Goal: Task Accomplishment & Management: Manage account settings

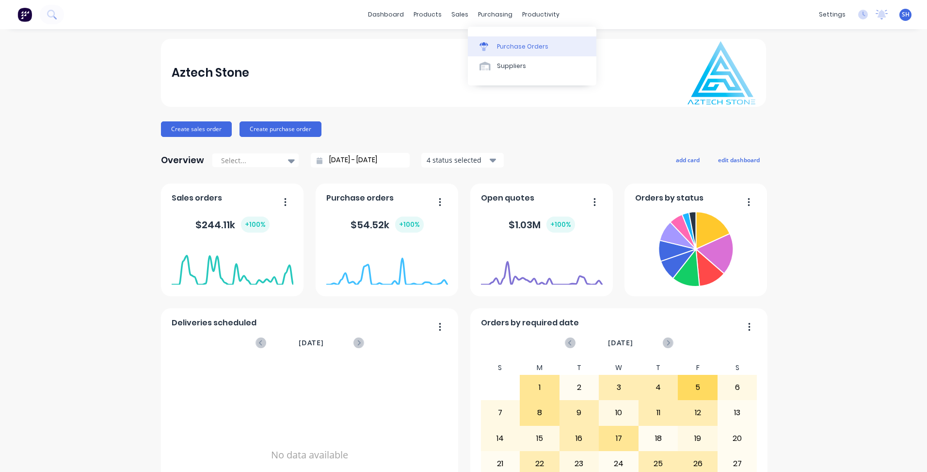
click at [505, 49] on div "Purchase Orders" at bounding box center [522, 46] width 51 height 9
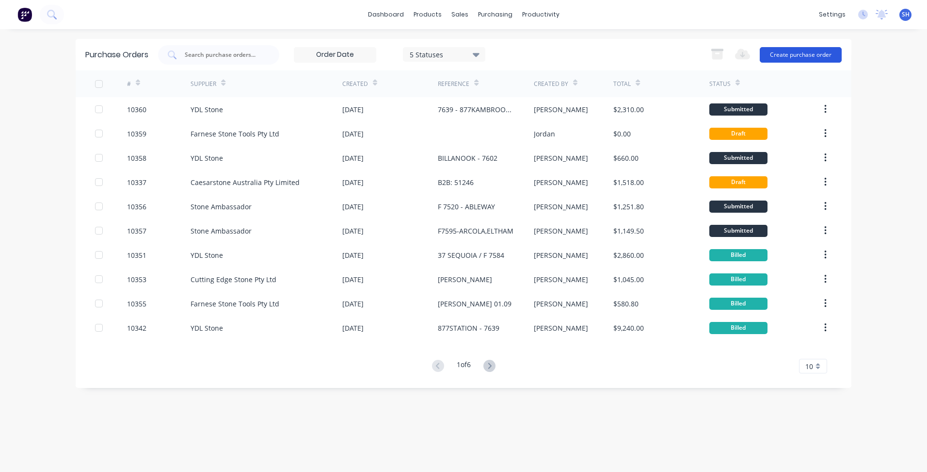
click at [788, 52] on button "Create purchase order" at bounding box center [801, 55] width 82 height 16
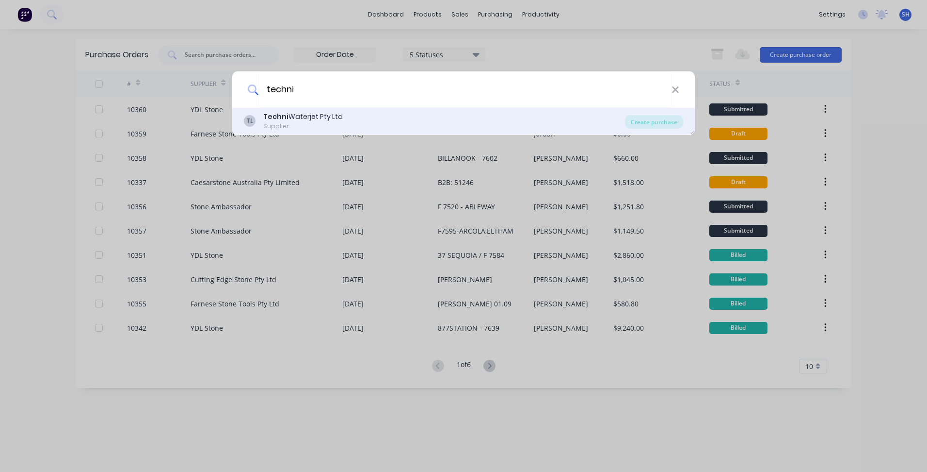
type input "techni"
click at [267, 123] on div "Supplier" at bounding box center [303, 126] width 80 height 9
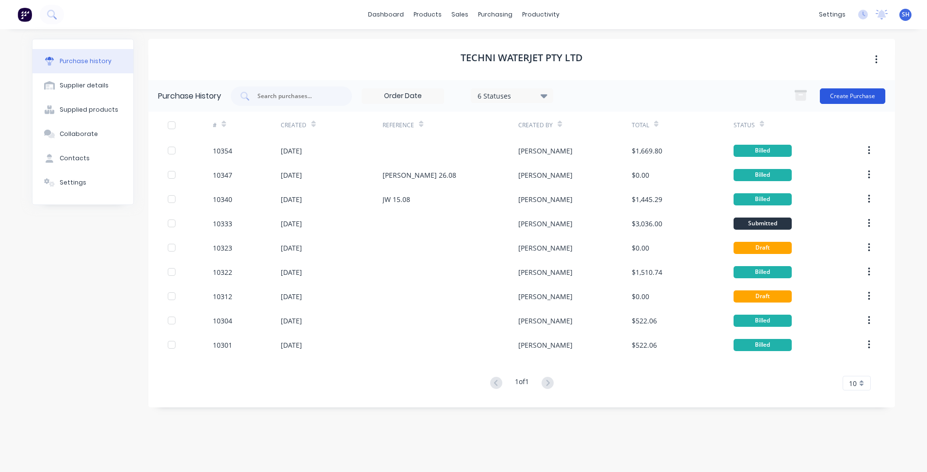
click at [861, 96] on button "Create Purchase" at bounding box center [852, 96] width 65 height 16
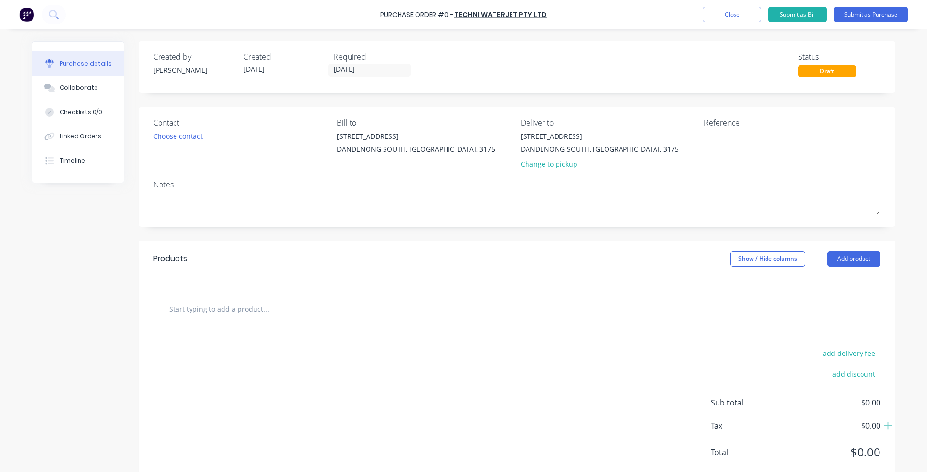
click at [251, 307] on input "text" at bounding box center [266, 308] width 194 height 19
click at [213, 311] on input "text" at bounding box center [266, 308] width 194 height 19
type input "focus tubes"
click at [216, 349] on div "add delivery fee add discount Sub total $0.00 Tax $0.00 Total $0.00" at bounding box center [517, 407] width 757 height 160
click at [202, 312] on input "focus tubes" at bounding box center [266, 308] width 194 height 19
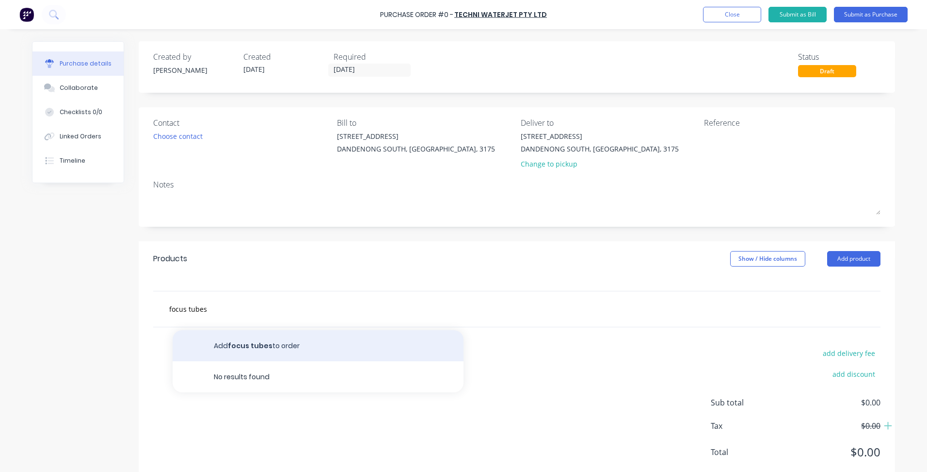
click at [237, 347] on button "Add focus tubes to order" at bounding box center [318, 345] width 291 height 31
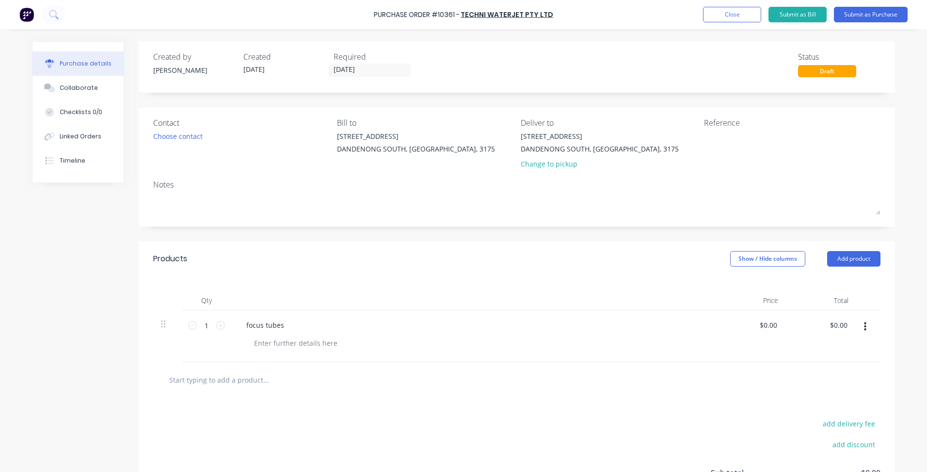
click at [216, 326] on icon at bounding box center [220, 325] width 9 height 9
drag, startPoint x: 203, startPoint y: 322, endPoint x: 214, endPoint y: 326, distance: 11.8
click at [216, 326] on icon at bounding box center [220, 325] width 9 height 9
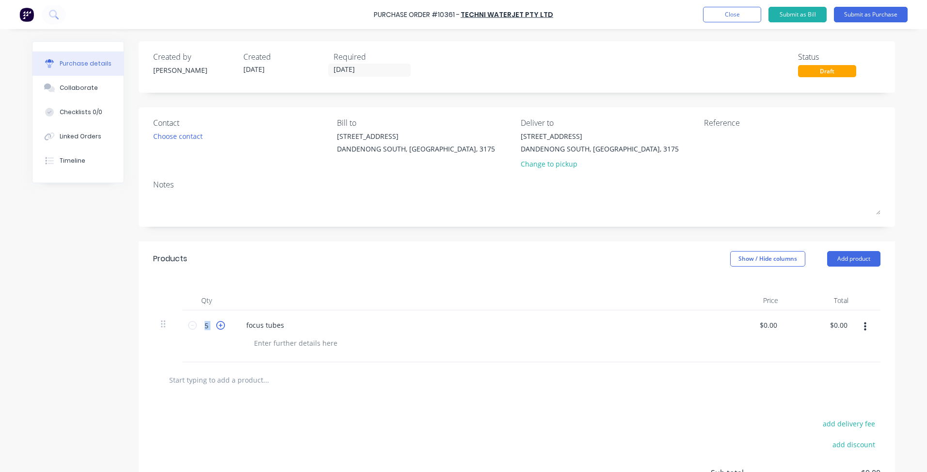
click at [216, 326] on icon at bounding box center [220, 325] width 9 height 9
type input "6"
drag, startPoint x: 214, startPoint y: 326, endPoint x: 338, endPoint y: 412, distance: 150.9
click at [338, 412] on div "add delivery fee add discount Sub total $0.00 Tax $0.00 Total $0.00" at bounding box center [517, 477] width 757 height 160
click at [264, 379] on input "text" at bounding box center [266, 379] width 194 height 19
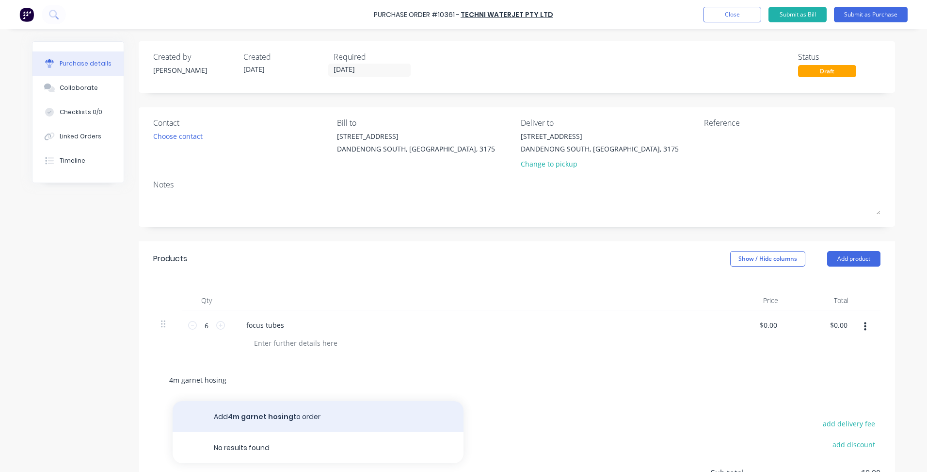
type input "4m garnet hosing"
click at [261, 413] on button "Add 4m garnet hosing to order" at bounding box center [318, 416] width 291 height 31
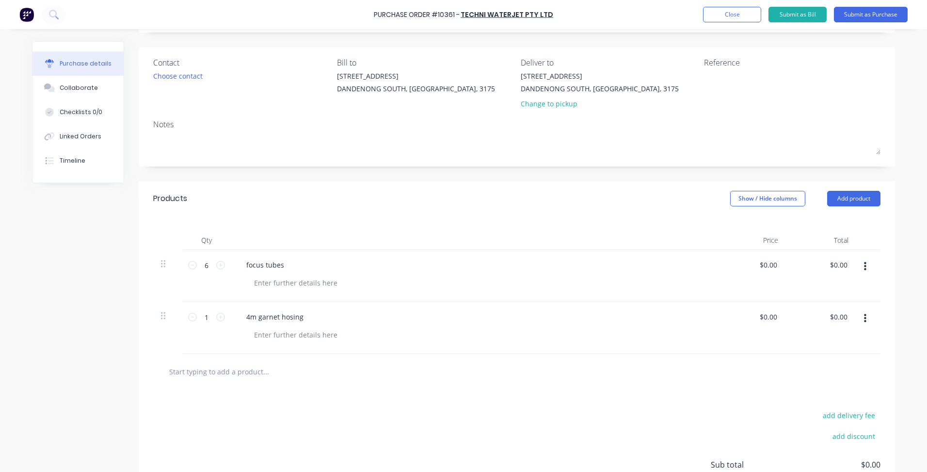
scroll to position [146, 0]
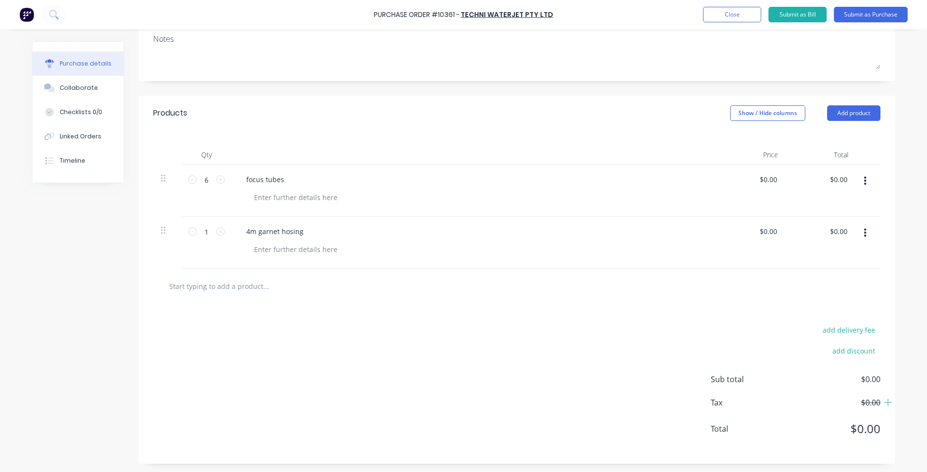
click at [215, 286] on input "text" at bounding box center [266, 285] width 194 height 19
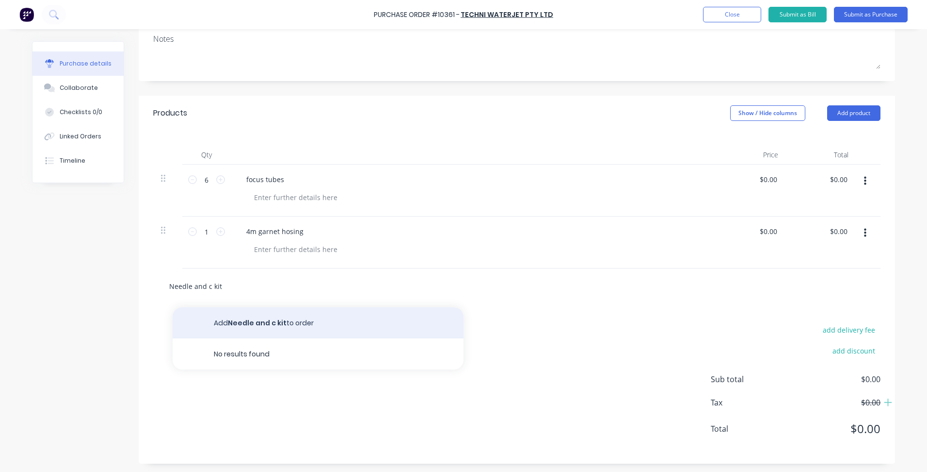
type input "Needle and c kit"
click at [308, 318] on button "Add Needle and c kit to order" at bounding box center [318, 322] width 291 height 31
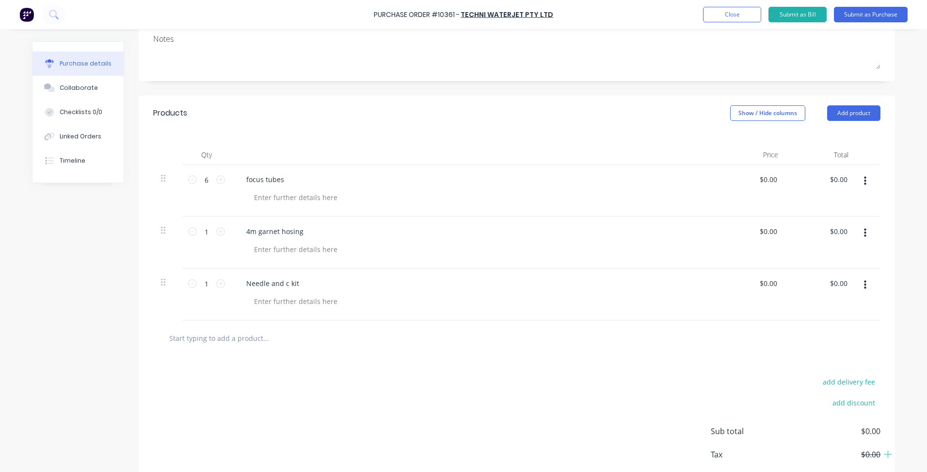
click at [257, 339] on input "text" at bounding box center [266, 337] width 194 height 19
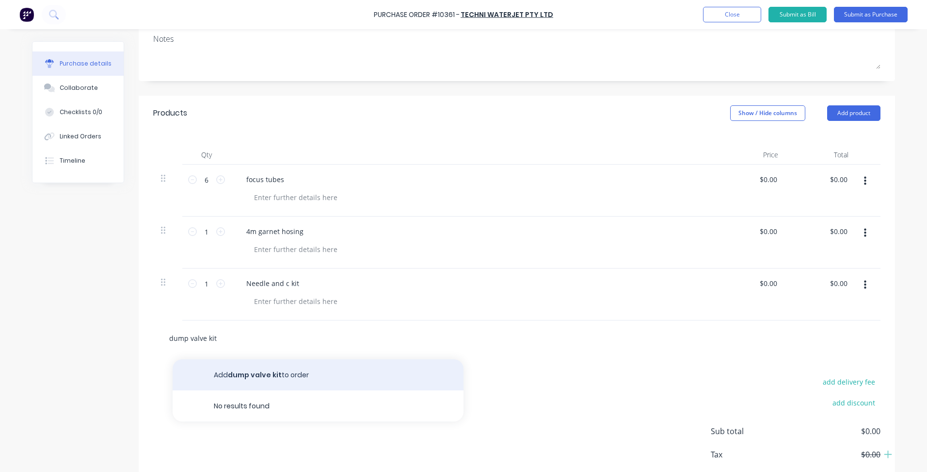
type input "dump valve kit"
click at [246, 373] on button "Add dump valve kit to order" at bounding box center [318, 374] width 291 height 31
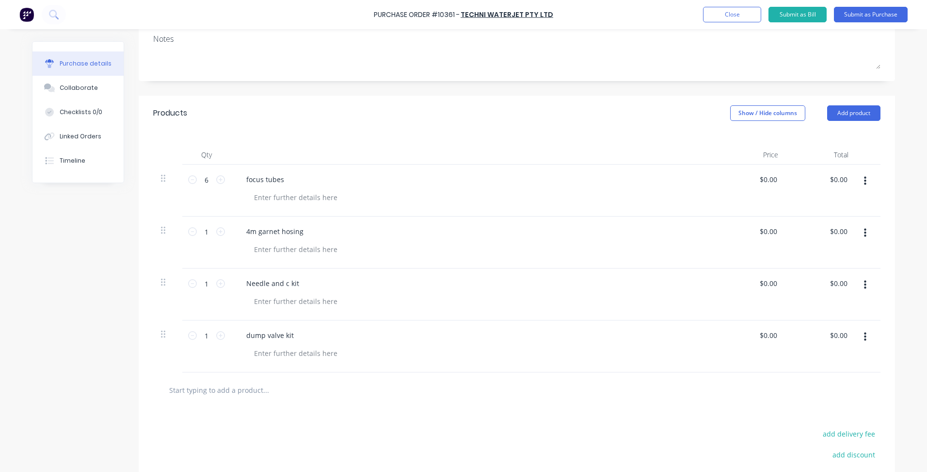
click at [245, 390] on input "text" at bounding box center [266, 389] width 194 height 19
type input "Bullet"
click at [123, 430] on div "Created by [PERSON_NAME] Created [DATE] Required [DATE] Status Draft Contact Ch…" at bounding box center [463, 231] width 863 height 671
click at [216, 390] on input "Bullet" at bounding box center [266, 389] width 194 height 19
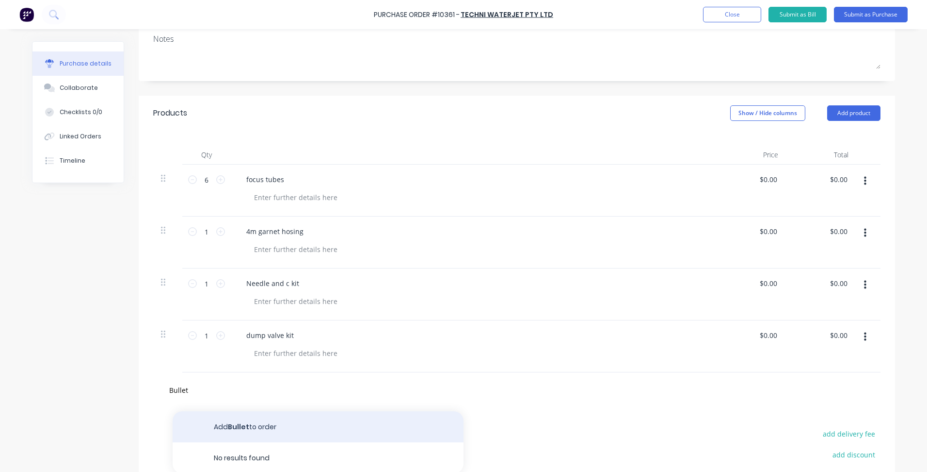
click at [242, 430] on button "Add Bullet to order" at bounding box center [318, 426] width 291 height 31
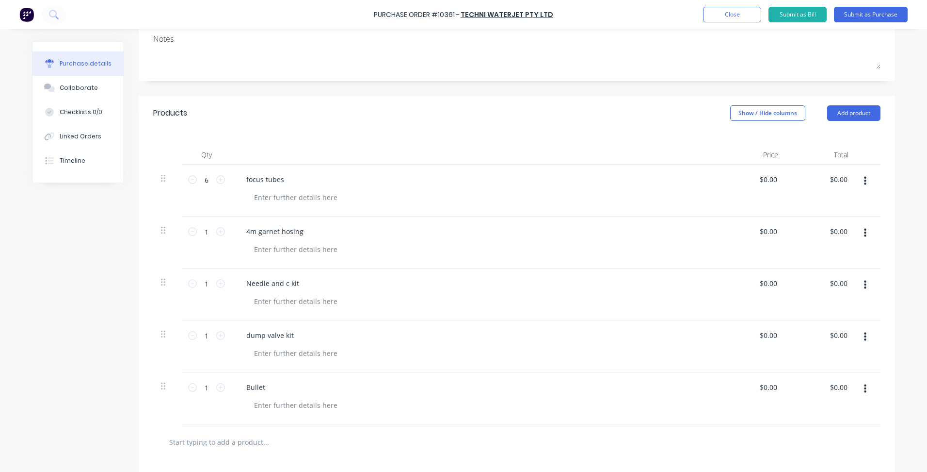
click at [244, 438] on input "text" at bounding box center [266, 441] width 194 height 19
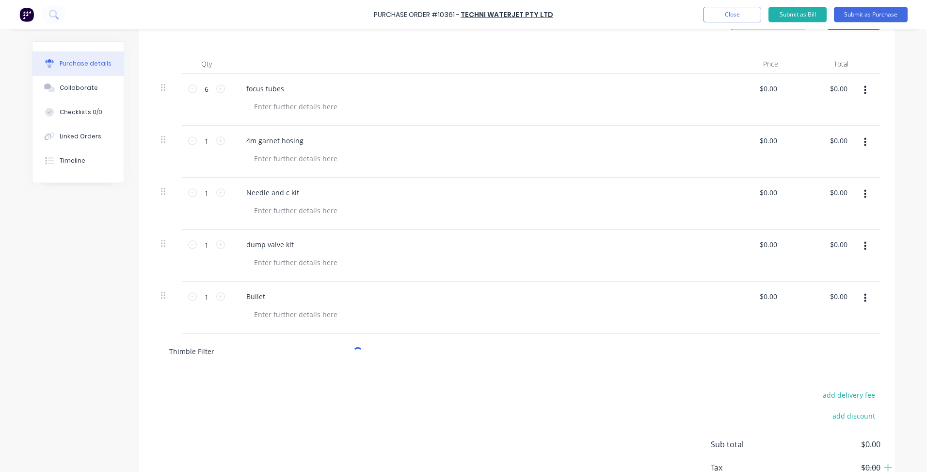
scroll to position [243, 0]
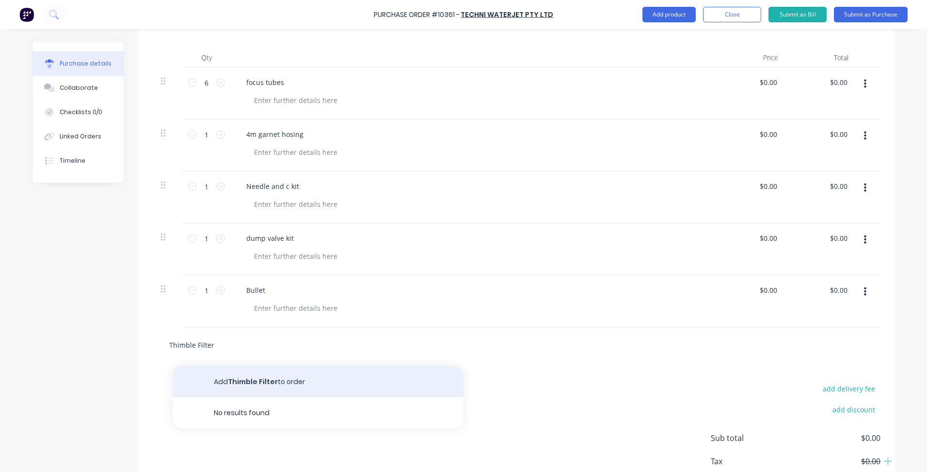
type input "Thimble Filter"
click at [267, 378] on button "Add Thimble Filter to order" at bounding box center [318, 381] width 291 height 31
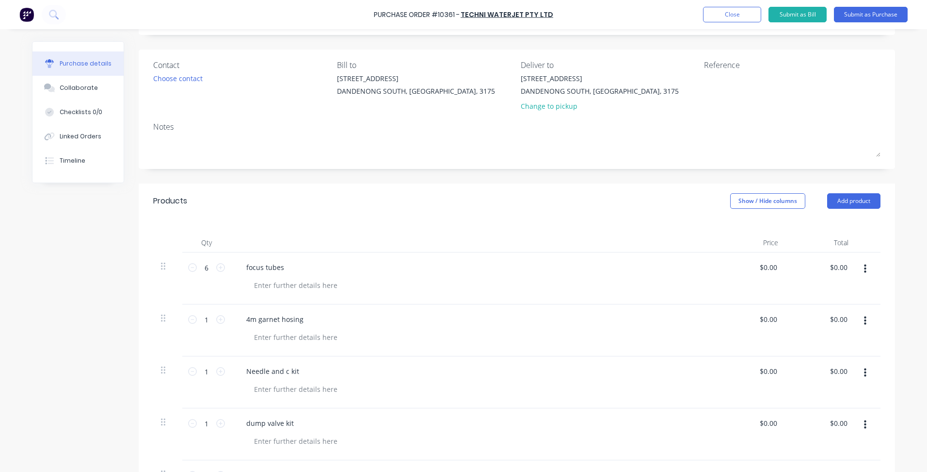
scroll to position [0, 0]
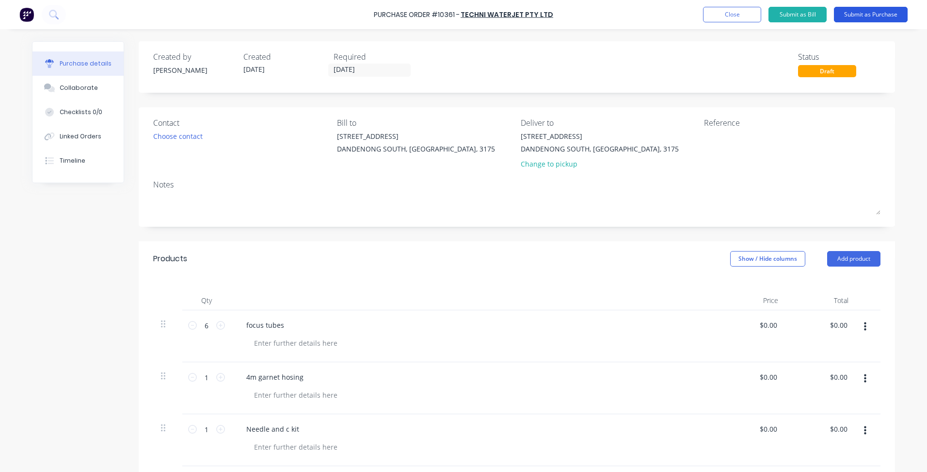
click at [862, 16] on button "Submit as Purchase" at bounding box center [871, 15] width 74 height 16
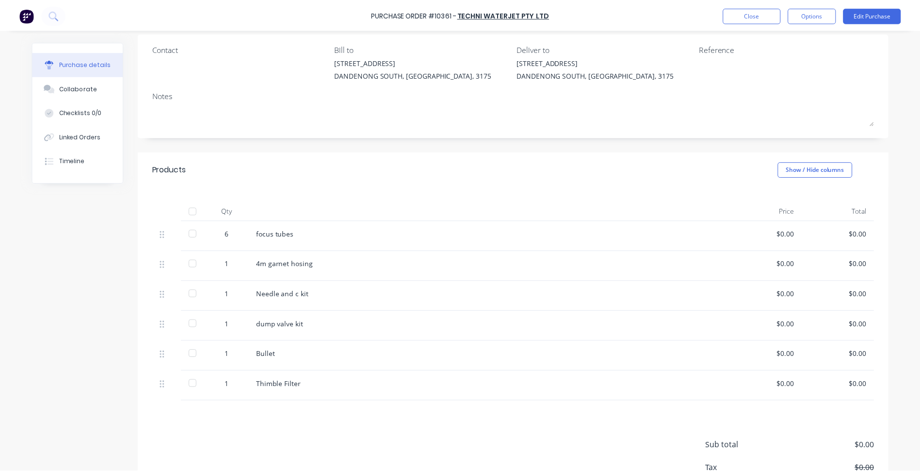
scroll to position [97, 0]
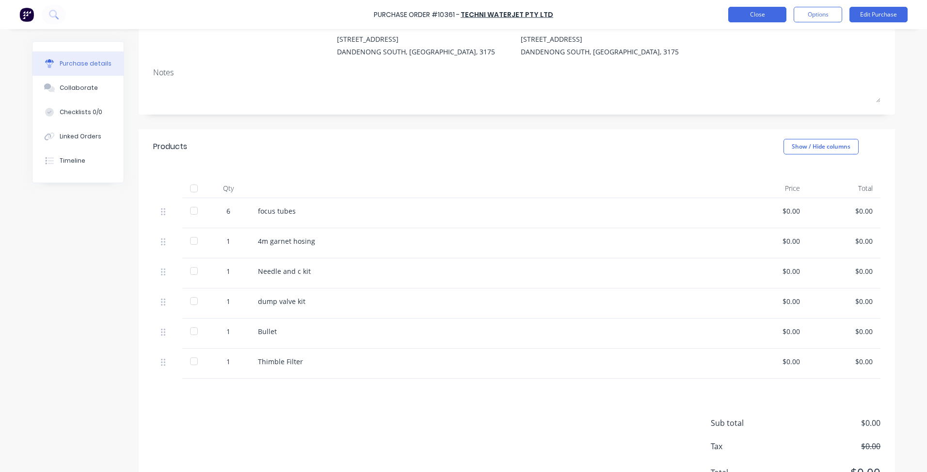
click at [753, 11] on button "Close" at bounding box center [758, 15] width 58 height 16
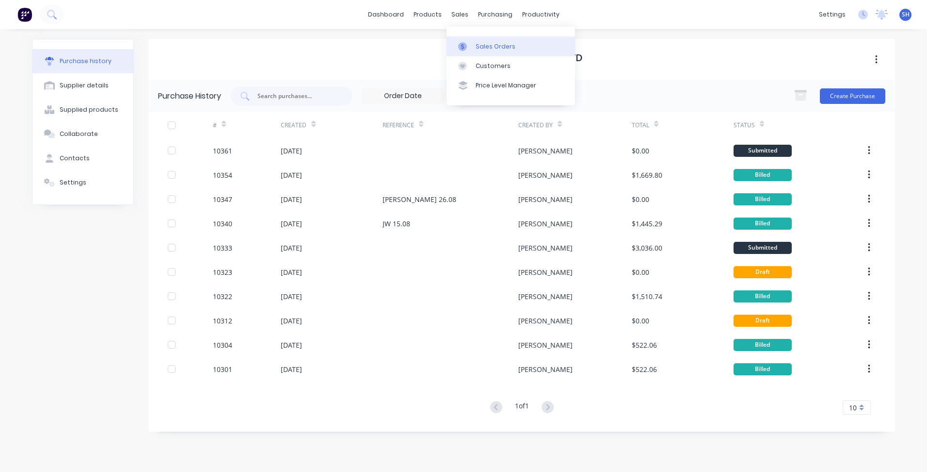
click at [477, 43] on div "Sales Orders" at bounding box center [496, 46] width 40 height 9
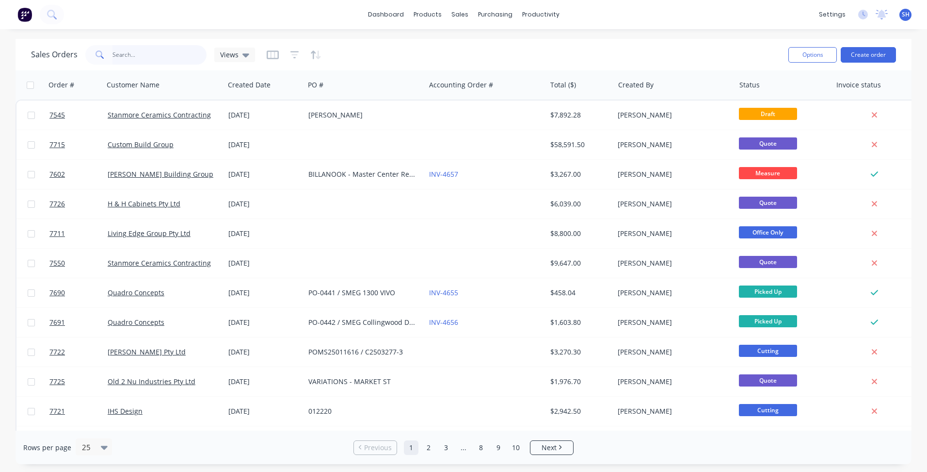
click at [127, 56] on input "text" at bounding box center [160, 54] width 95 height 19
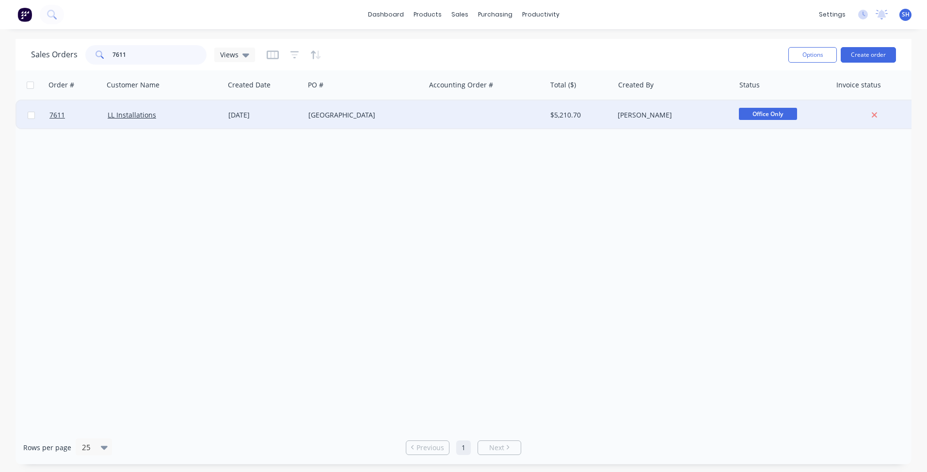
type input "7611"
click at [338, 122] on div "[GEOGRAPHIC_DATA]" at bounding box center [365, 114] width 121 height 29
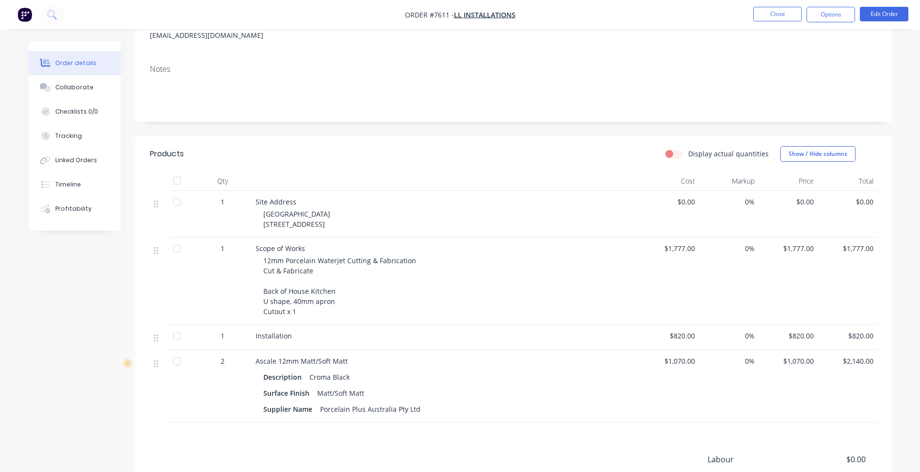
scroll to position [194, 0]
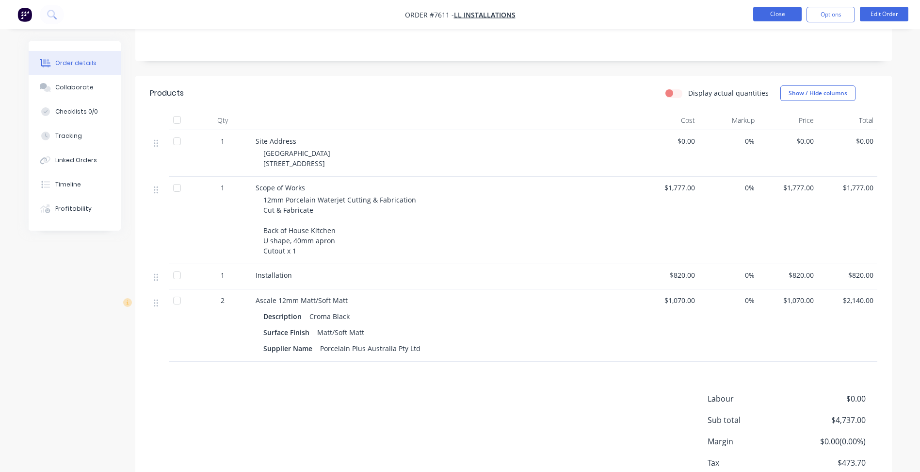
click at [760, 16] on button "Close" at bounding box center [777, 14] width 49 height 15
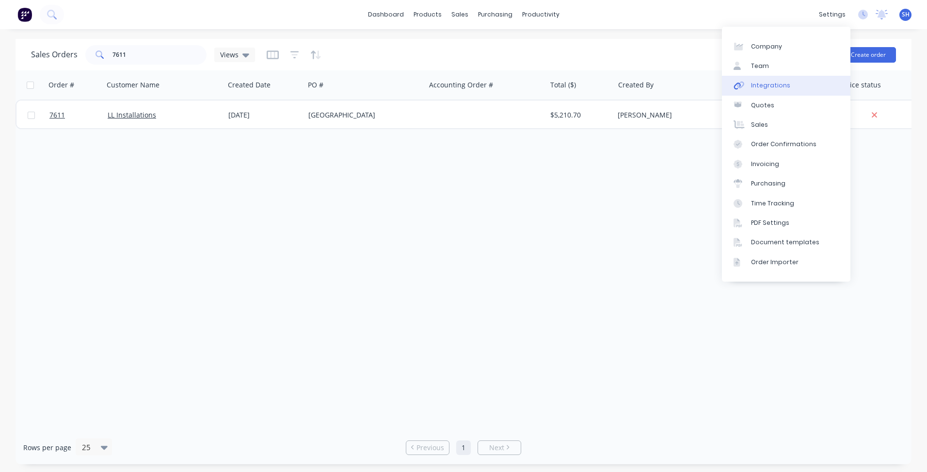
click at [784, 86] on div "Integrations" at bounding box center [770, 85] width 39 height 9
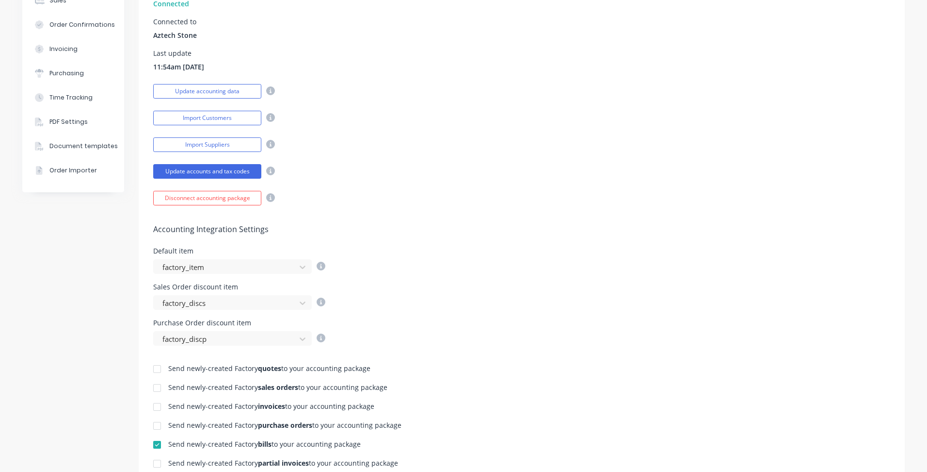
scroll to position [194, 0]
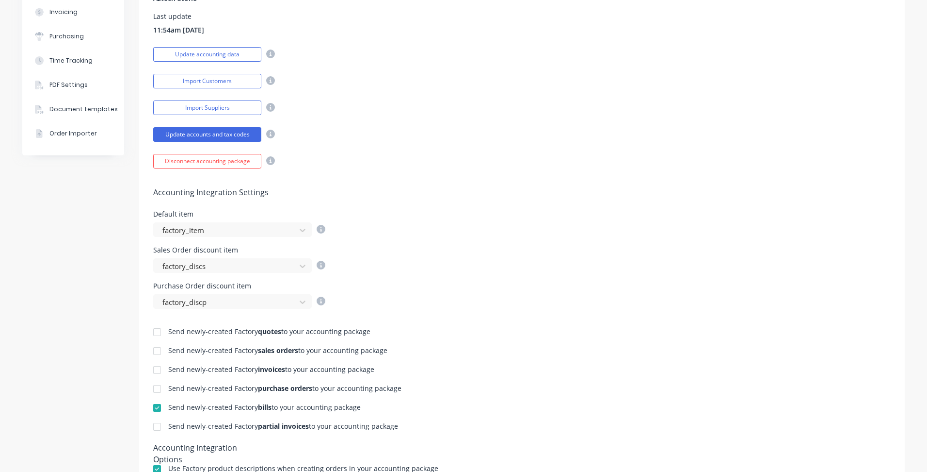
click at [153, 370] on div at bounding box center [156, 369] width 19 height 19
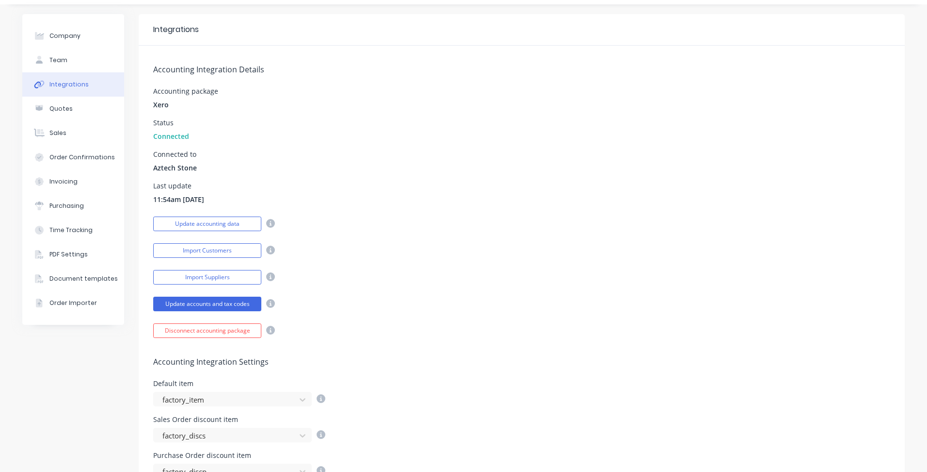
scroll to position [0, 0]
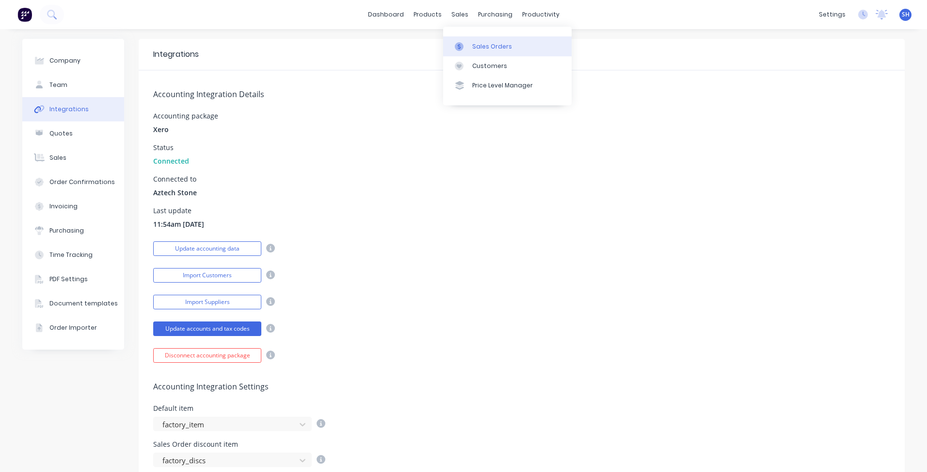
click at [470, 49] on link "Sales Orders" at bounding box center [507, 45] width 129 height 19
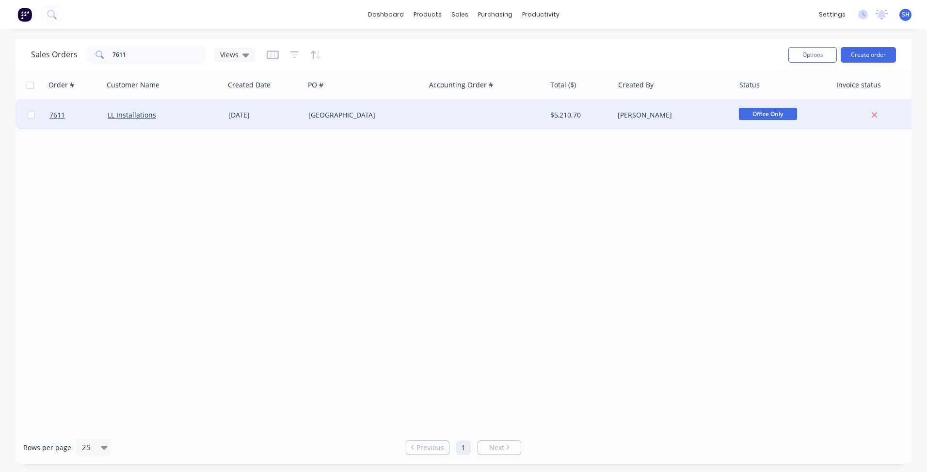
click at [258, 110] on div "[DATE]" at bounding box center [264, 115] width 72 height 10
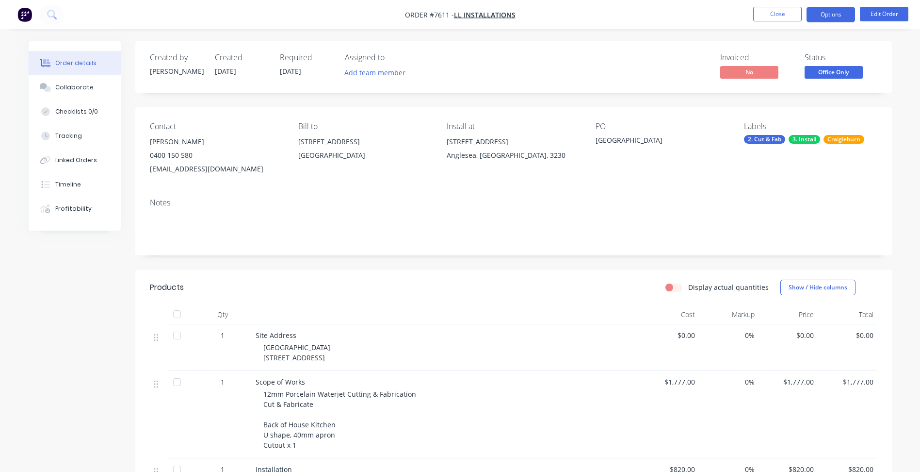
click at [838, 14] on button "Options" at bounding box center [831, 15] width 49 height 16
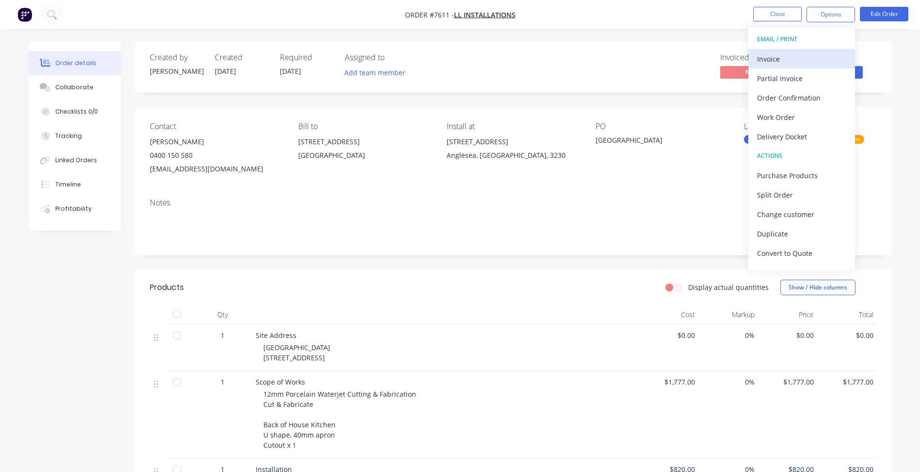
click at [808, 57] on div "Invoice" at bounding box center [801, 59] width 89 height 14
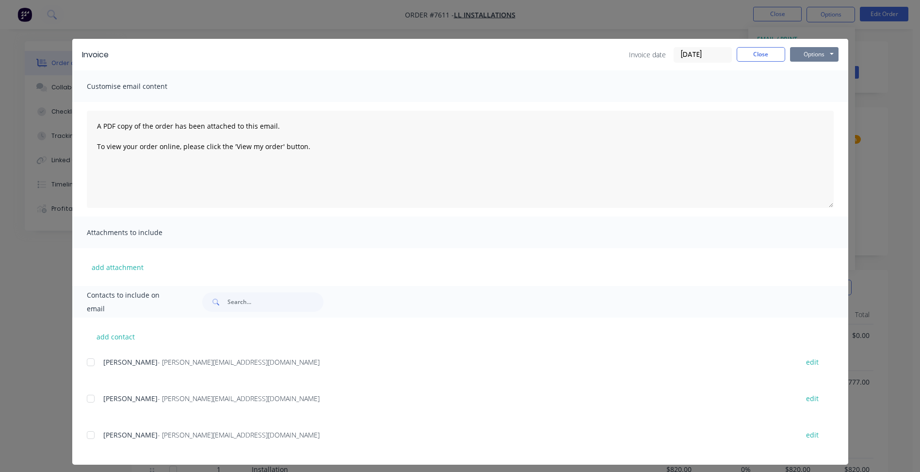
click at [806, 61] on button "Options" at bounding box center [814, 54] width 49 height 15
click at [805, 84] on button "Print" at bounding box center [821, 88] width 62 height 16
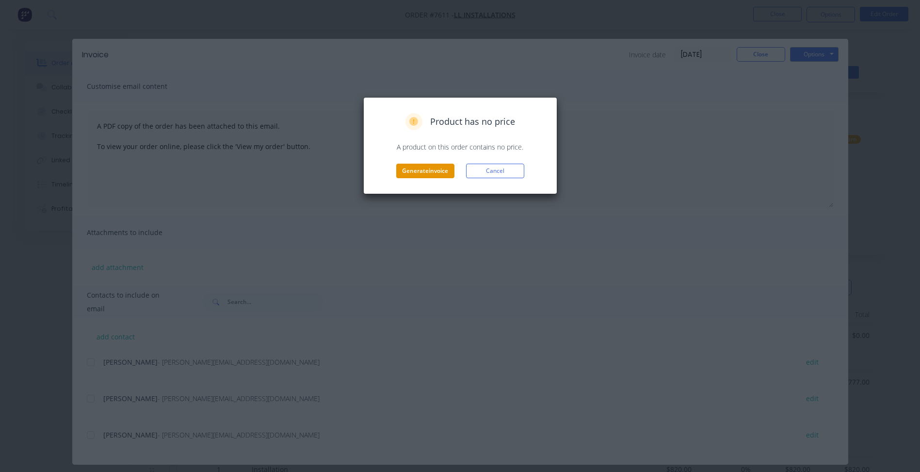
click at [433, 170] on button "Generate invoice" at bounding box center [425, 170] width 58 height 15
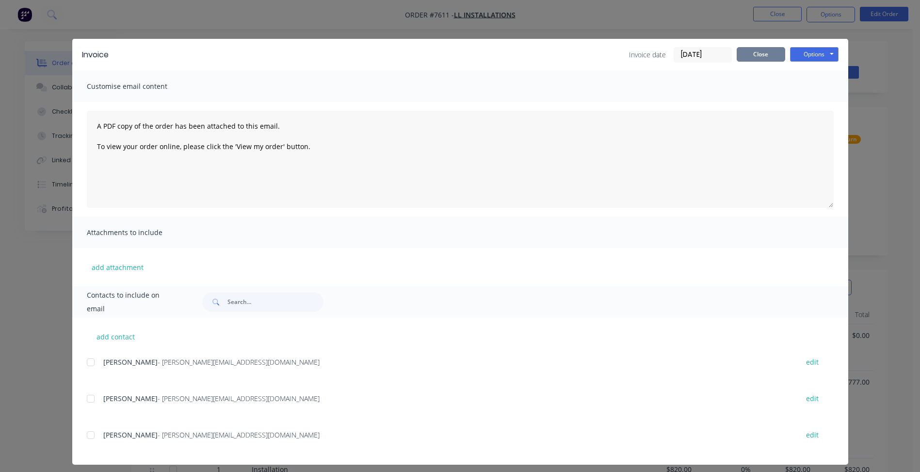
click at [744, 57] on button "Close" at bounding box center [761, 54] width 49 height 15
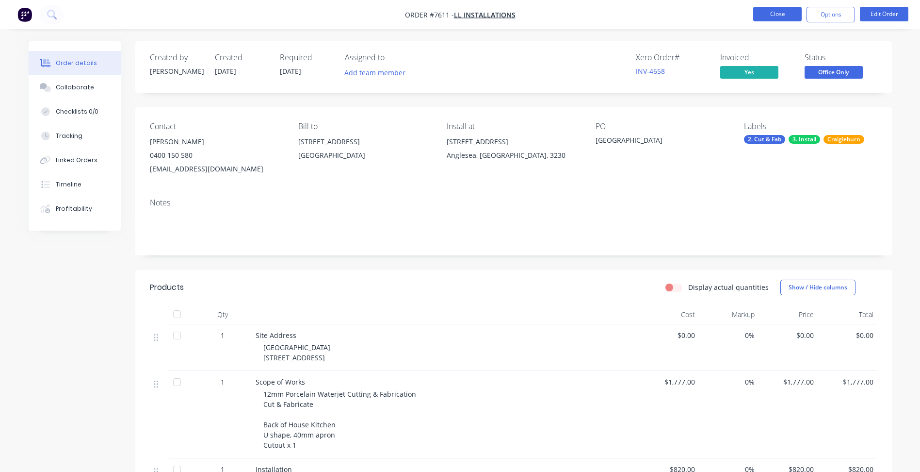
click at [785, 8] on button "Close" at bounding box center [777, 14] width 49 height 15
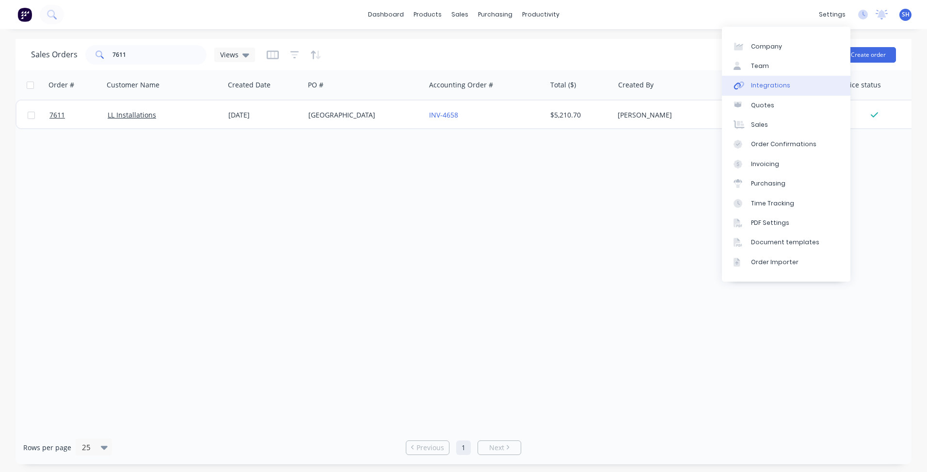
click at [800, 83] on link "Integrations" at bounding box center [786, 85] width 129 height 19
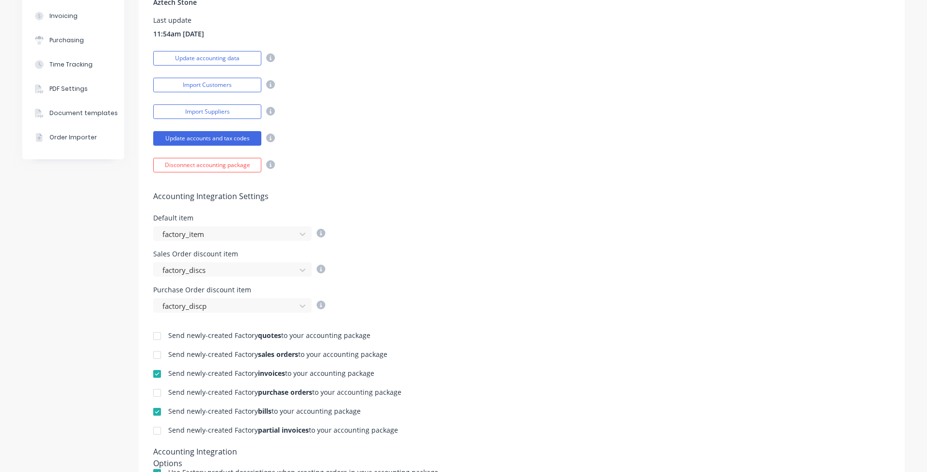
scroll to position [194, 0]
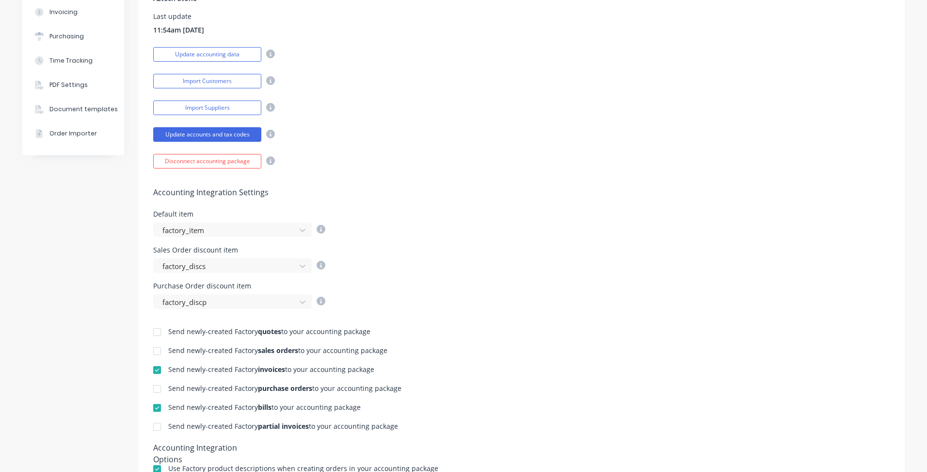
click at [156, 368] on div at bounding box center [156, 369] width 19 height 19
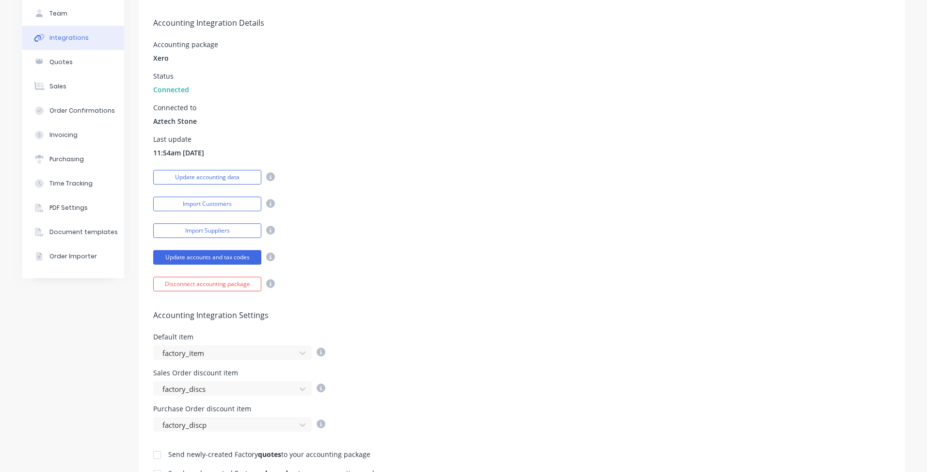
scroll to position [146, 0]
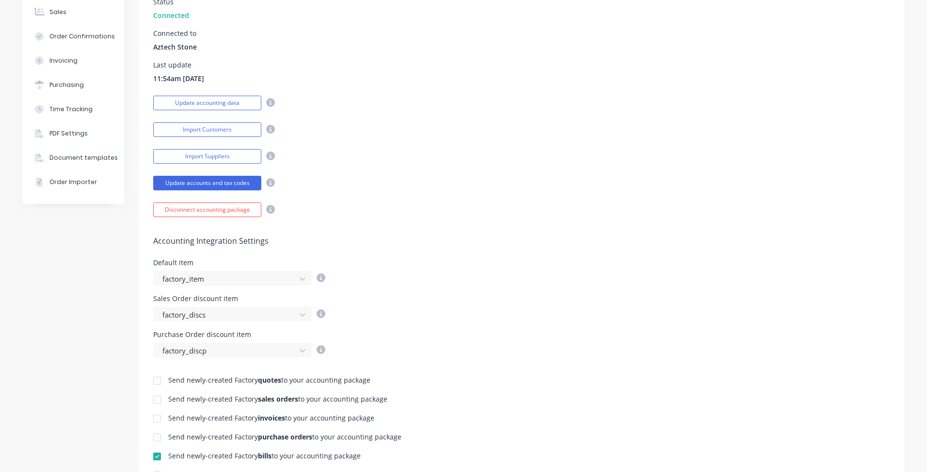
click at [154, 420] on div at bounding box center [156, 417] width 19 height 19
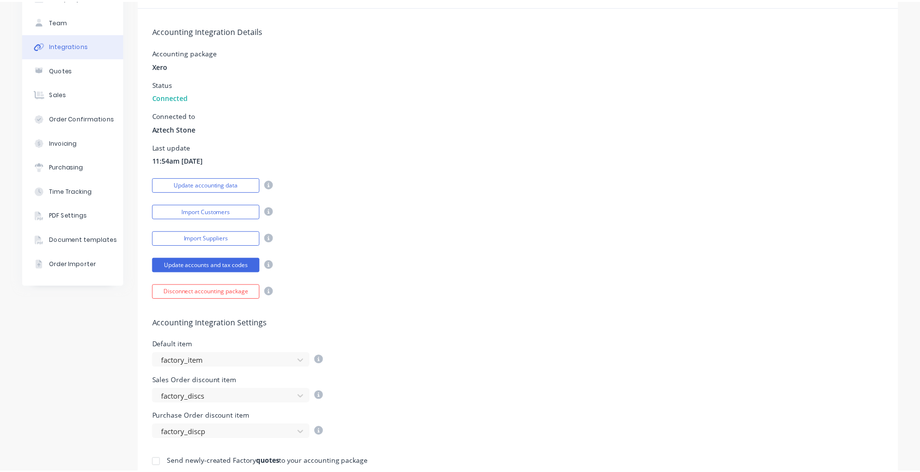
scroll to position [0, 0]
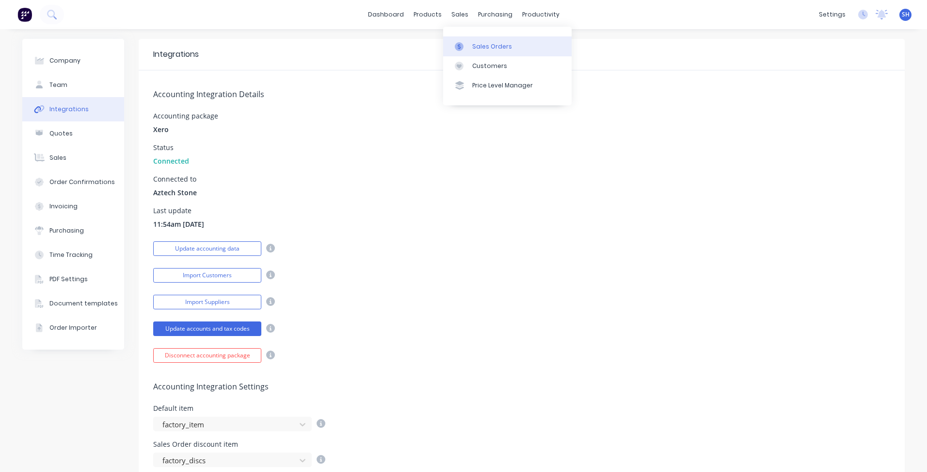
click at [470, 44] on link "Sales Orders" at bounding box center [507, 45] width 129 height 19
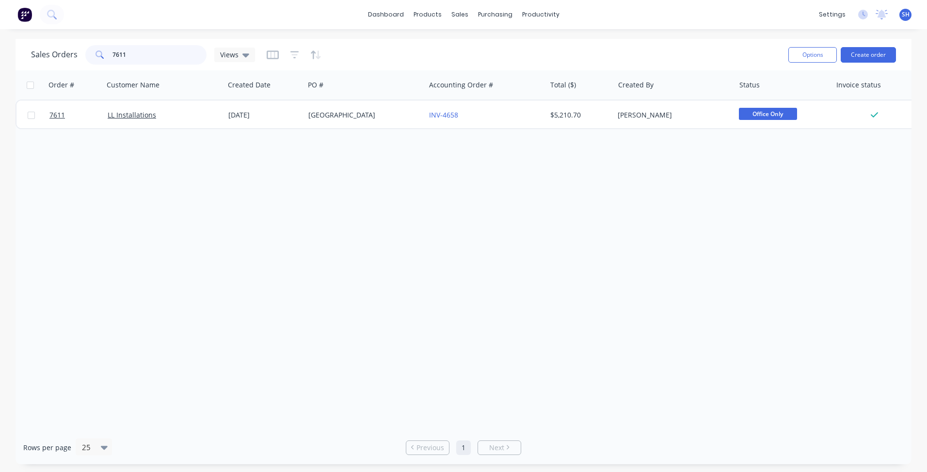
drag, startPoint x: 132, startPoint y: 58, endPoint x: 108, endPoint y: 58, distance: 23.8
click at [108, 58] on div "7611" at bounding box center [145, 54] width 121 height 19
click at [108, 58] on span at bounding box center [98, 54] width 27 height 19
drag, startPoint x: 125, startPoint y: 56, endPoint x: 107, endPoint y: 58, distance: 18.0
click at [107, 58] on div "7611" at bounding box center [145, 54] width 121 height 19
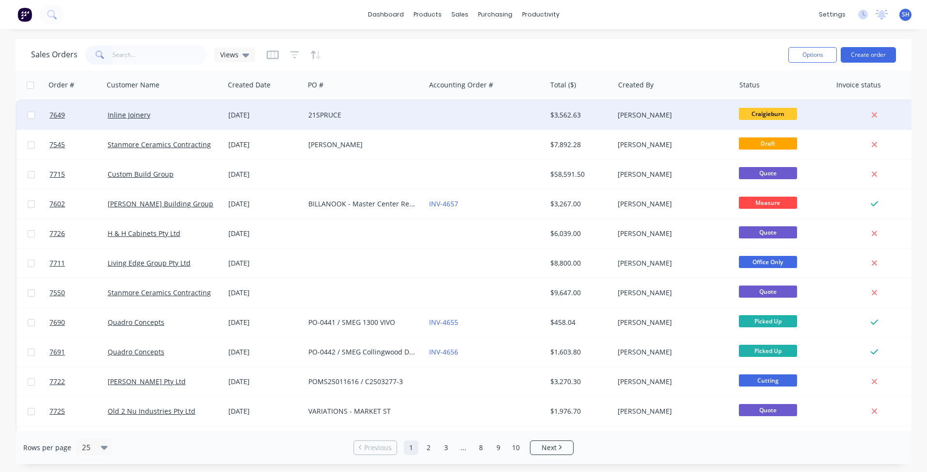
click at [415, 116] on div "21SPRUCE" at bounding box center [363, 115] width 108 height 10
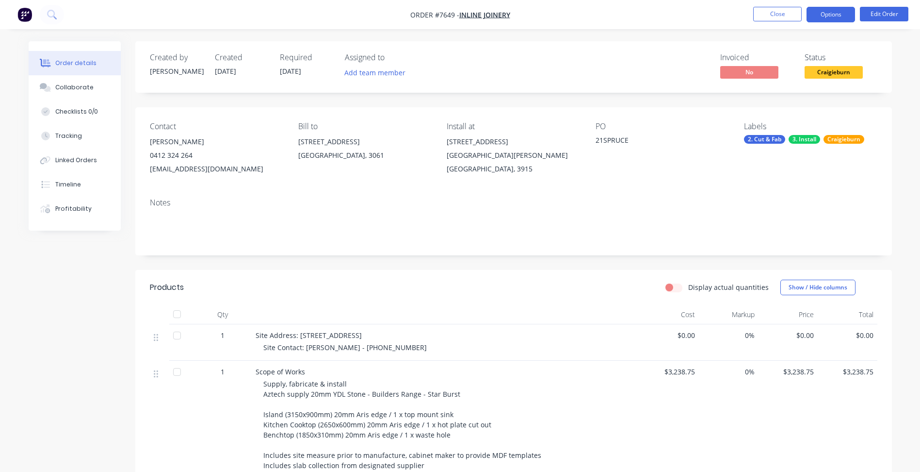
click at [832, 21] on button "Options" at bounding box center [831, 15] width 49 height 16
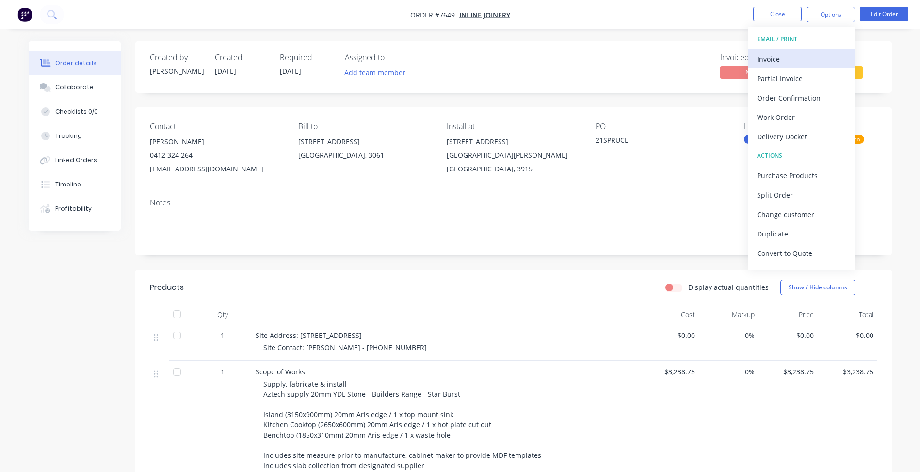
click at [796, 59] on div "Invoice" at bounding box center [801, 59] width 89 height 14
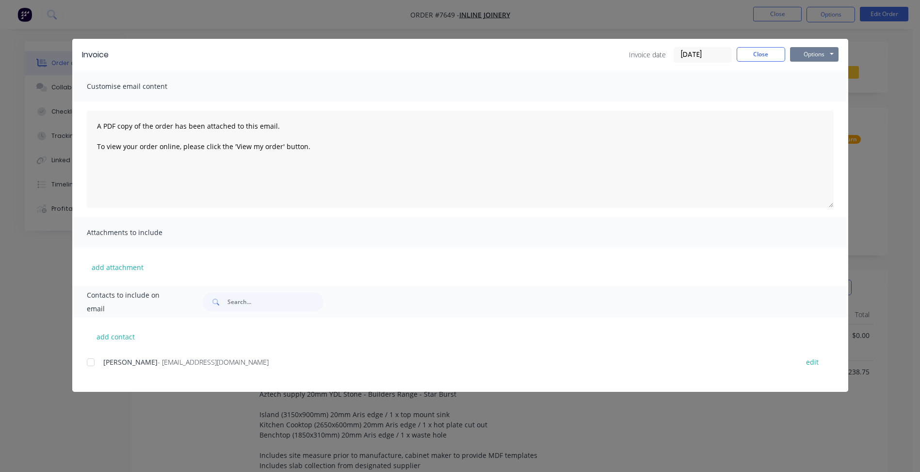
click at [811, 57] on button "Options" at bounding box center [814, 54] width 49 height 15
click at [813, 89] on button "Print" at bounding box center [821, 88] width 62 height 16
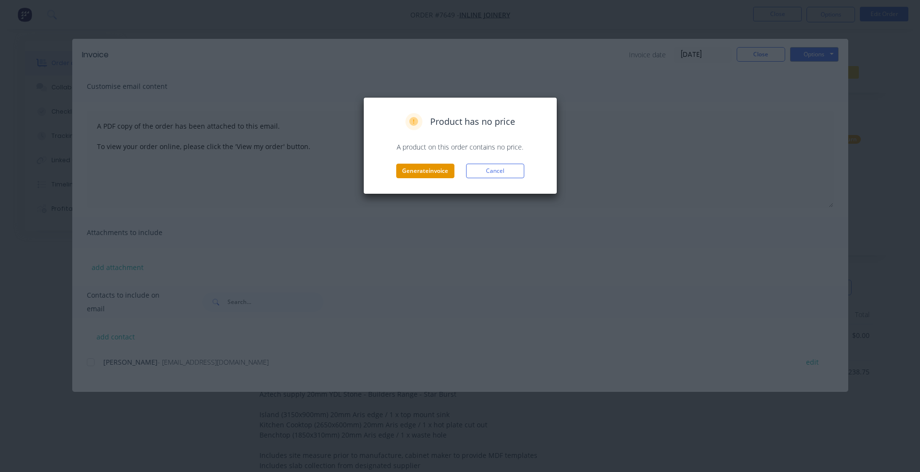
click at [439, 177] on button "Generate invoice" at bounding box center [425, 170] width 58 height 15
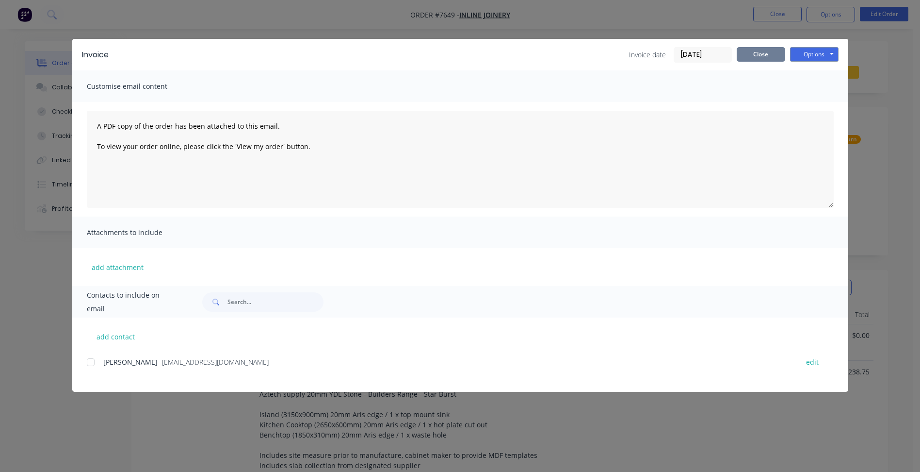
click at [753, 58] on button "Close" at bounding box center [761, 54] width 49 height 15
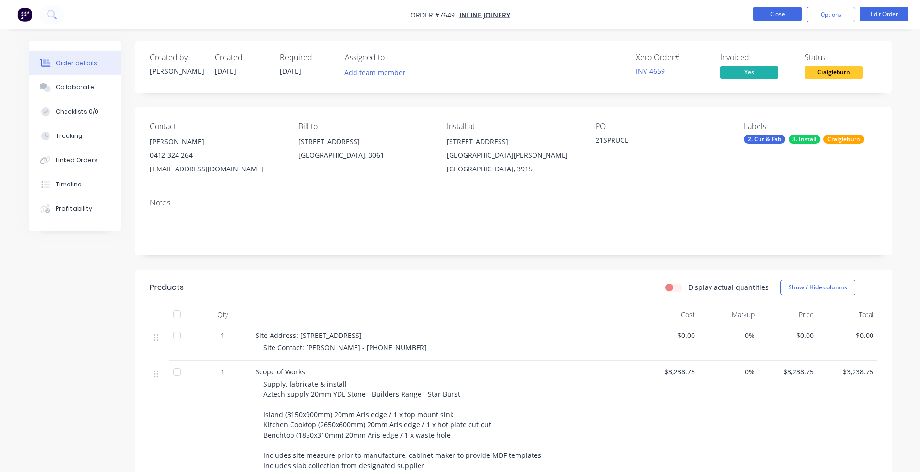
click at [769, 18] on button "Close" at bounding box center [777, 14] width 49 height 15
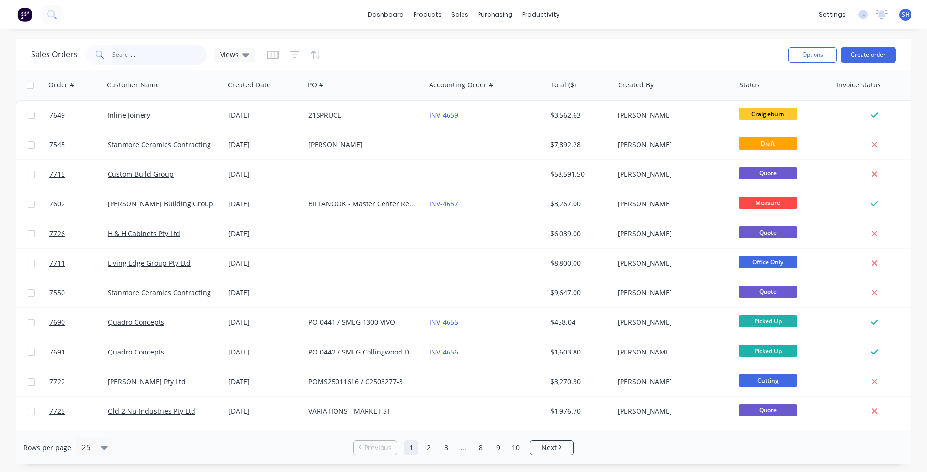
click at [154, 54] on input "text" at bounding box center [160, 54] width 95 height 19
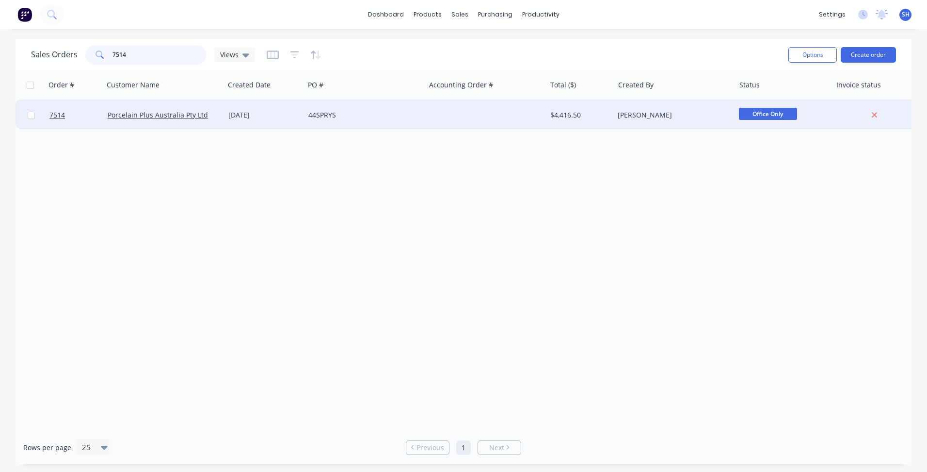
type input "7514"
click at [387, 116] on div "44SPRYS" at bounding box center [363, 115] width 108 height 10
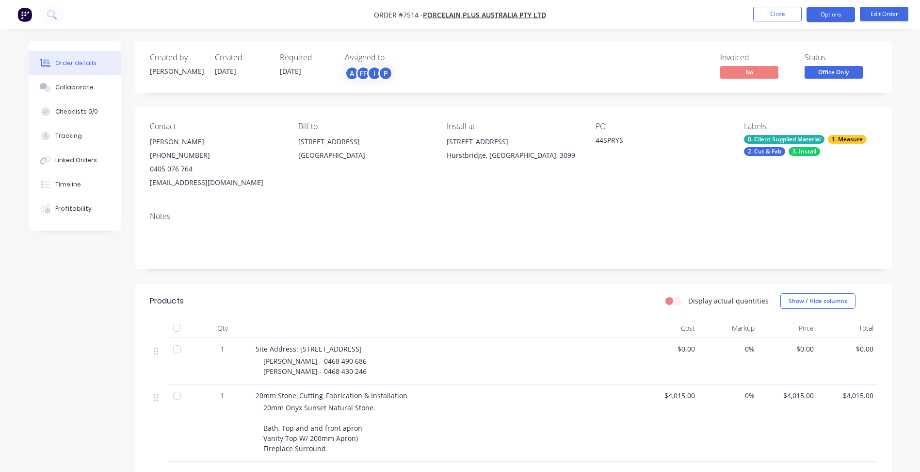
click at [839, 17] on button "Options" at bounding box center [831, 15] width 49 height 16
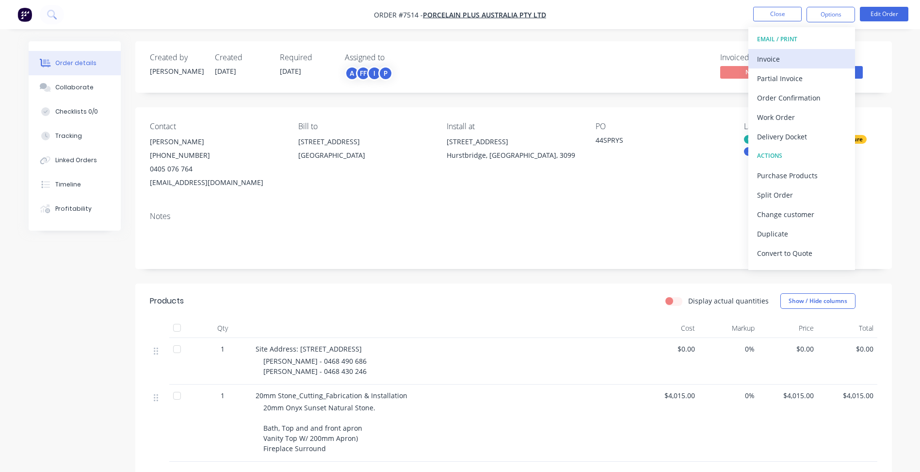
click at [803, 57] on div "Invoice" at bounding box center [801, 59] width 89 height 14
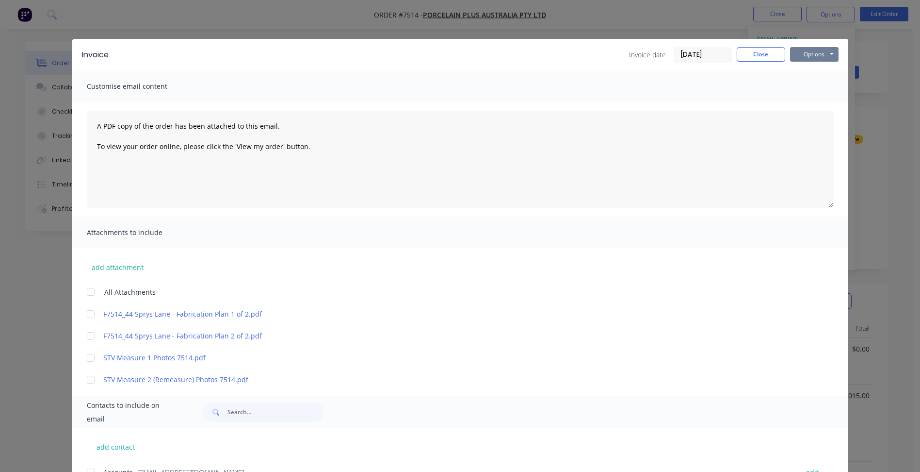
click at [813, 57] on button "Options" at bounding box center [814, 54] width 49 height 15
click at [810, 89] on button "Print" at bounding box center [821, 88] width 62 height 16
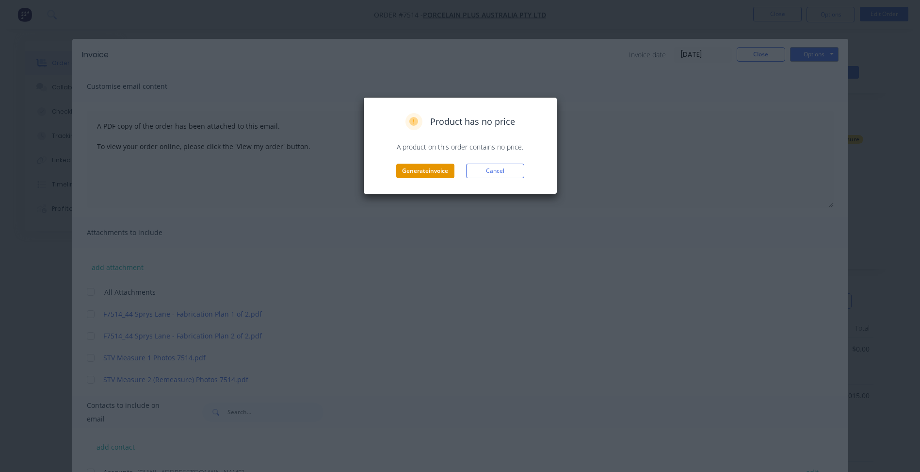
click at [414, 171] on button "Generate invoice" at bounding box center [425, 170] width 58 height 15
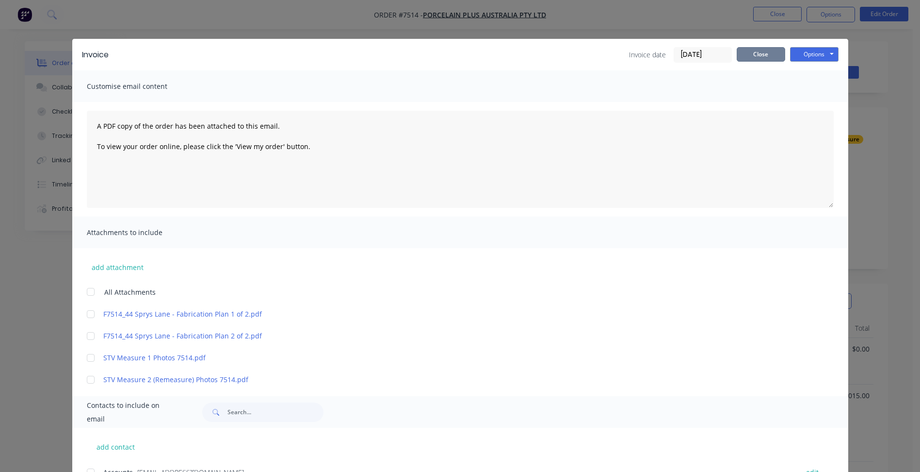
drag, startPoint x: 746, startPoint y: 59, endPoint x: 752, endPoint y: 53, distance: 8.6
click at [746, 58] on button "Close" at bounding box center [761, 54] width 49 height 15
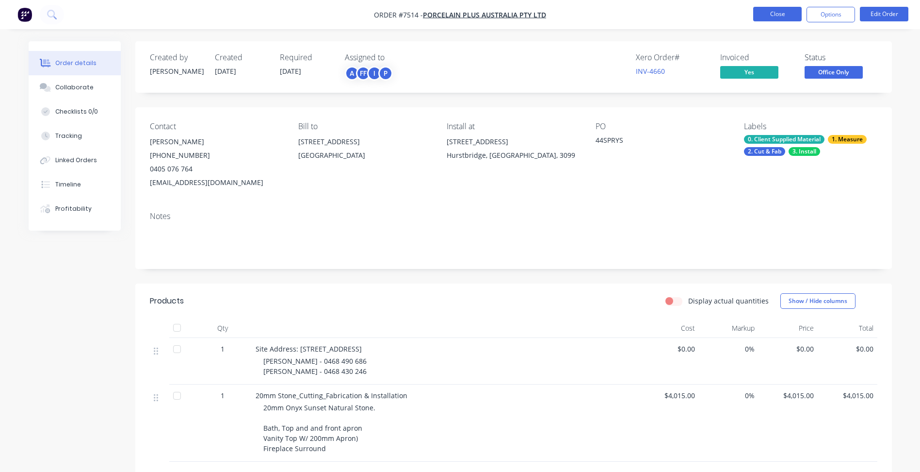
click at [765, 15] on button "Close" at bounding box center [777, 14] width 49 height 15
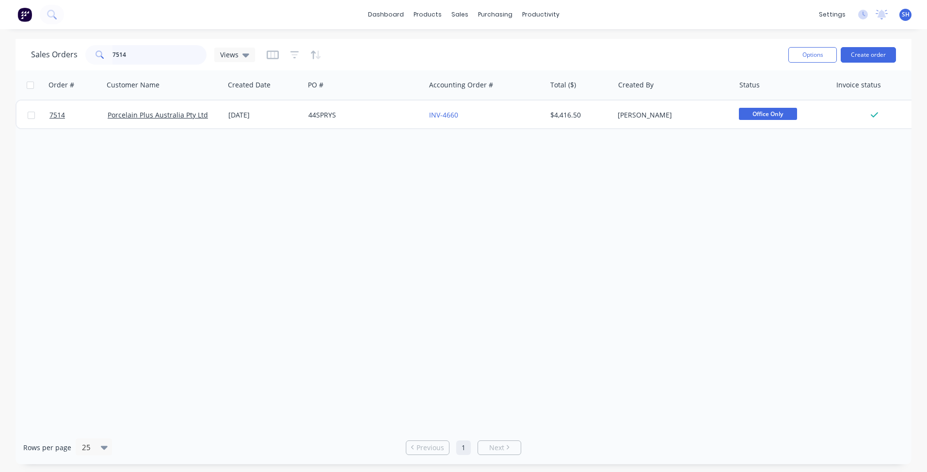
click at [140, 57] on input "7514" at bounding box center [160, 54] width 95 height 19
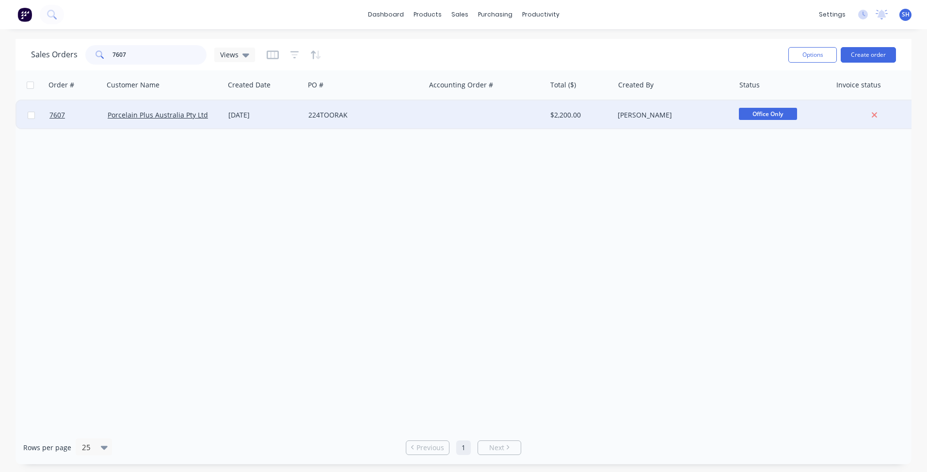
type input "7607"
click at [288, 114] on div "[DATE]" at bounding box center [264, 115] width 72 height 10
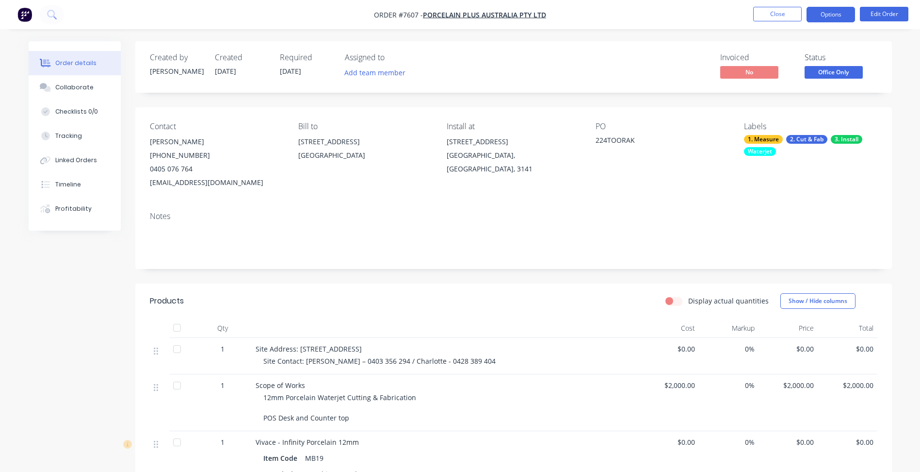
click at [820, 16] on button "Options" at bounding box center [831, 15] width 49 height 16
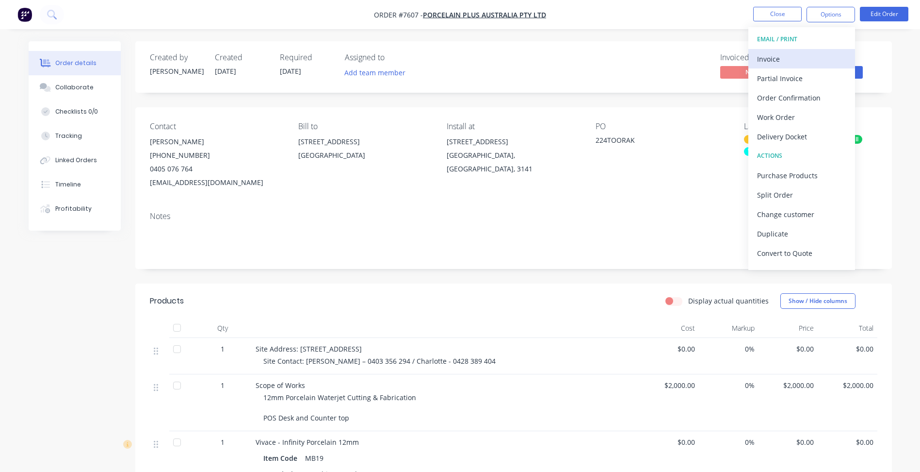
click at [796, 63] on div "Invoice" at bounding box center [801, 59] width 89 height 14
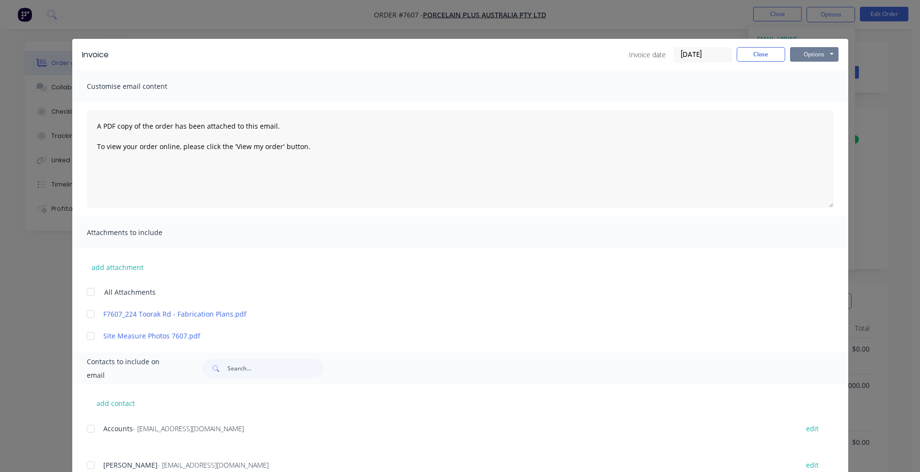
click at [802, 56] on button "Options" at bounding box center [814, 54] width 49 height 15
click at [807, 88] on button "Print" at bounding box center [821, 88] width 62 height 16
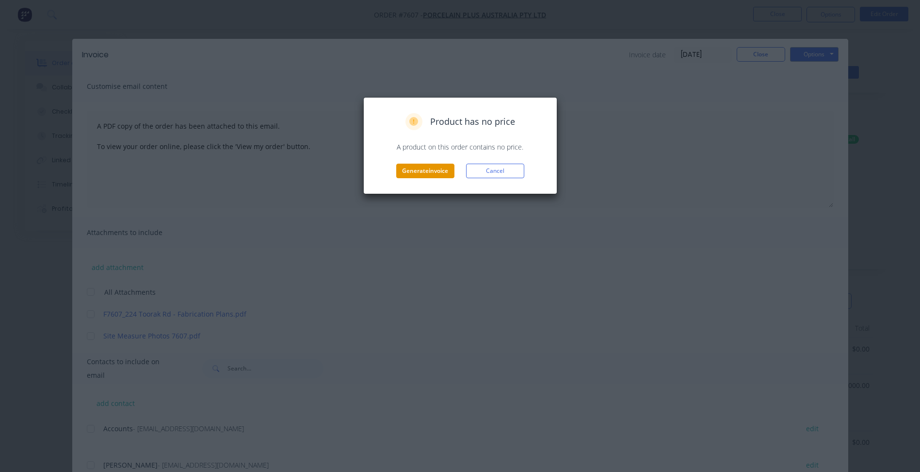
click at [440, 168] on button "Generate invoice" at bounding box center [425, 170] width 58 height 15
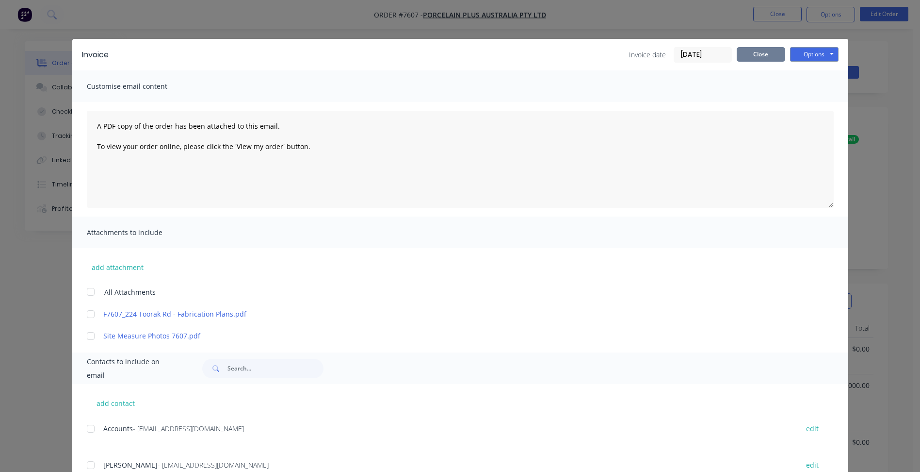
click at [737, 58] on button "Close" at bounding box center [761, 54] width 49 height 15
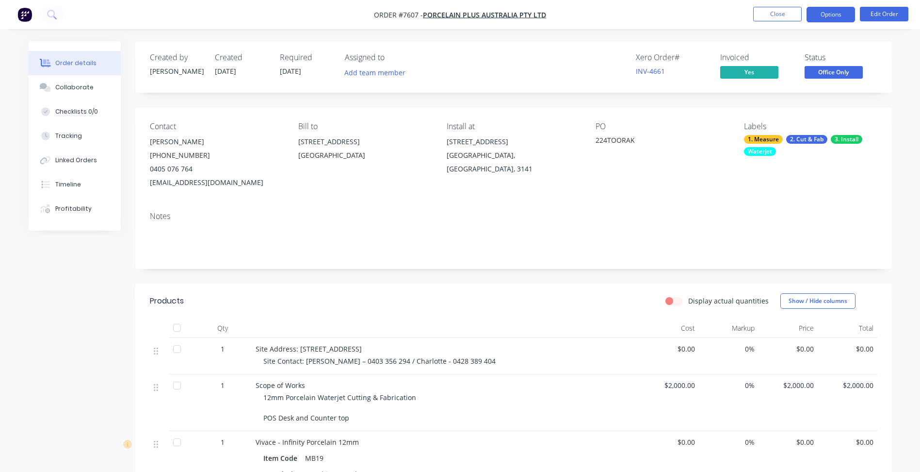
click at [833, 12] on button "Options" at bounding box center [831, 15] width 49 height 16
click at [646, 146] on div "224TOORAK" at bounding box center [656, 142] width 121 height 14
click at [765, 15] on button "Close" at bounding box center [777, 14] width 49 height 15
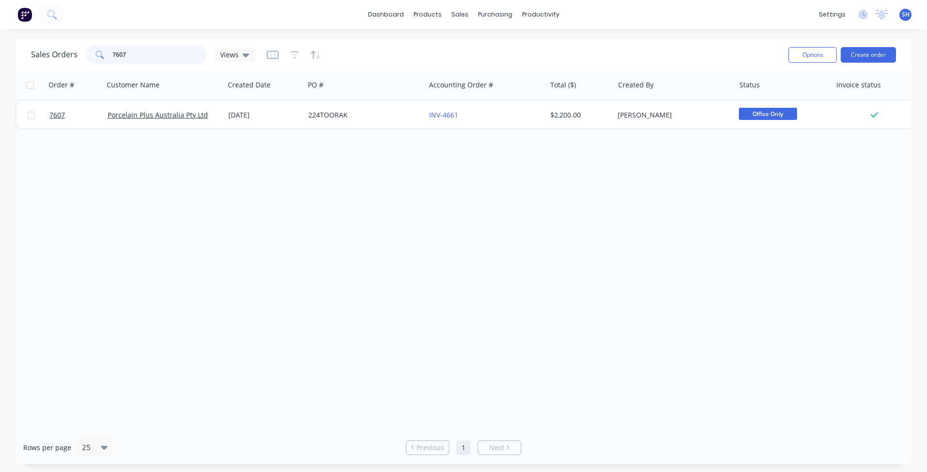
click at [107, 57] on div "7607" at bounding box center [145, 54] width 121 height 19
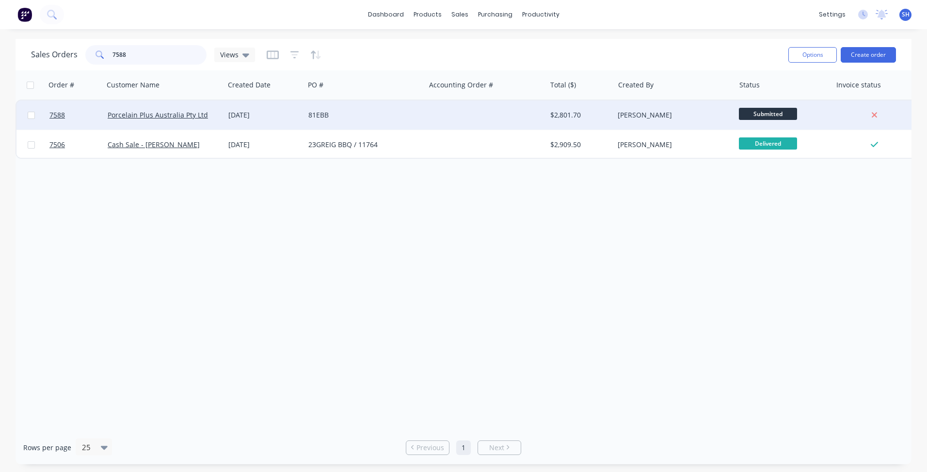
type input "7588"
click at [359, 110] on div "81EBB" at bounding box center [363, 115] width 108 height 10
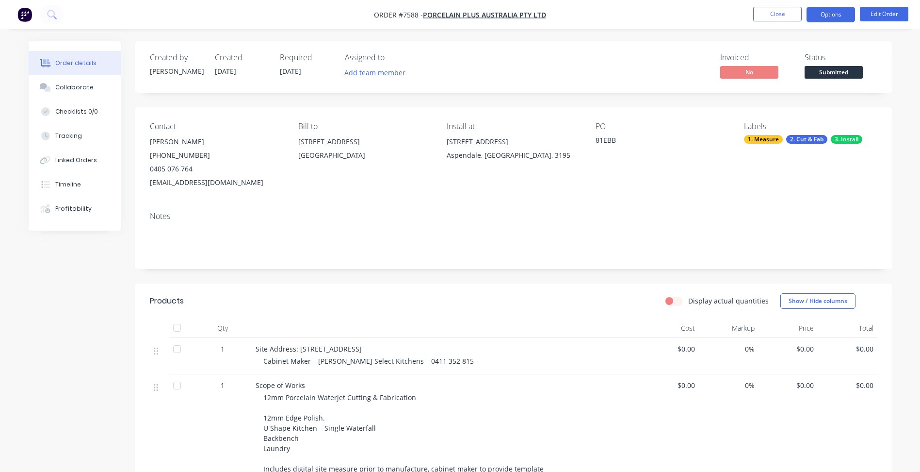
click at [818, 14] on button "Options" at bounding box center [831, 15] width 49 height 16
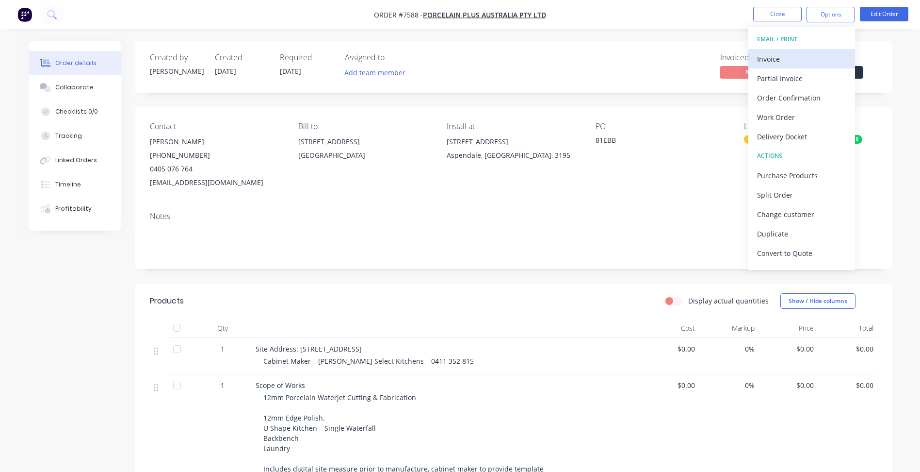
click at [787, 58] on div "Invoice" at bounding box center [801, 59] width 89 height 14
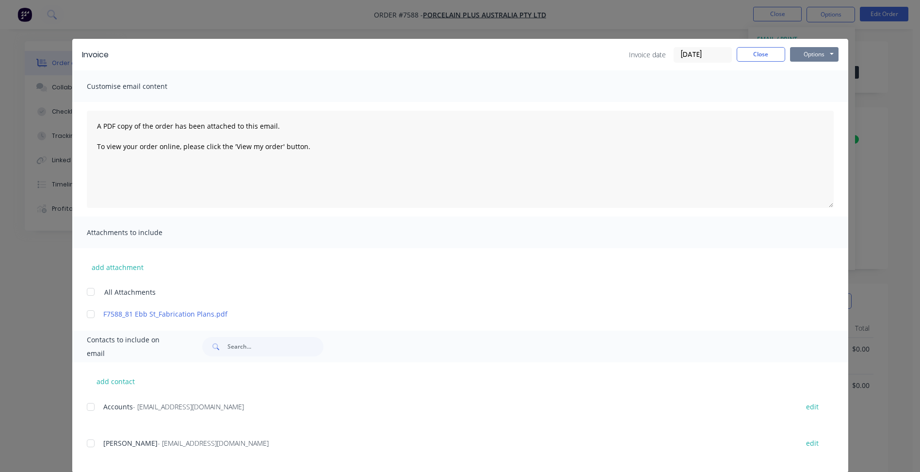
click at [797, 56] on button "Options" at bounding box center [814, 54] width 49 height 15
click at [703, 53] on input "[DATE]" at bounding box center [702, 55] width 57 height 15
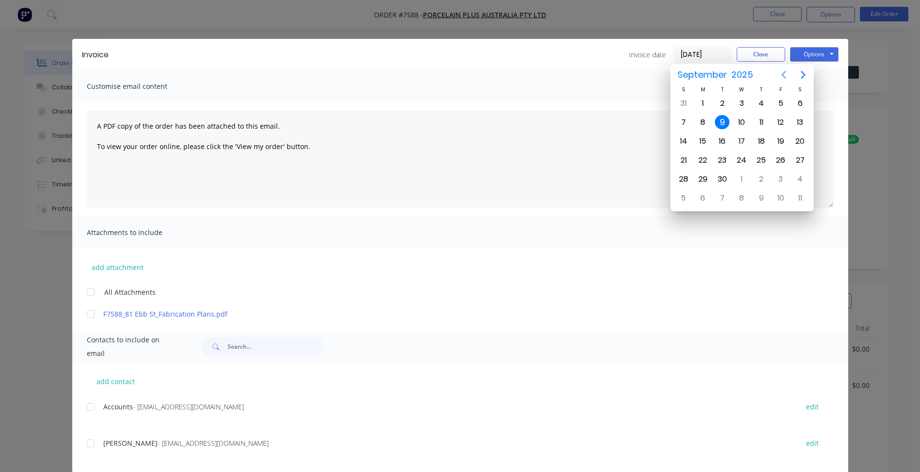
click at [782, 77] on icon "Previous page" at bounding box center [784, 75] width 12 height 12
click at [780, 183] on div "29" at bounding box center [781, 179] width 15 height 15
type input "[DATE]"
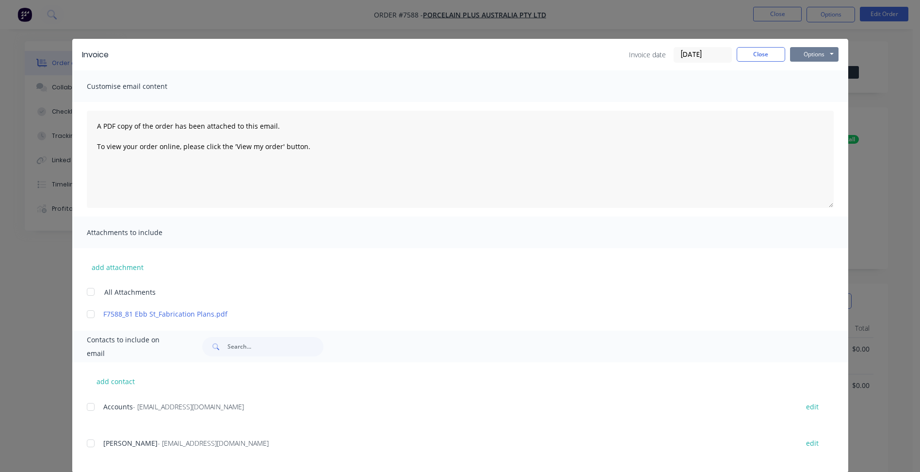
click at [808, 54] on button "Options" at bounding box center [814, 54] width 49 height 15
click at [815, 89] on button "Print" at bounding box center [821, 88] width 62 height 16
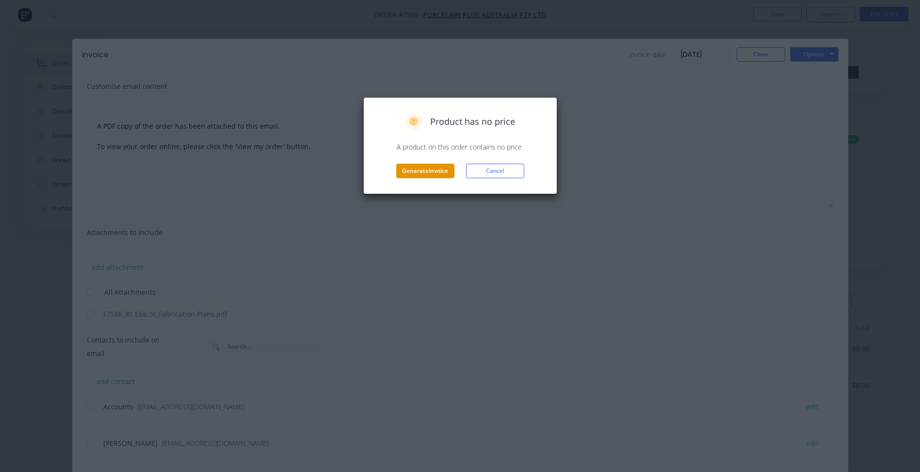
click at [426, 174] on button "Generate invoice" at bounding box center [425, 170] width 58 height 15
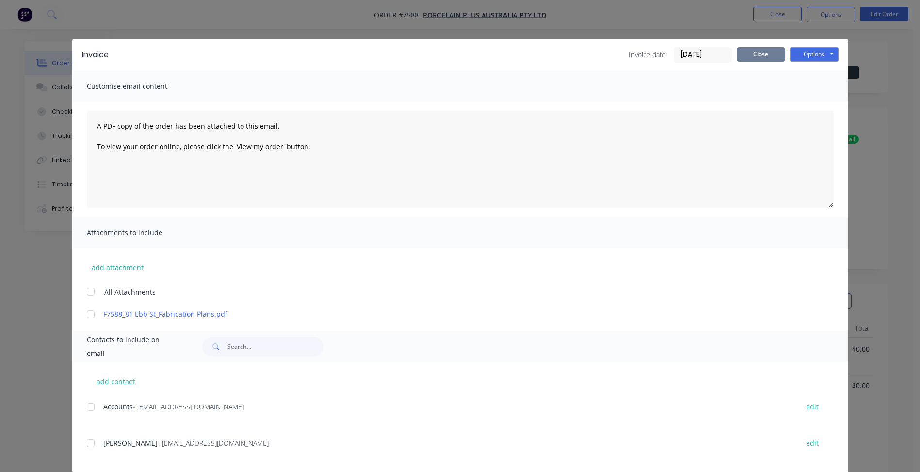
click at [749, 55] on button "Close" at bounding box center [761, 54] width 49 height 15
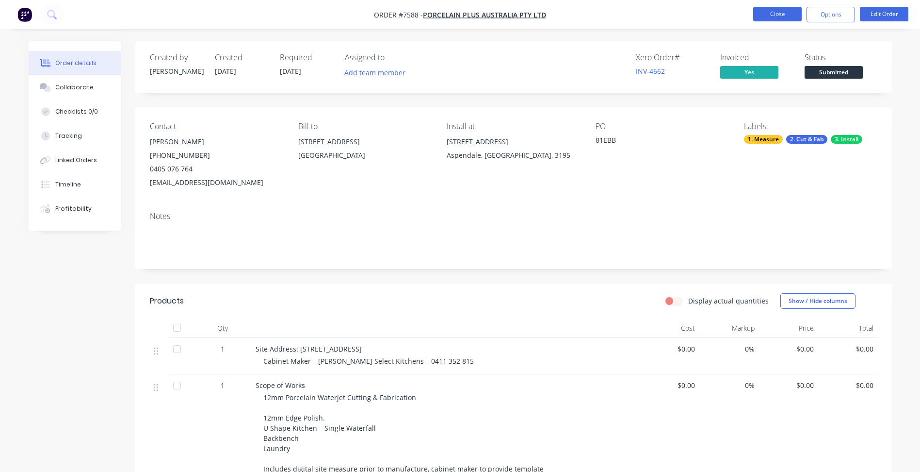
click at [777, 16] on button "Close" at bounding box center [777, 14] width 49 height 15
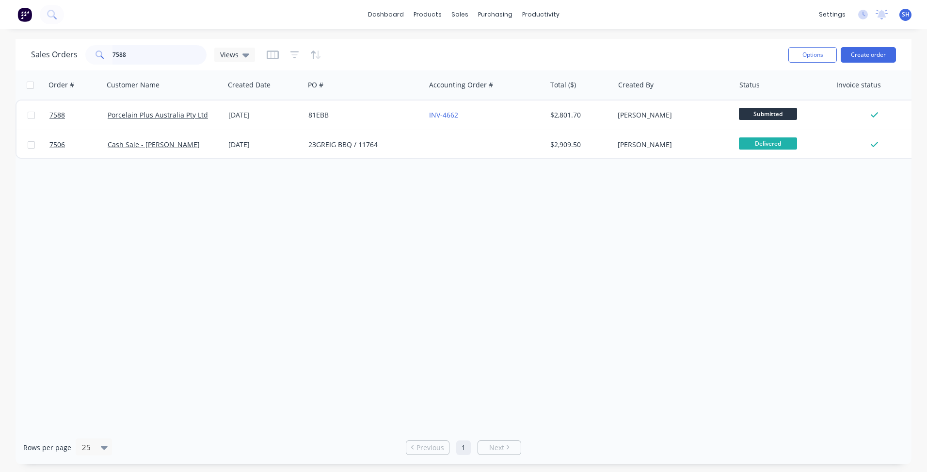
click at [134, 55] on input "7588" at bounding box center [160, 54] width 95 height 19
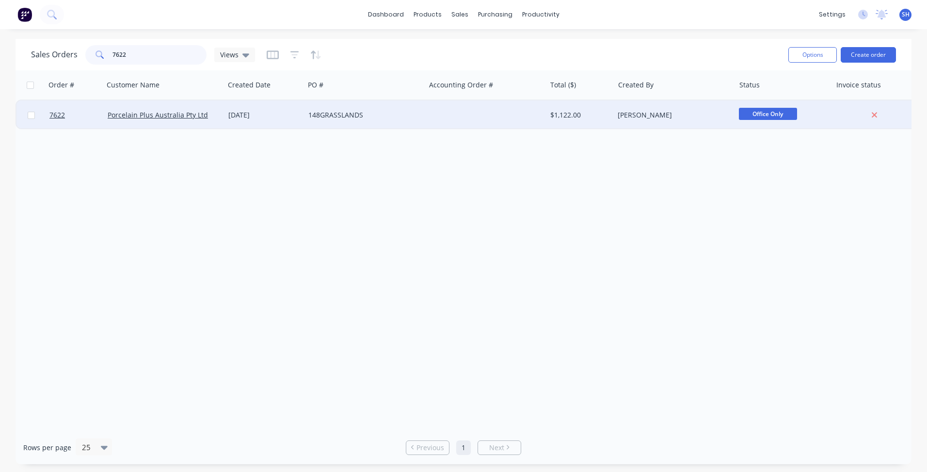
type input "7622"
click at [358, 122] on div "148GRASSLANDS" at bounding box center [365, 114] width 121 height 29
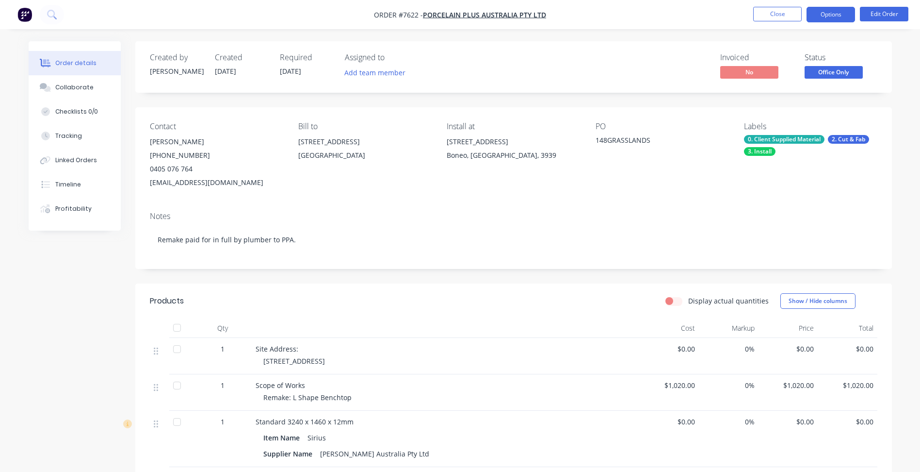
click at [841, 14] on button "Options" at bounding box center [831, 15] width 49 height 16
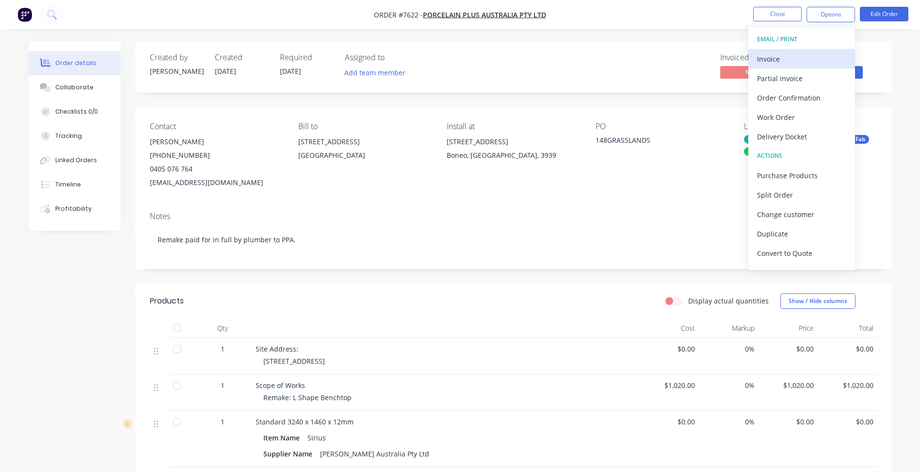
click at [802, 57] on div "Invoice" at bounding box center [801, 59] width 89 height 14
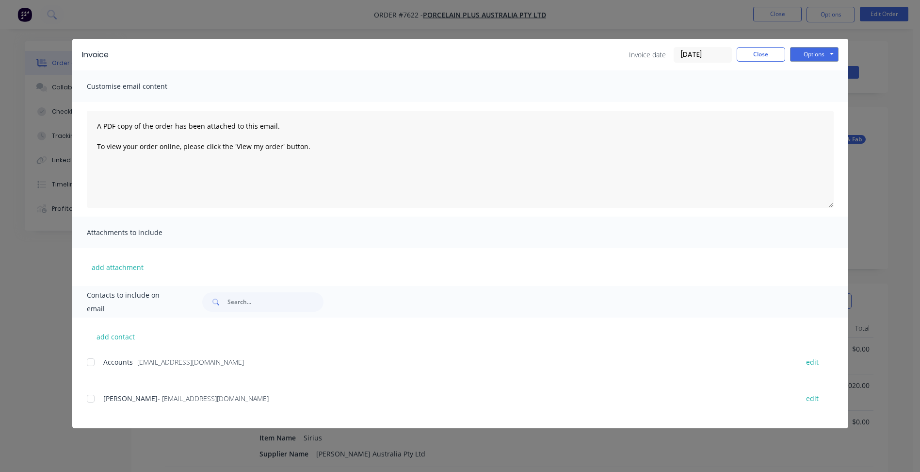
click at [696, 56] on input "[DATE]" at bounding box center [702, 55] width 57 height 15
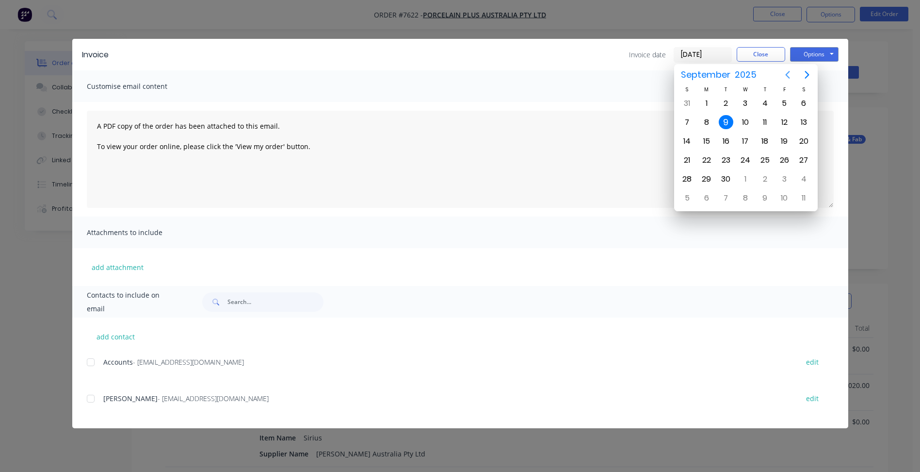
click at [790, 74] on icon "Previous page" at bounding box center [788, 75] width 12 height 12
click at [783, 180] on div "29" at bounding box center [784, 179] width 15 height 15
type input "[DATE]"
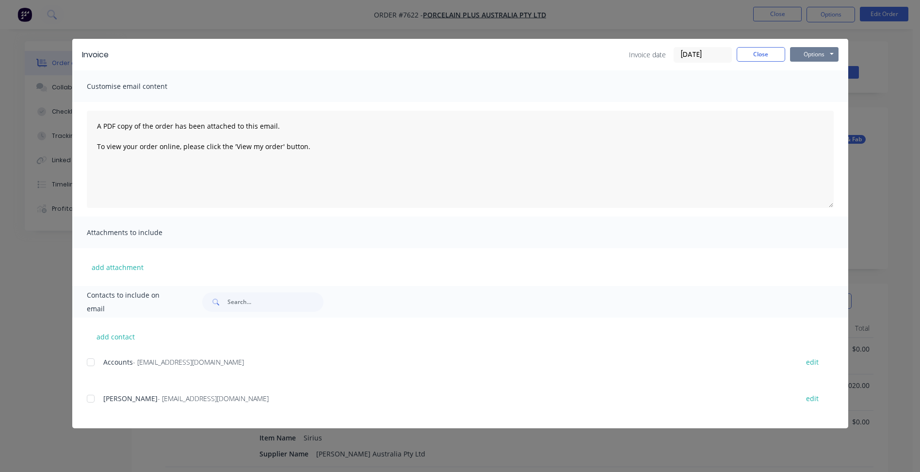
click at [814, 54] on button "Options" at bounding box center [814, 54] width 49 height 15
click at [814, 82] on button "Print" at bounding box center [821, 88] width 62 height 16
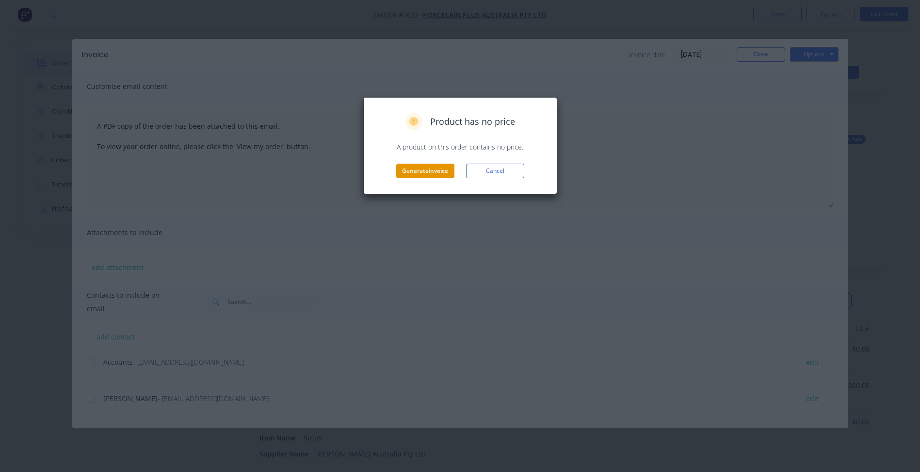
click at [432, 171] on button "Generate invoice" at bounding box center [425, 170] width 58 height 15
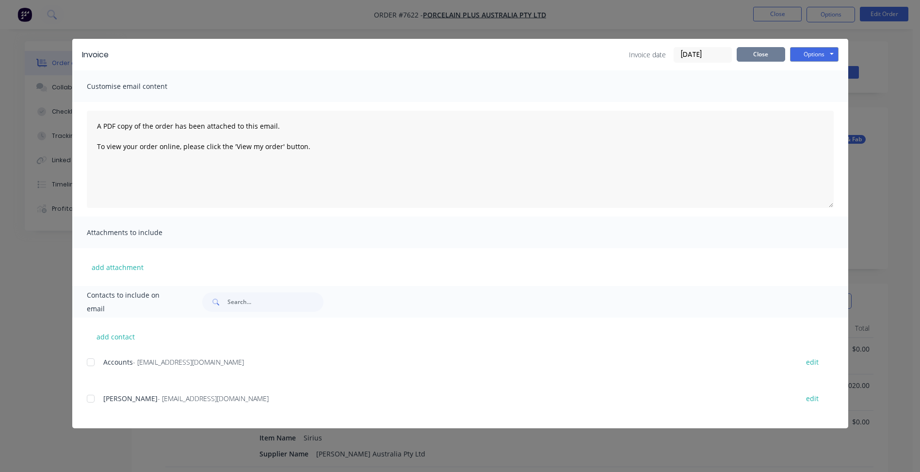
click at [743, 52] on button "Close" at bounding box center [761, 54] width 49 height 15
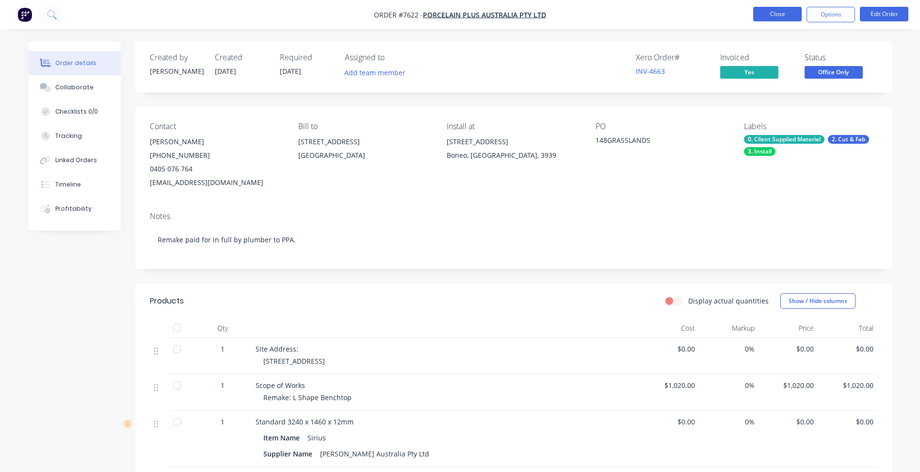
click at [783, 13] on button "Close" at bounding box center [777, 14] width 49 height 15
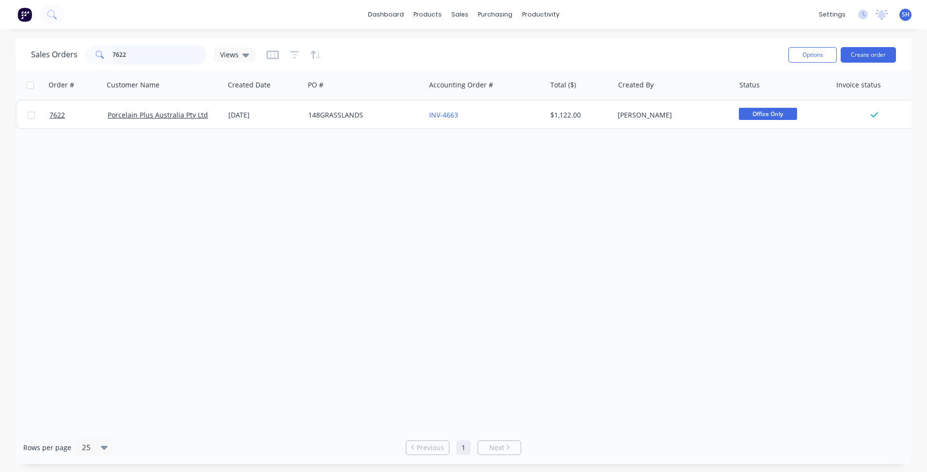
click at [131, 55] on input "7622" at bounding box center [160, 54] width 95 height 19
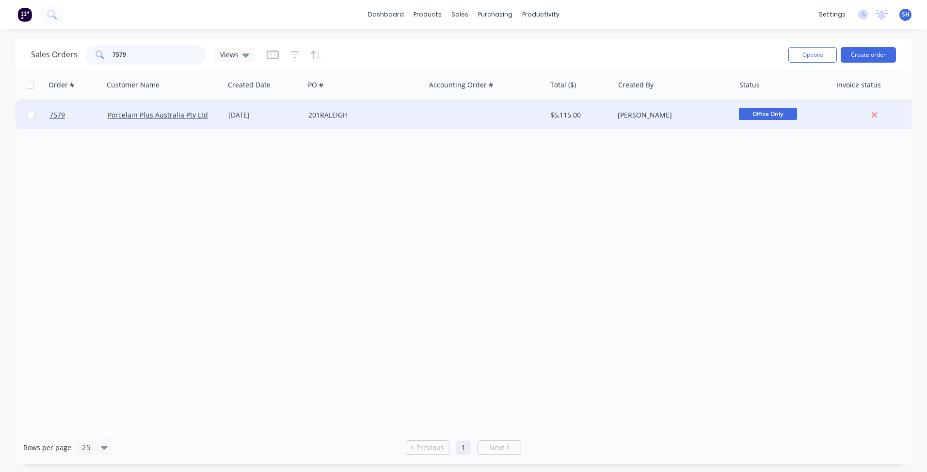
type input "7579"
click at [283, 127] on div "[DATE]" at bounding box center [265, 114] width 80 height 29
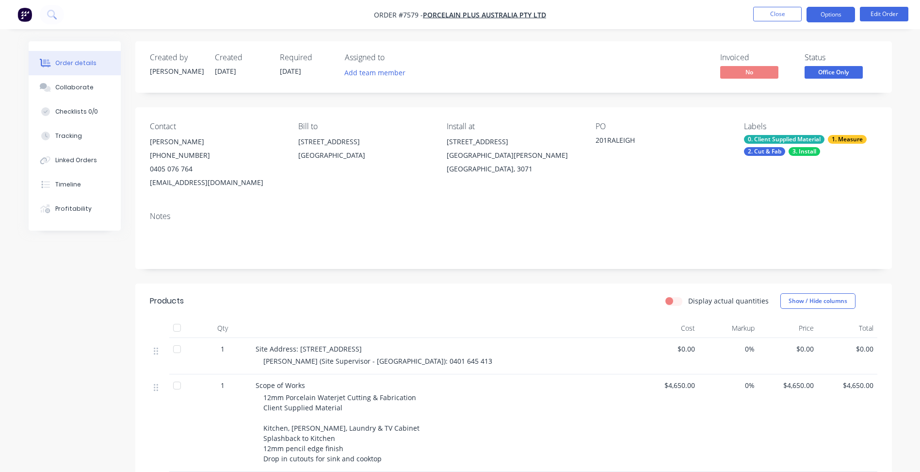
click at [847, 17] on button "Options" at bounding box center [831, 15] width 49 height 16
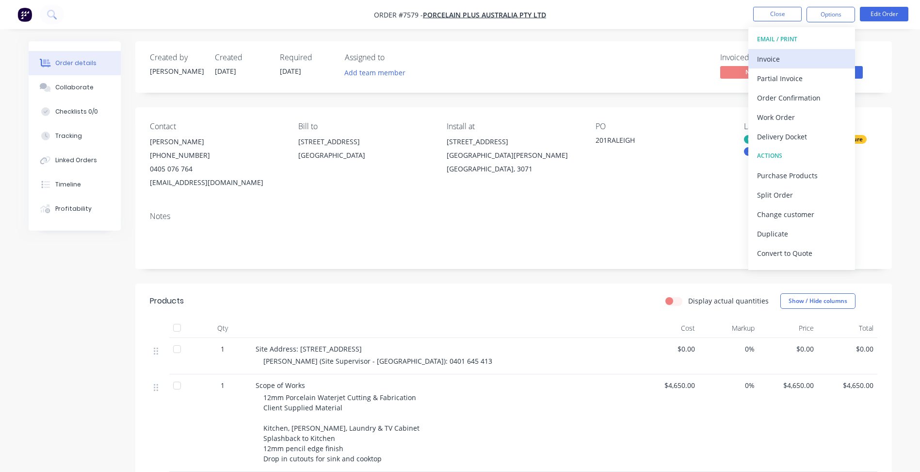
click at [794, 56] on div "Invoice" at bounding box center [801, 59] width 89 height 14
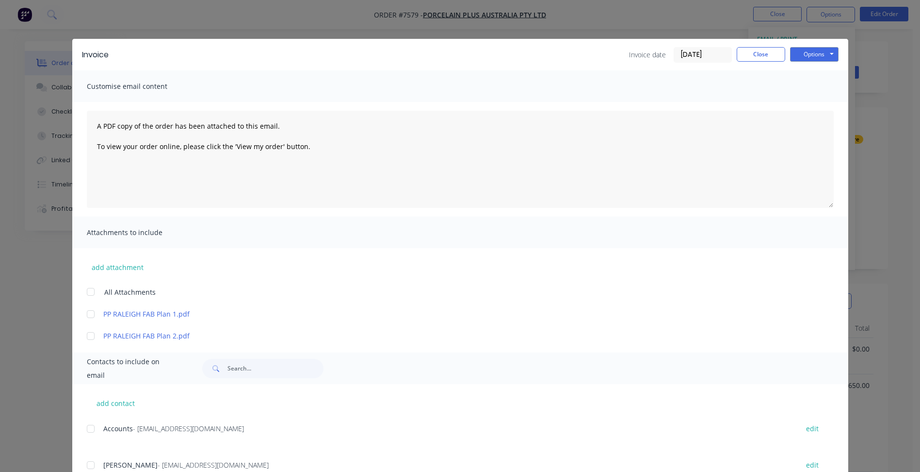
click at [690, 59] on input "[DATE]" at bounding box center [702, 55] width 57 height 15
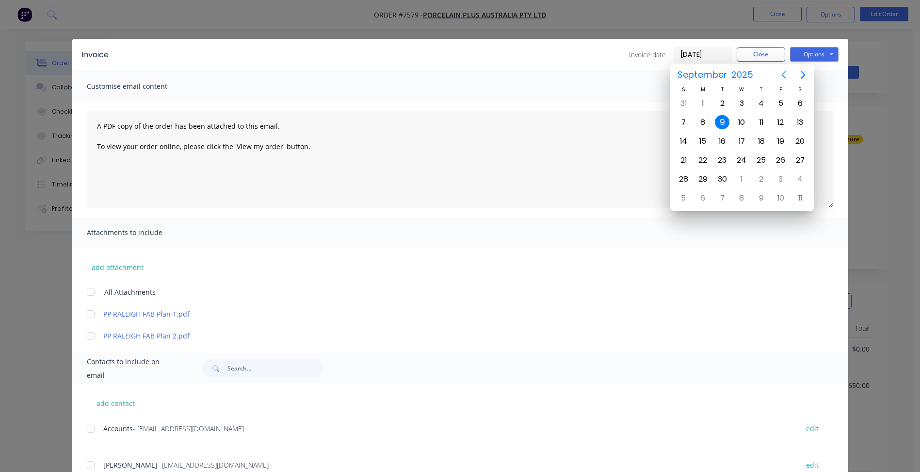
click at [789, 75] on icon "Previous page" at bounding box center [784, 75] width 12 height 12
click at [780, 180] on div "29" at bounding box center [781, 179] width 15 height 15
type input "[DATE]"
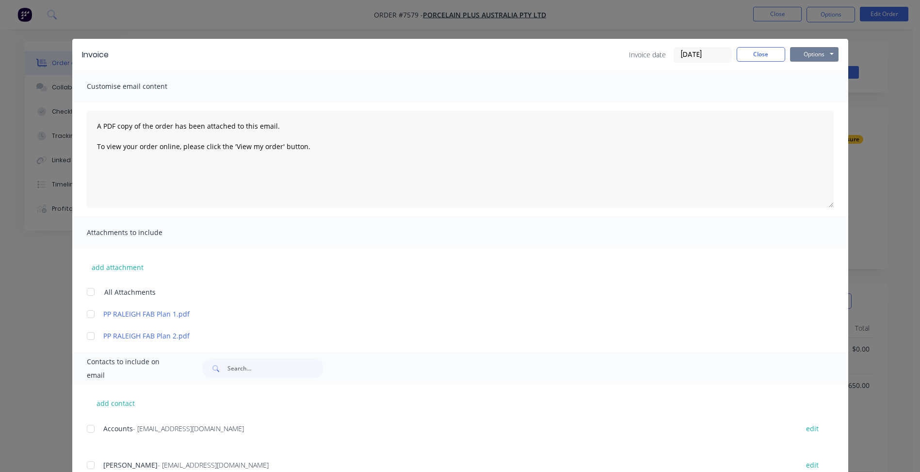
click at [800, 54] on button "Options" at bounding box center [814, 54] width 49 height 15
click at [800, 90] on button "Print" at bounding box center [821, 88] width 62 height 16
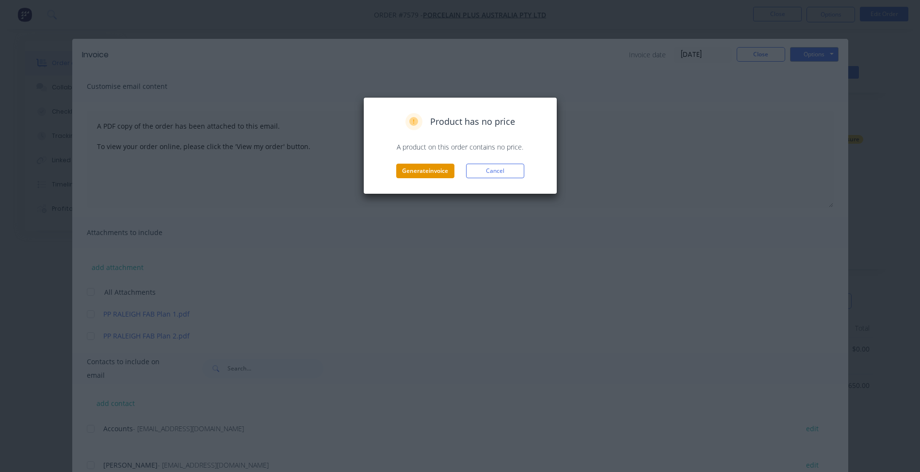
click at [411, 177] on button "Generate invoice" at bounding box center [425, 170] width 58 height 15
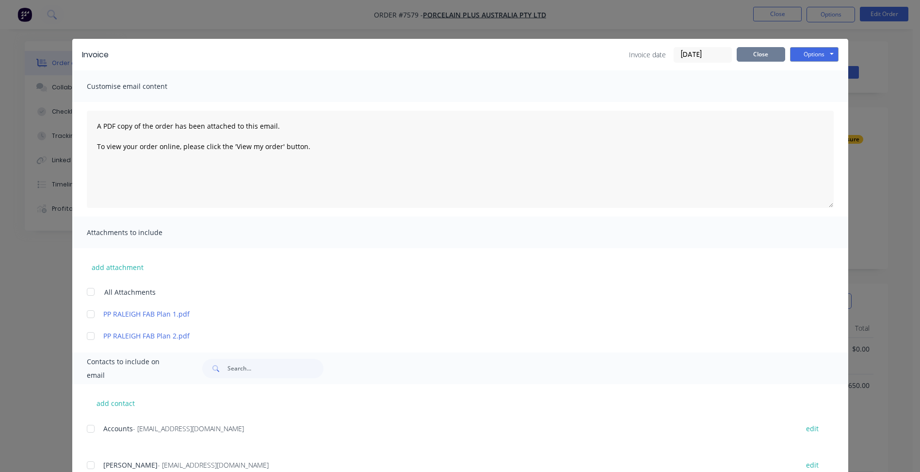
click at [739, 53] on button "Close" at bounding box center [761, 54] width 49 height 15
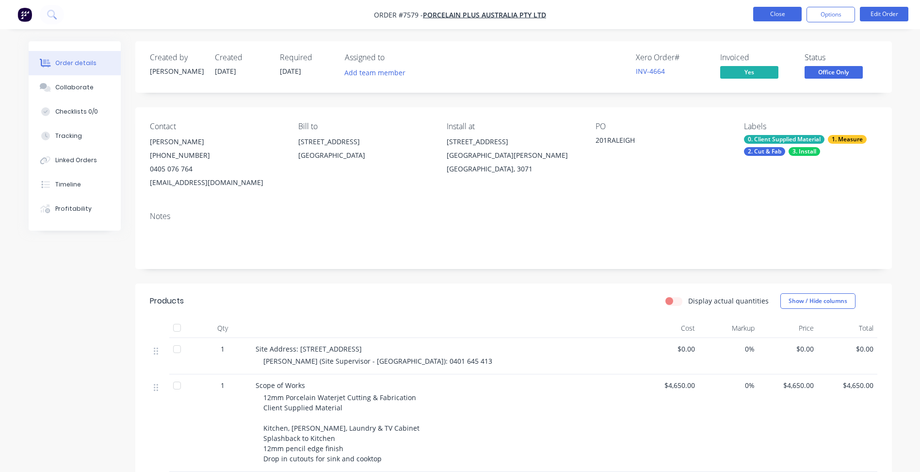
click at [765, 21] on button "Close" at bounding box center [777, 14] width 49 height 15
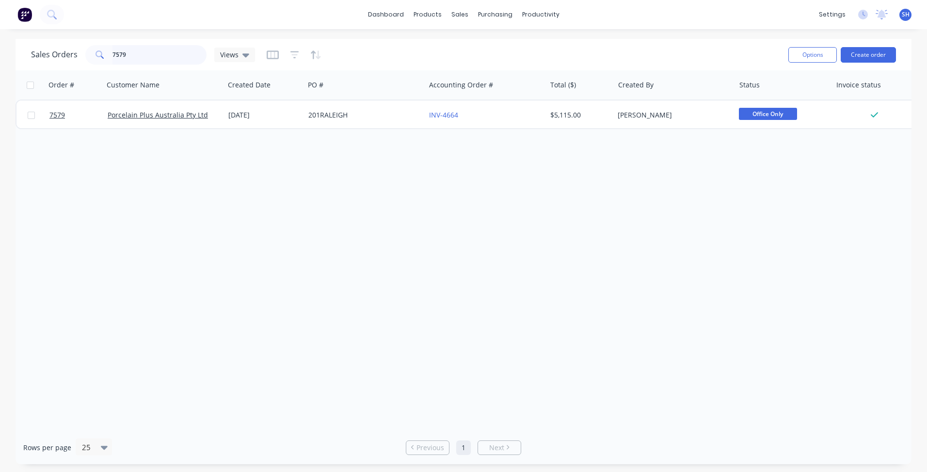
click at [131, 57] on input "7579" at bounding box center [160, 54] width 95 height 19
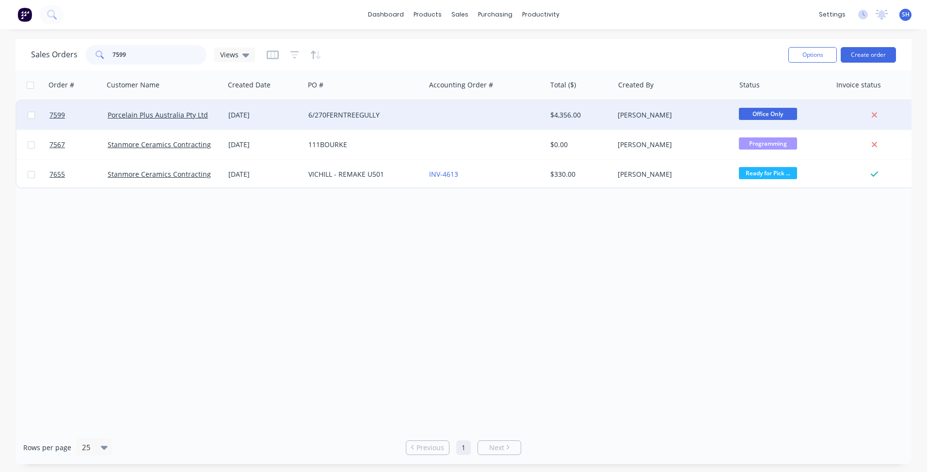
type input "7599"
click at [417, 118] on div "6/270FERNTREEGULLY" at bounding box center [365, 115] width 113 height 10
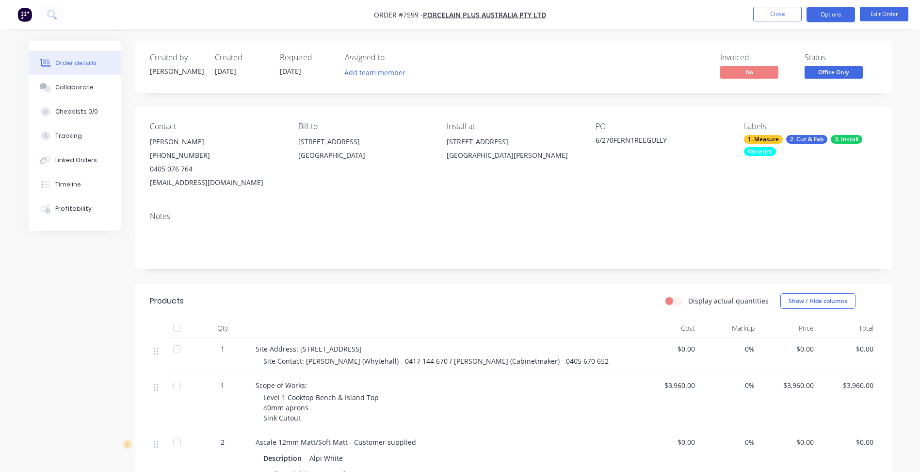
click at [827, 16] on button "Options" at bounding box center [831, 15] width 49 height 16
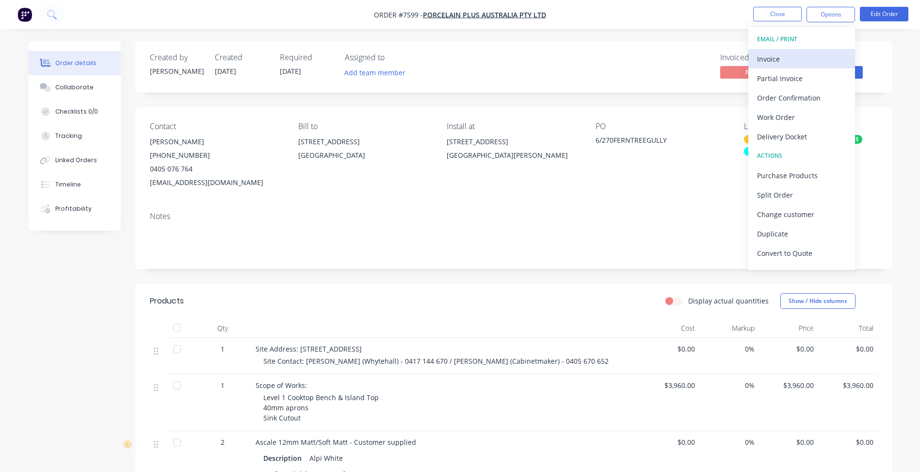
click at [803, 55] on div "Invoice" at bounding box center [801, 59] width 89 height 14
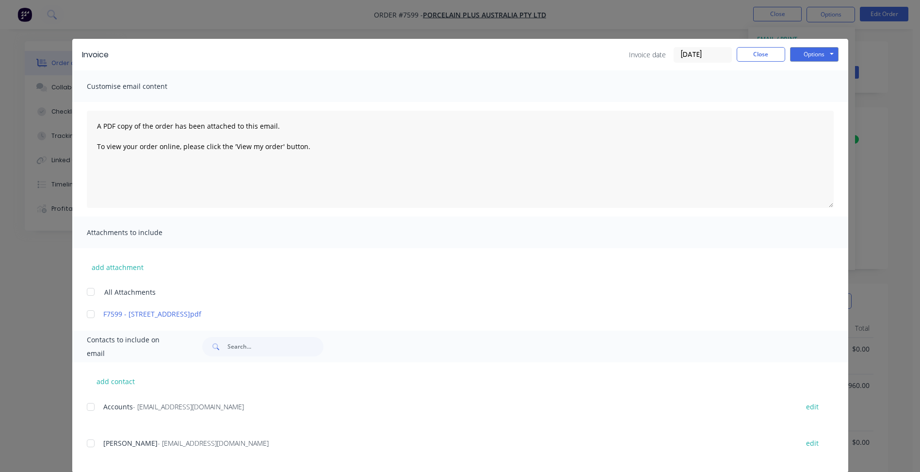
click at [684, 57] on input "[DATE]" at bounding box center [702, 55] width 57 height 15
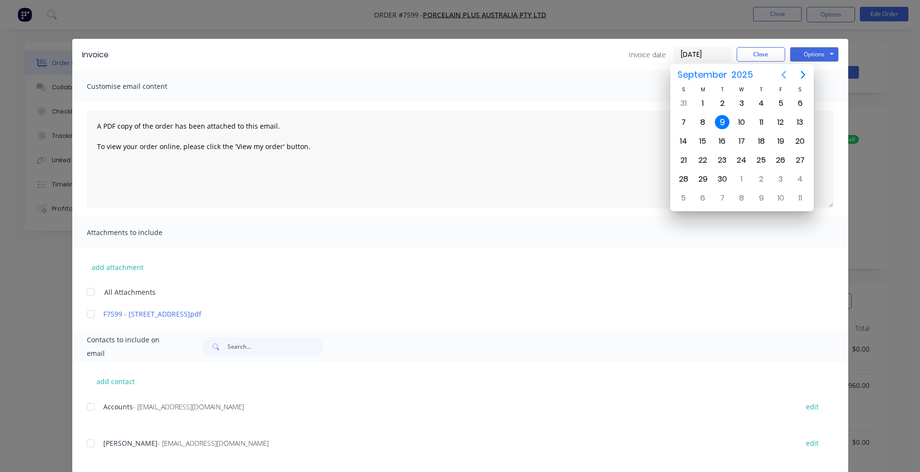
click at [782, 75] on icon "Previous page" at bounding box center [784, 75] width 4 height 8
click at [778, 181] on div "29" at bounding box center [781, 179] width 15 height 15
type input "[DATE]"
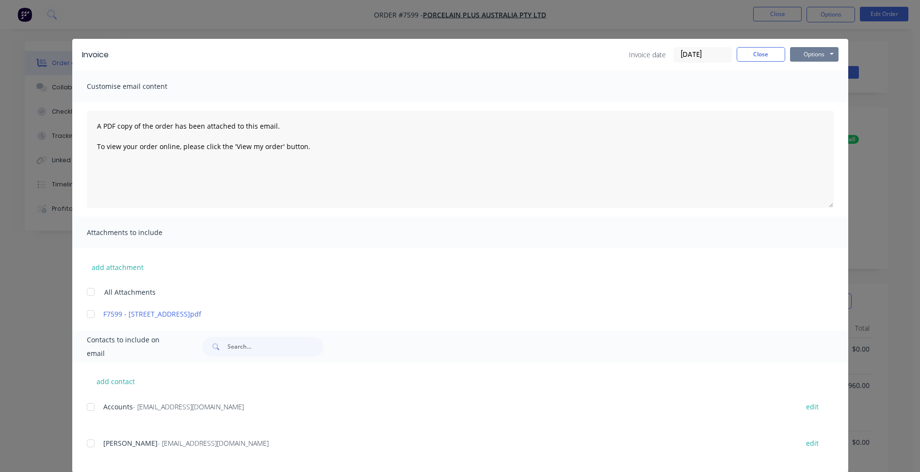
click at [813, 55] on button "Options" at bounding box center [814, 54] width 49 height 15
click at [815, 84] on button "Print" at bounding box center [821, 88] width 62 height 16
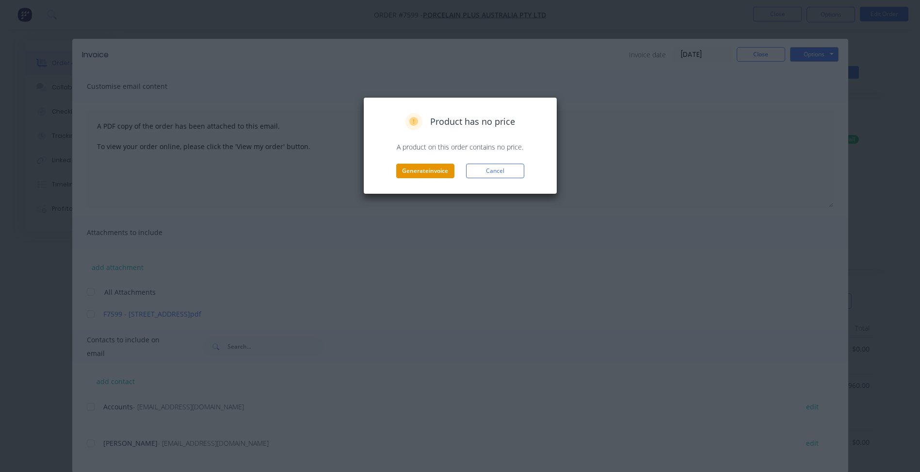
click at [417, 174] on button "Generate invoice" at bounding box center [425, 170] width 58 height 15
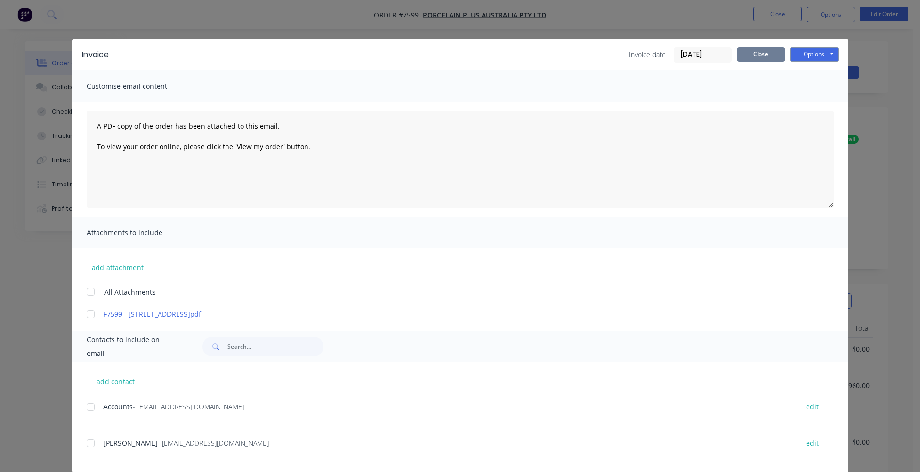
click at [740, 54] on button "Close" at bounding box center [761, 54] width 49 height 15
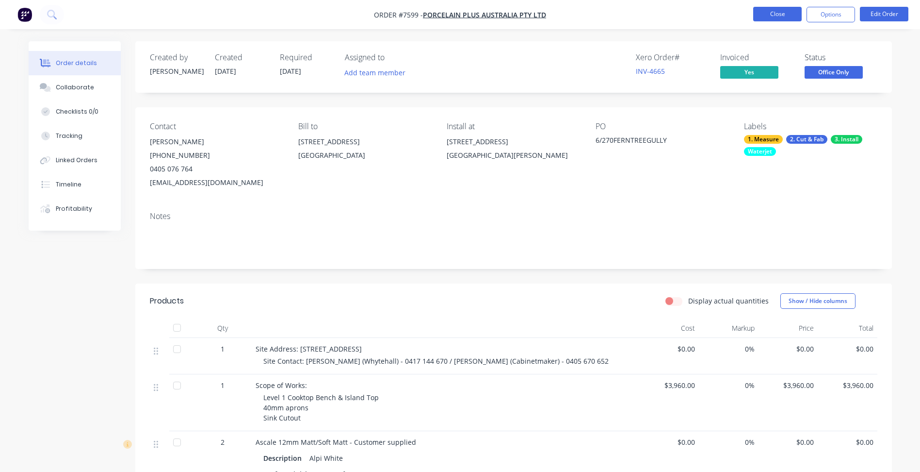
click at [768, 20] on button "Close" at bounding box center [777, 14] width 49 height 15
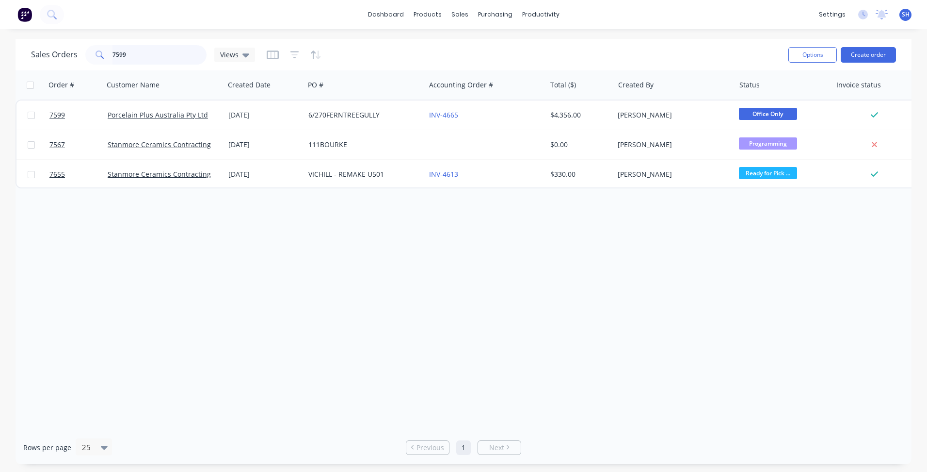
click at [141, 55] on input "7599" at bounding box center [160, 54] width 95 height 19
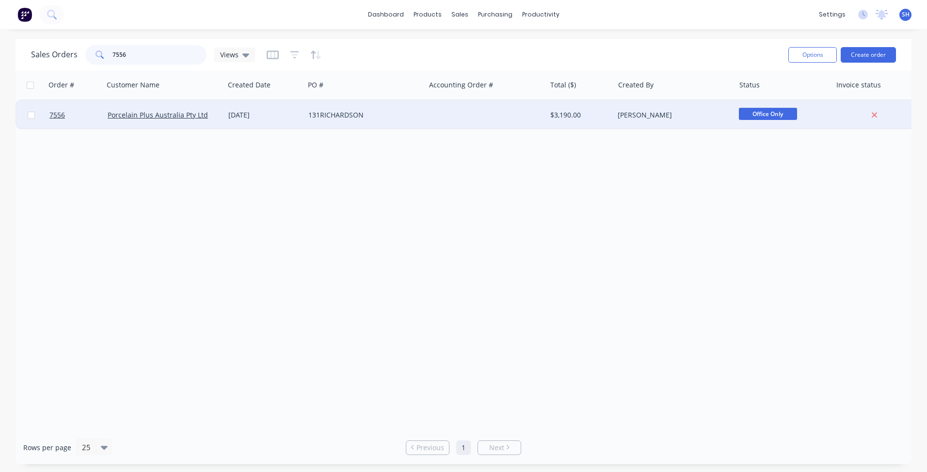
type input "7556"
click at [314, 118] on div "131RICHARDSON" at bounding box center [363, 115] width 108 height 10
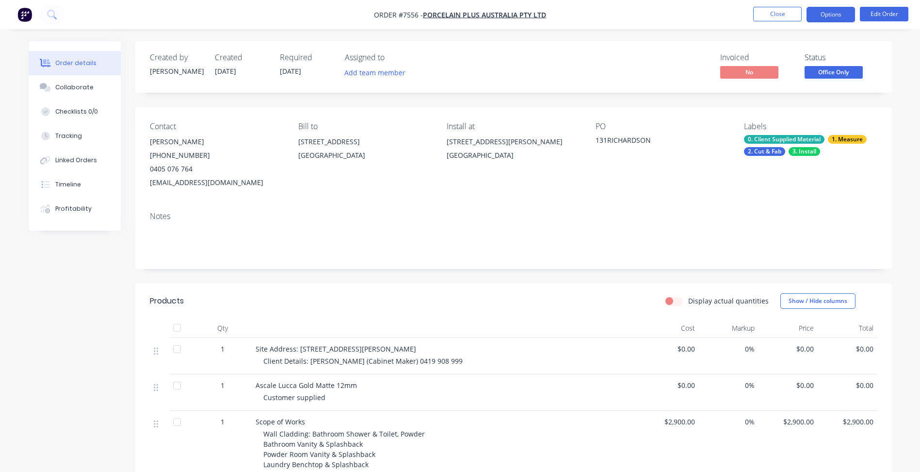
click at [820, 14] on button "Options" at bounding box center [831, 15] width 49 height 16
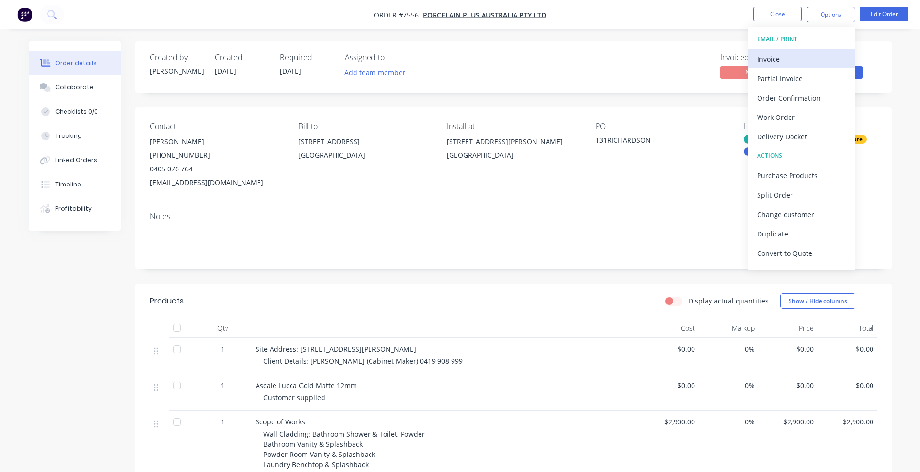
click at [797, 52] on div "Invoice" at bounding box center [801, 59] width 89 height 14
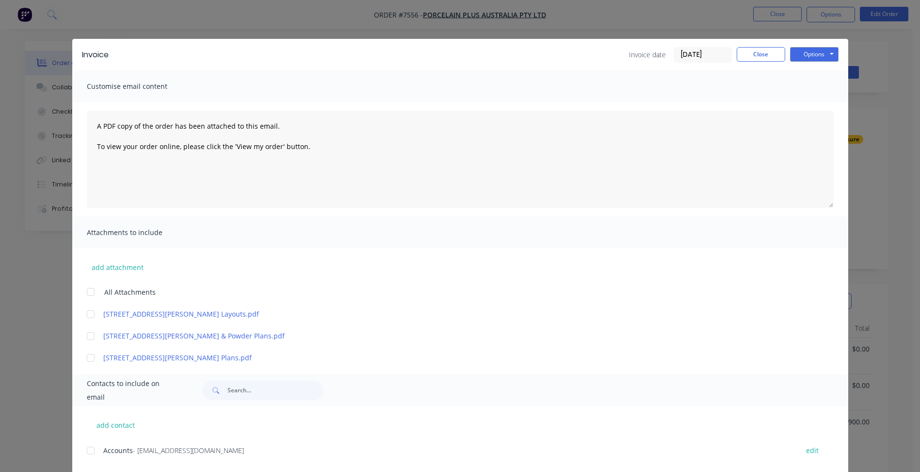
click at [685, 51] on input "[DATE]" at bounding box center [702, 55] width 57 height 15
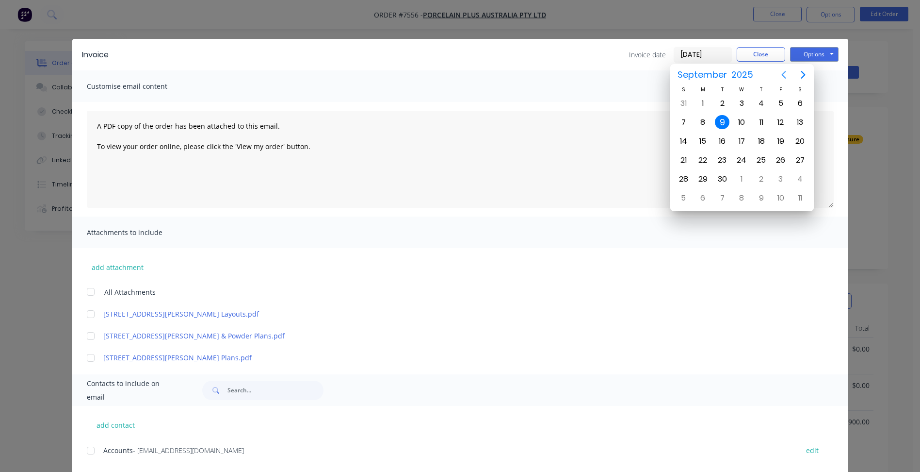
click at [781, 75] on icon "Previous page" at bounding box center [784, 75] width 12 height 12
click at [774, 180] on div "29" at bounding box center [781, 179] width 15 height 15
type input "[DATE]"
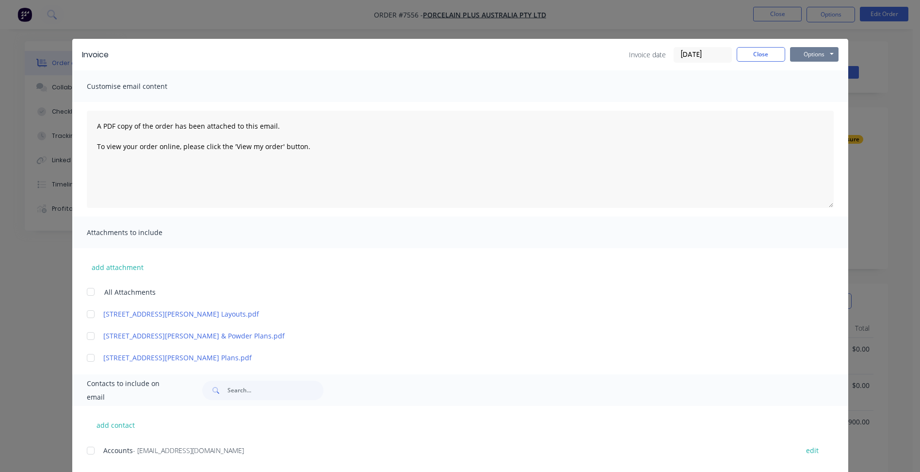
click at [813, 58] on button "Options" at bounding box center [814, 54] width 49 height 15
click at [812, 81] on button "Print" at bounding box center [821, 88] width 62 height 16
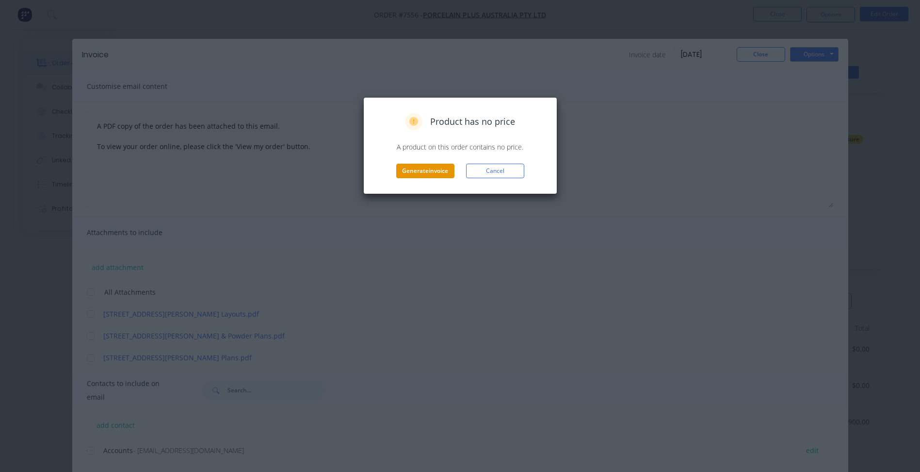
click at [422, 174] on button "Generate invoice" at bounding box center [425, 170] width 58 height 15
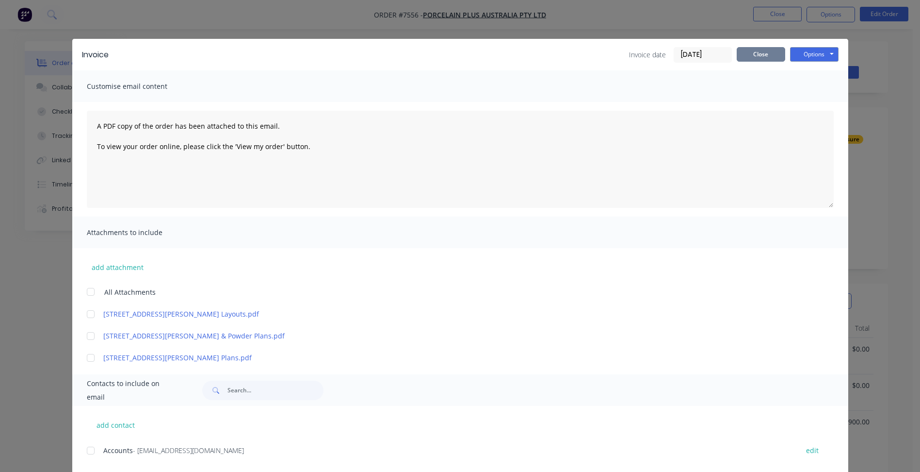
click at [756, 49] on button "Close" at bounding box center [761, 54] width 49 height 15
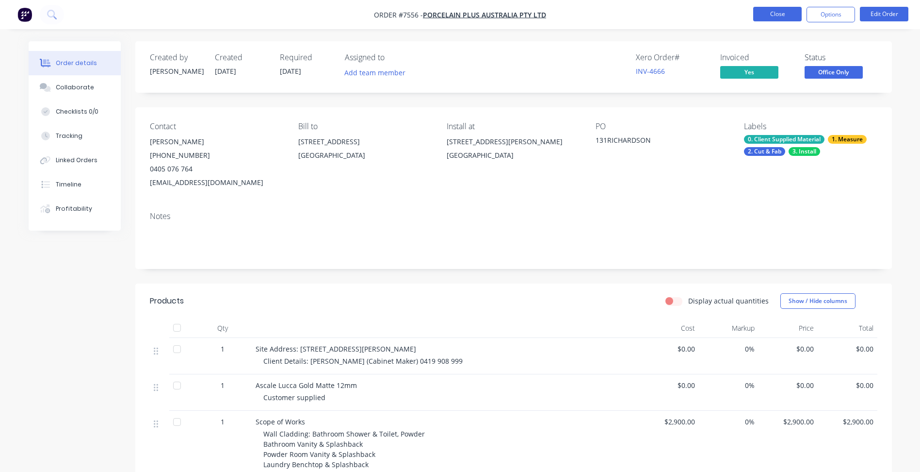
click at [761, 19] on button "Close" at bounding box center [777, 14] width 49 height 15
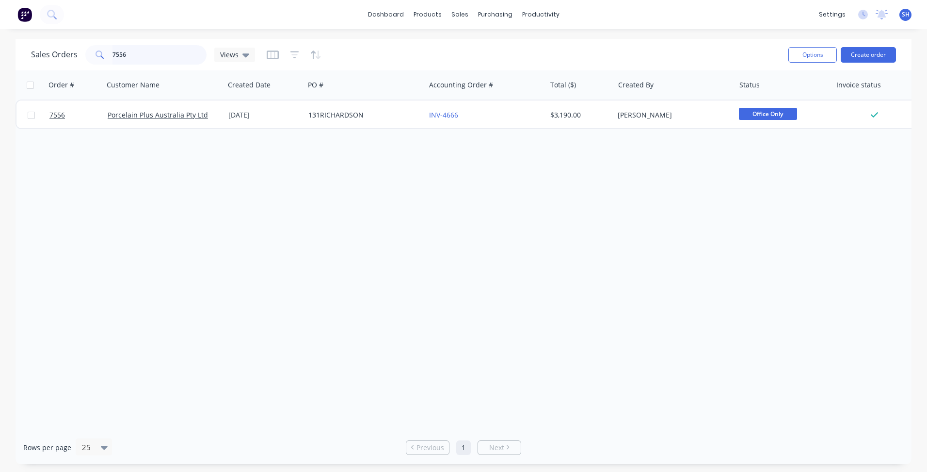
click at [150, 53] on input "7556" at bounding box center [160, 54] width 95 height 19
type input "7503"
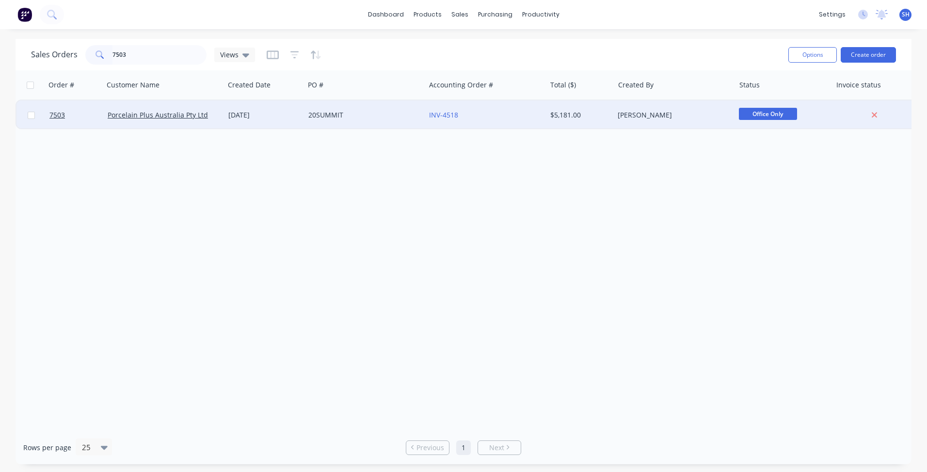
click at [494, 125] on div "INV-4518" at bounding box center [485, 114] width 121 height 29
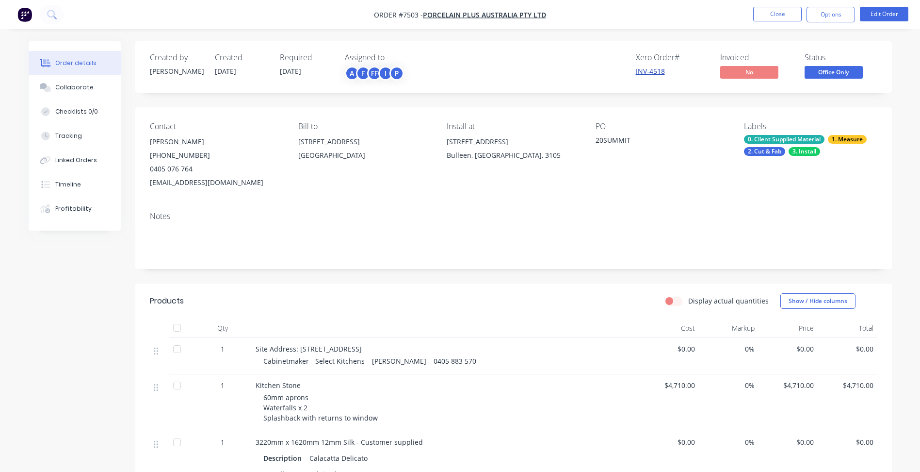
click at [664, 75] on link "INV-4518" at bounding box center [650, 70] width 29 height 9
click at [832, 16] on button "Options" at bounding box center [831, 15] width 49 height 16
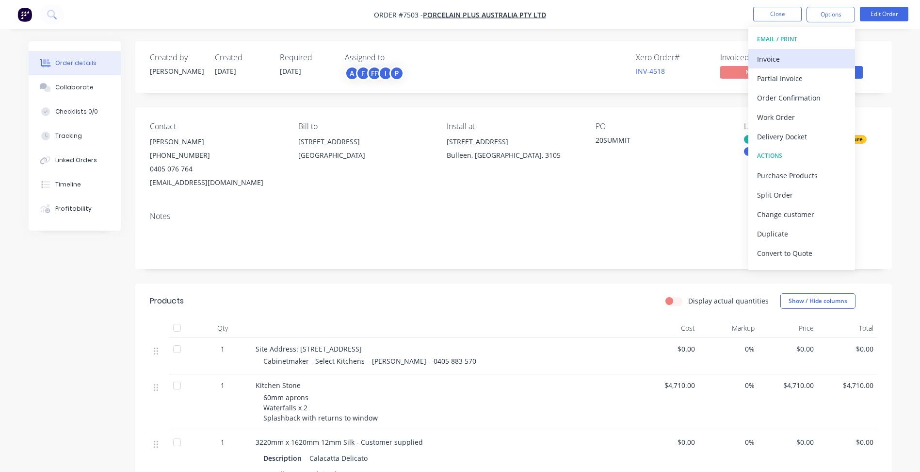
click at [804, 56] on div "Invoice" at bounding box center [801, 59] width 89 height 14
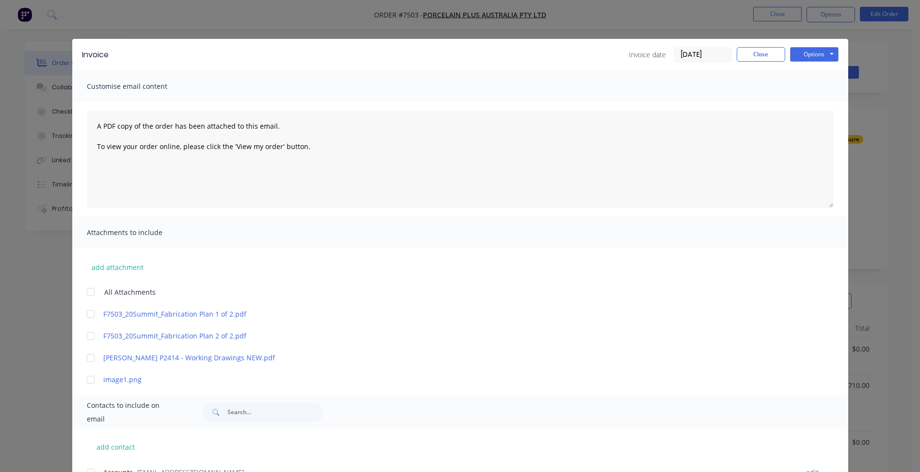
click at [693, 53] on input "[DATE]" at bounding box center [702, 55] width 57 height 15
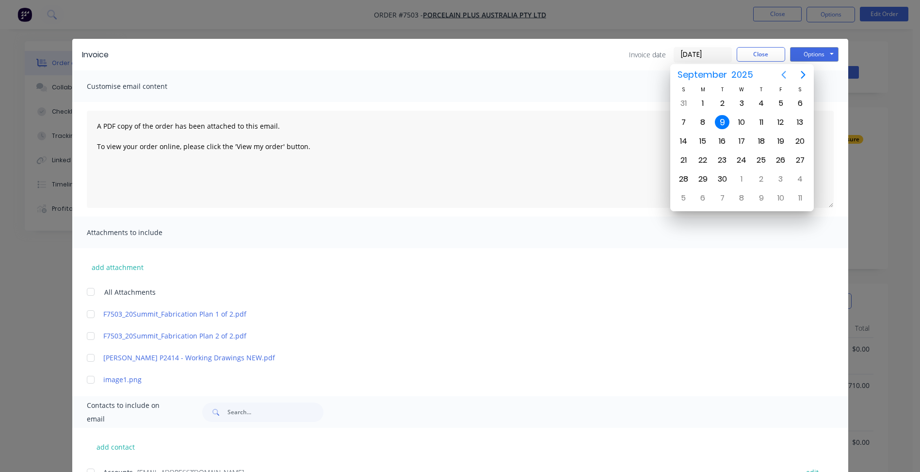
click at [783, 77] on icon "Previous page" at bounding box center [784, 75] width 12 height 12
click at [774, 181] on div "29" at bounding box center [780, 179] width 19 height 18
type input "[DATE]"
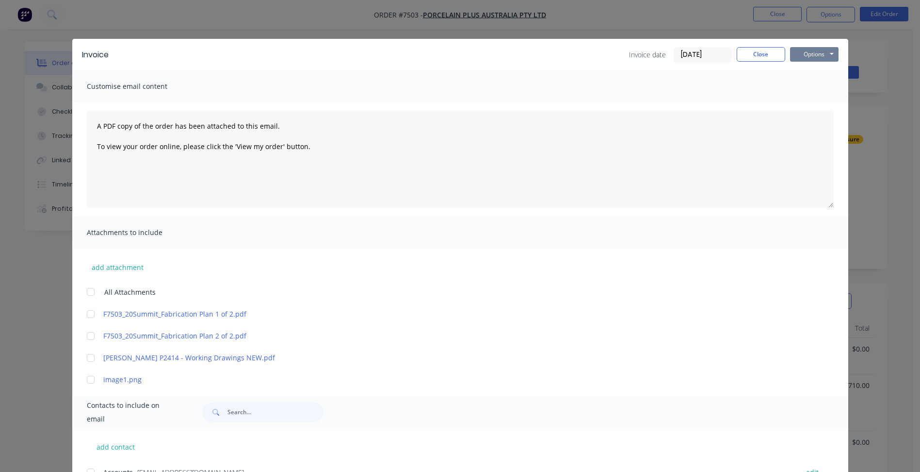
click at [801, 54] on button "Options" at bounding box center [814, 54] width 49 height 15
click at [810, 86] on button "Print" at bounding box center [821, 88] width 62 height 16
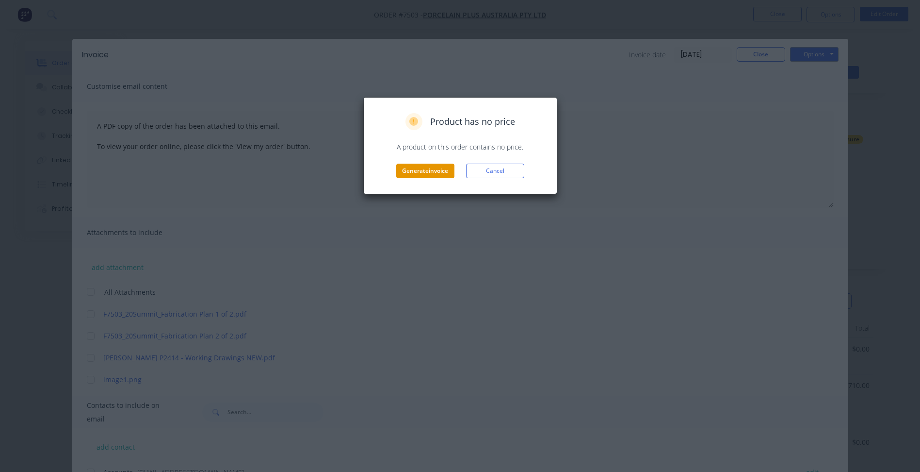
click at [436, 167] on button "Generate invoice" at bounding box center [425, 170] width 58 height 15
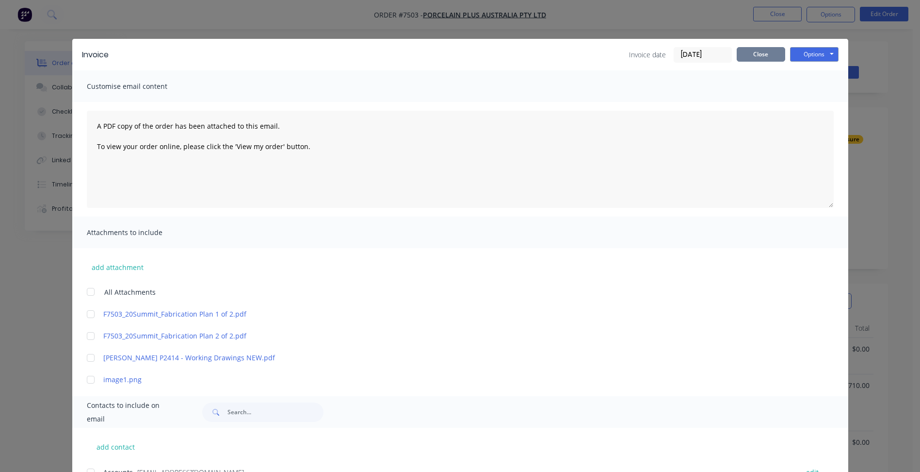
click at [767, 56] on button "Close" at bounding box center [761, 54] width 49 height 15
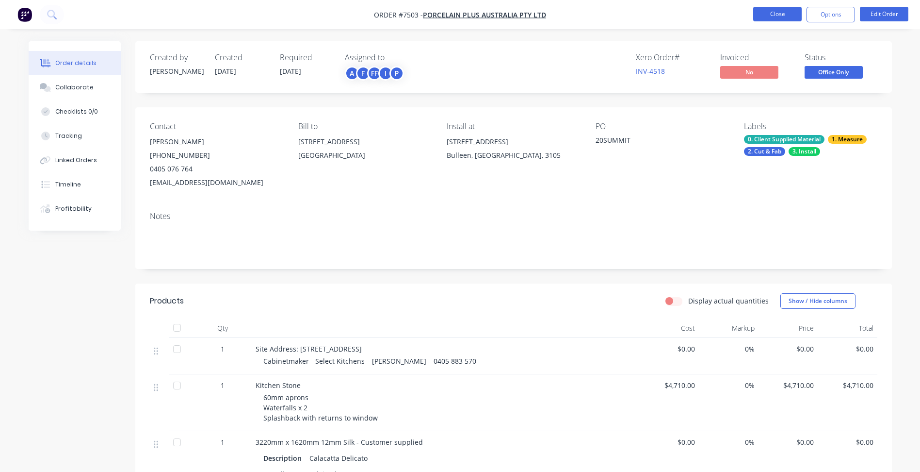
click at [781, 15] on button "Close" at bounding box center [777, 14] width 49 height 15
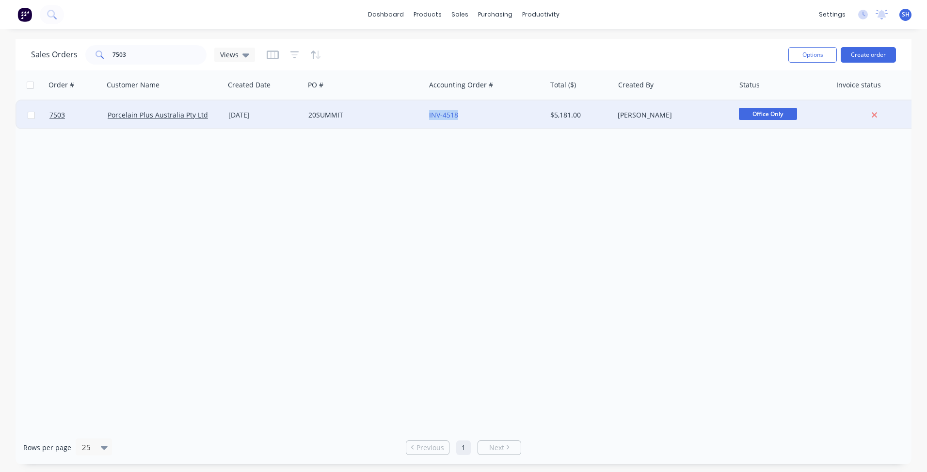
drag, startPoint x: 472, startPoint y: 121, endPoint x: 423, endPoint y: 119, distance: 48.0
click at [423, 119] on div "7503 Porcelain Plus Australia Pty Ltd [DATE] 20SUMMIT INV-4518 $5,181.00 [PERSO…" at bounding box center [468, 115] width 905 height 30
copy div "INV-4518"
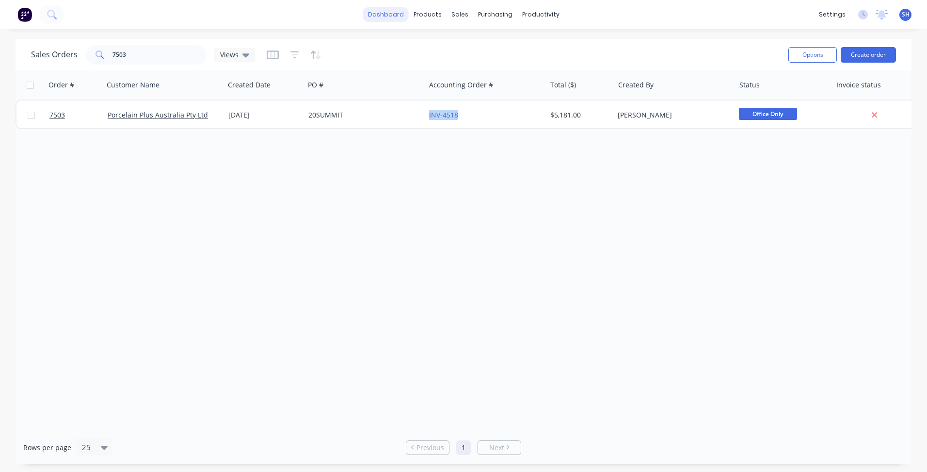
click at [390, 16] on link "dashboard" at bounding box center [386, 14] width 46 height 15
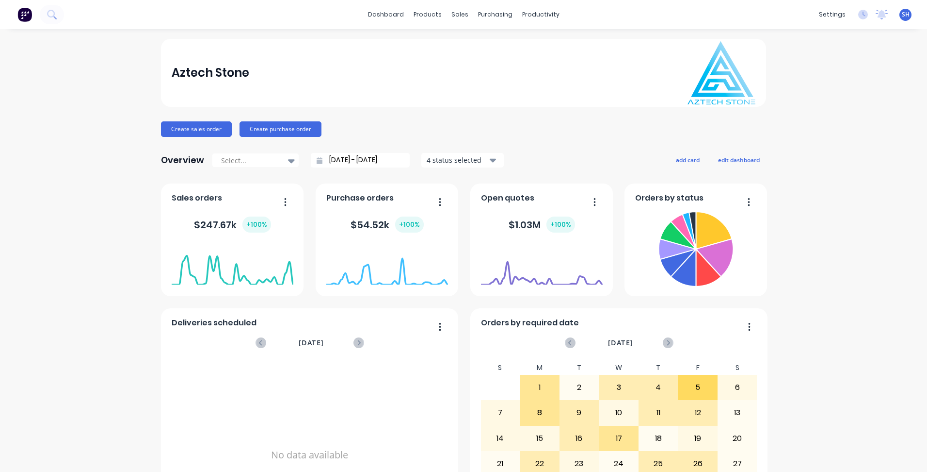
click at [843, 318] on div "Aztech Stone Create sales order Create purchase order Overview Select... [DATE]…" at bounding box center [463, 292] width 927 height 506
click at [878, 16] on icon at bounding box center [882, 14] width 9 height 8
click at [859, 16] on icon at bounding box center [864, 15] width 10 height 10
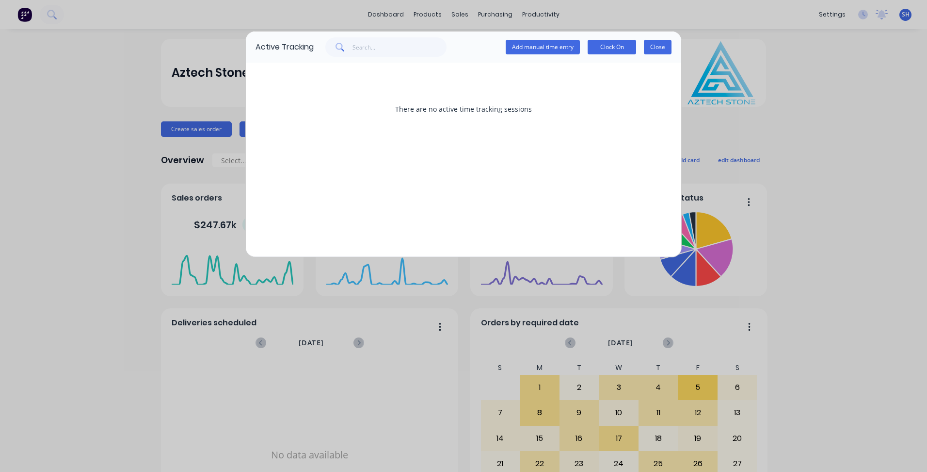
click at [650, 53] on button "Close" at bounding box center [658, 47] width 28 height 15
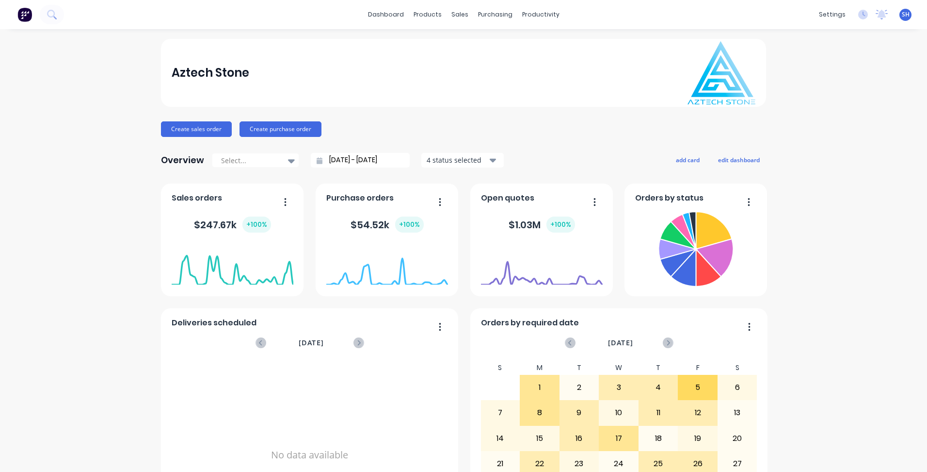
click at [902, 16] on span "SH" at bounding box center [906, 14] width 8 height 9
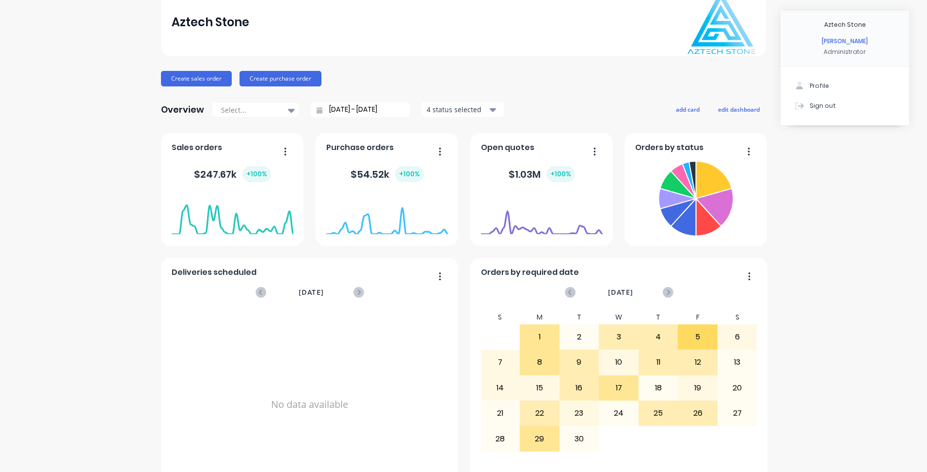
scroll to position [83, 0]
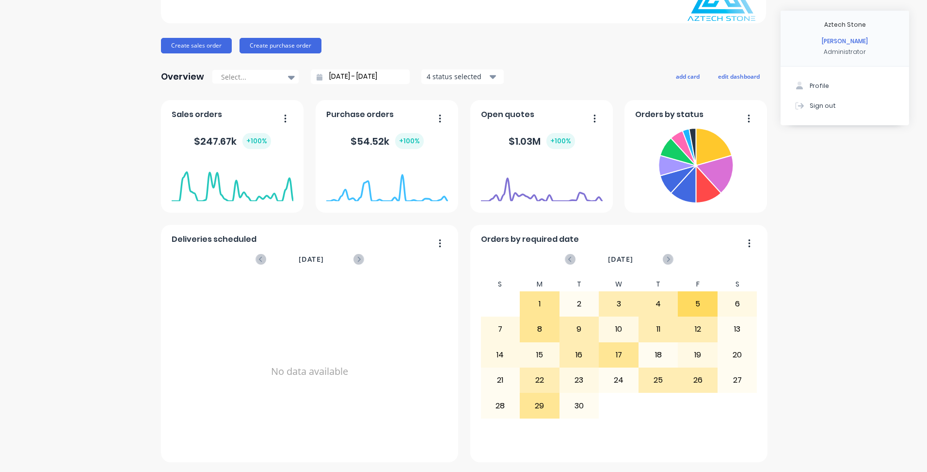
click at [780, 394] on div "Aztech Stone Create sales order Create purchase order Overview Select... [DATE]…" at bounding box center [463, 208] width 927 height 506
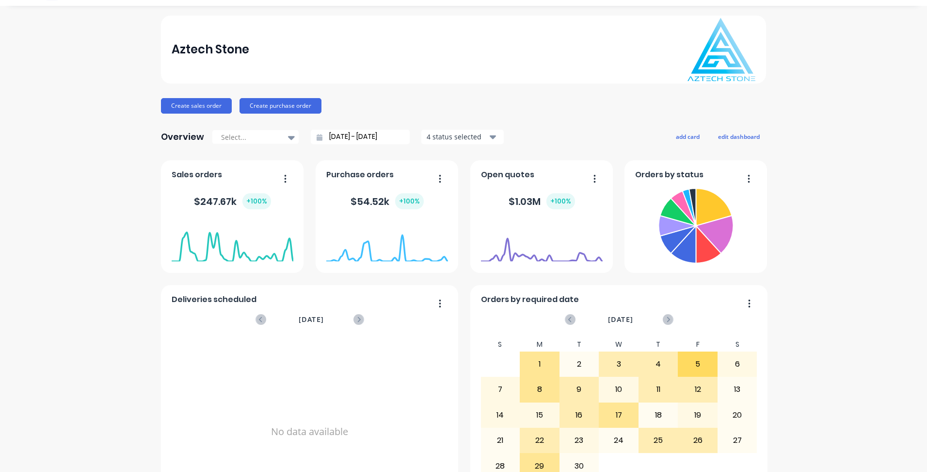
scroll to position [0, 0]
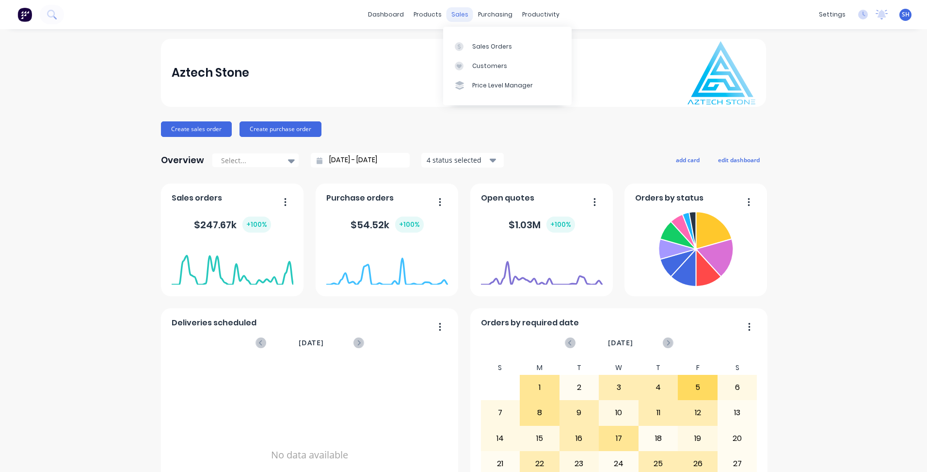
click at [447, 14] on div "sales" at bounding box center [460, 14] width 27 height 15
click at [500, 52] on link "Sales Orders" at bounding box center [507, 45] width 129 height 19
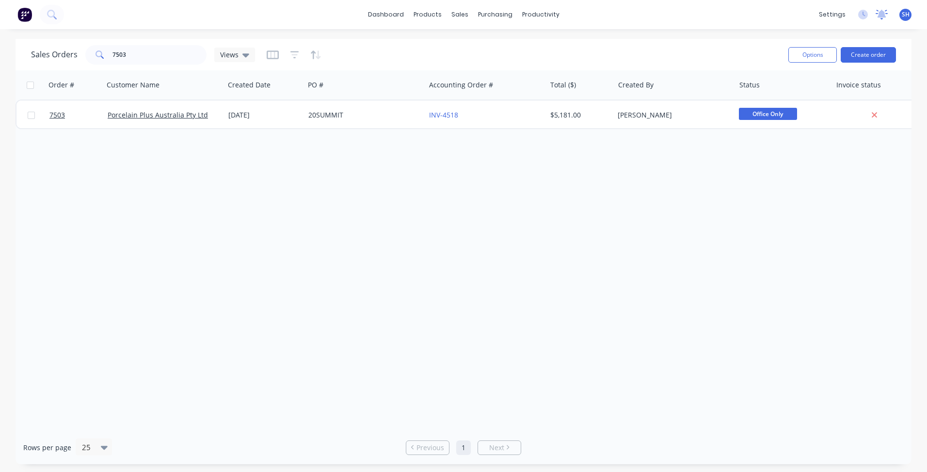
click at [884, 14] on icon at bounding box center [882, 14] width 9 height 8
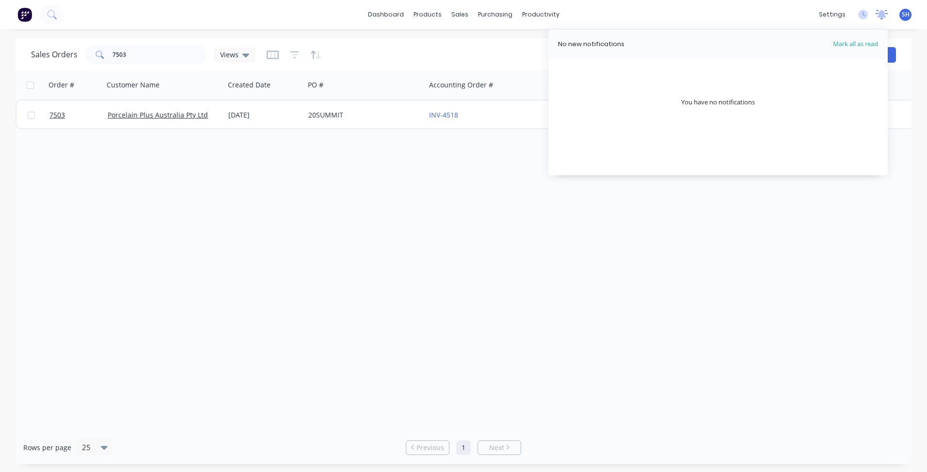
click at [884, 14] on icon at bounding box center [882, 14] width 9 height 8
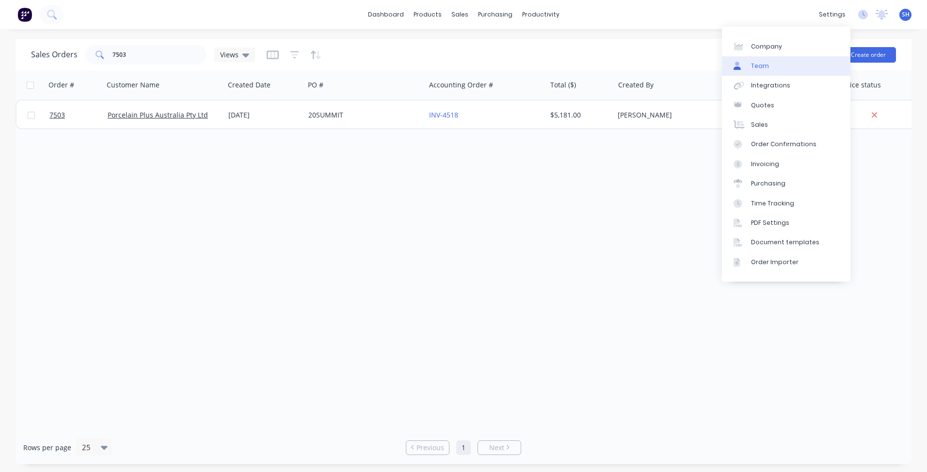
click at [767, 72] on link "Team" at bounding box center [786, 65] width 129 height 19
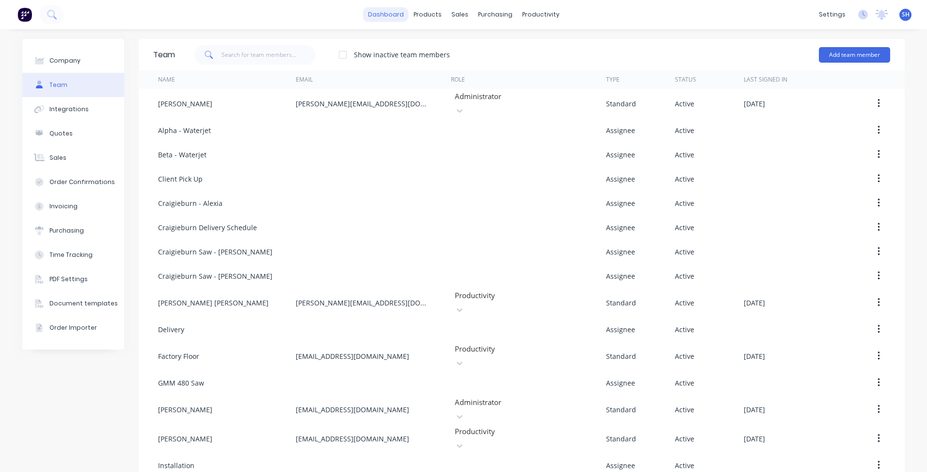
click at [376, 18] on link "dashboard" at bounding box center [386, 14] width 46 height 15
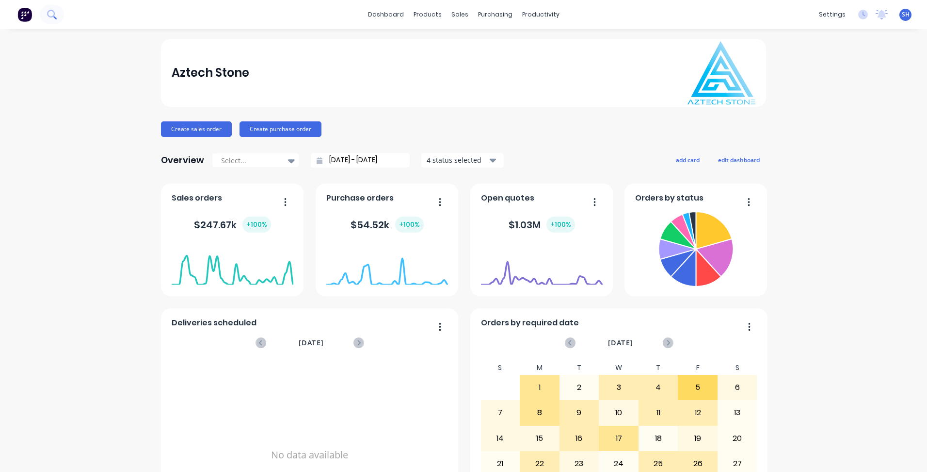
click at [51, 16] on icon at bounding box center [51, 14] width 9 height 9
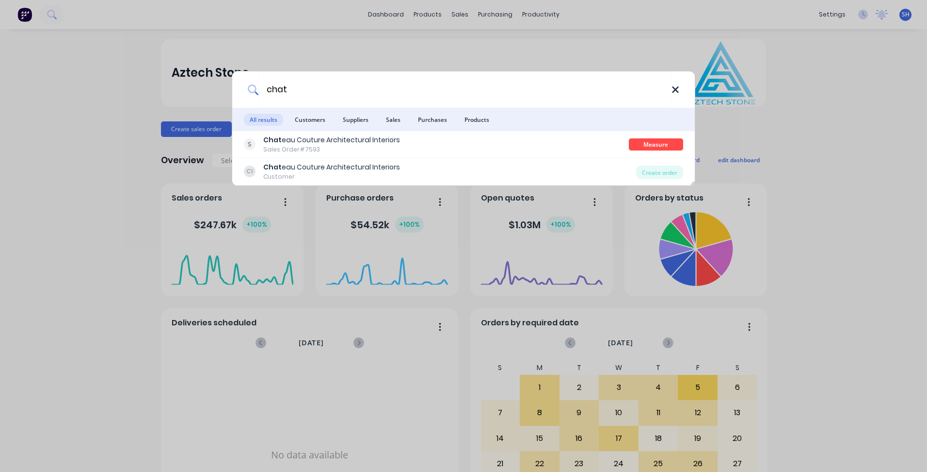
type input "chat"
click at [677, 89] on icon at bounding box center [675, 89] width 6 height 6
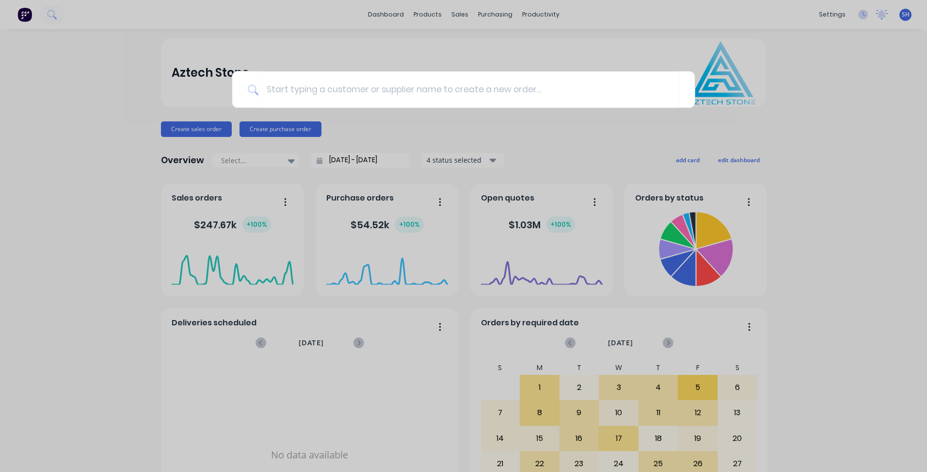
click at [785, 187] on div at bounding box center [463, 236] width 927 height 472
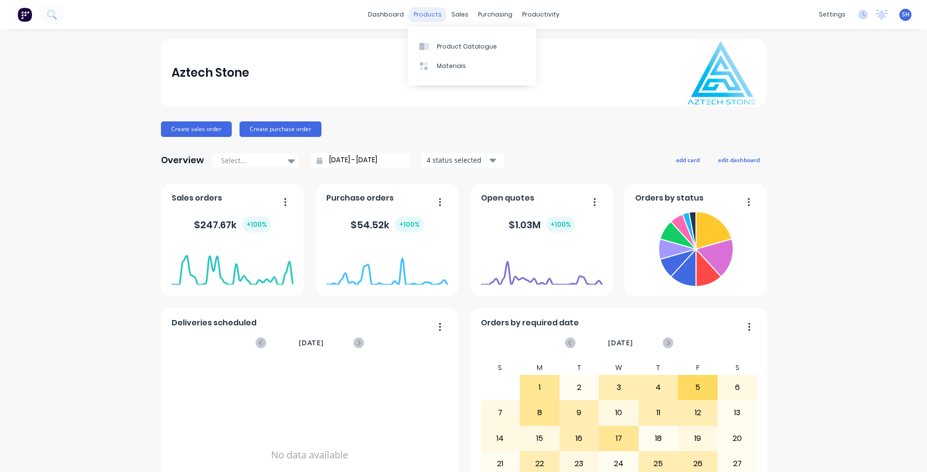
click at [423, 8] on div "products" at bounding box center [428, 14] width 38 height 15
click at [462, 11] on div "sales" at bounding box center [460, 14] width 27 height 15
click at [479, 42] on div "Sales Orders" at bounding box center [492, 46] width 40 height 9
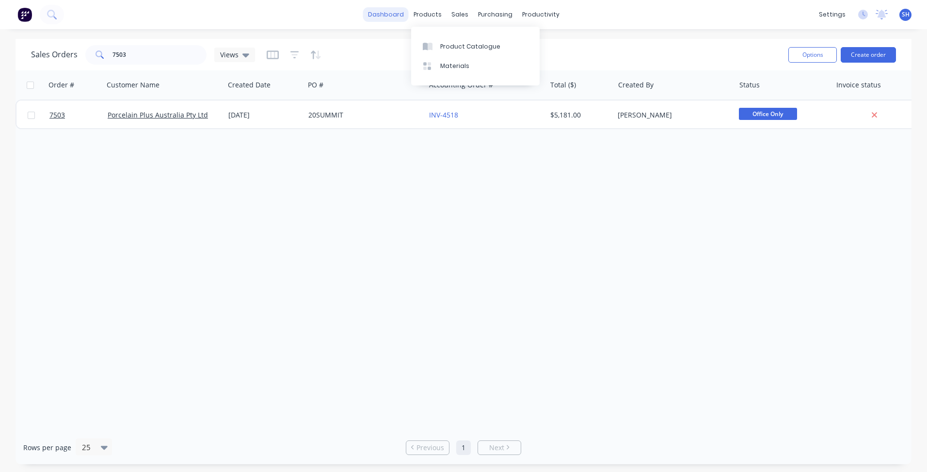
click at [394, 13] on link "dashboard" at bounding box center [386, 14] width 46 height 15
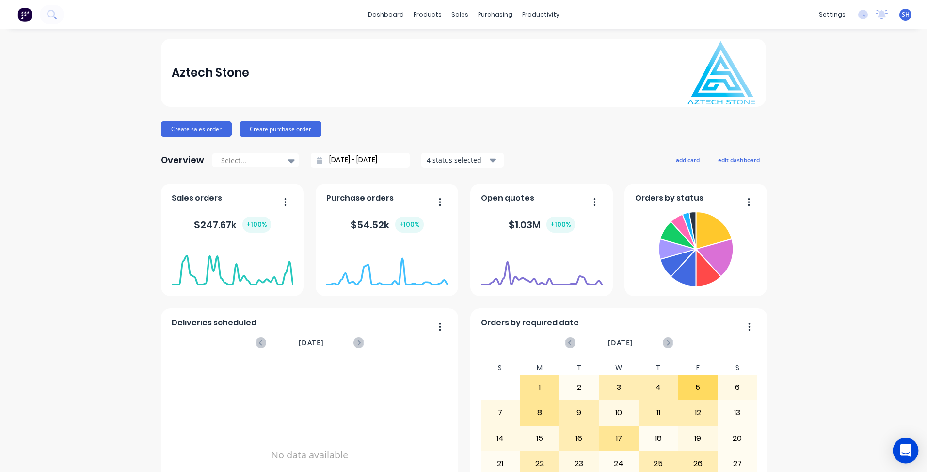
click at [904, 453] on icon "Open Intercom Messenger" at bounding box center [906, 450] width 13 height 13
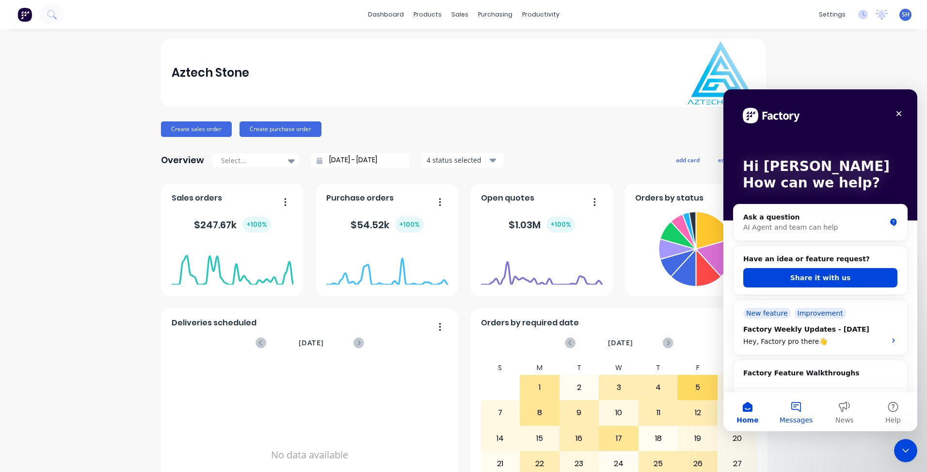
click at [791, 414] on button "Messages" at bounding box center [796, 411] width 49 height 39
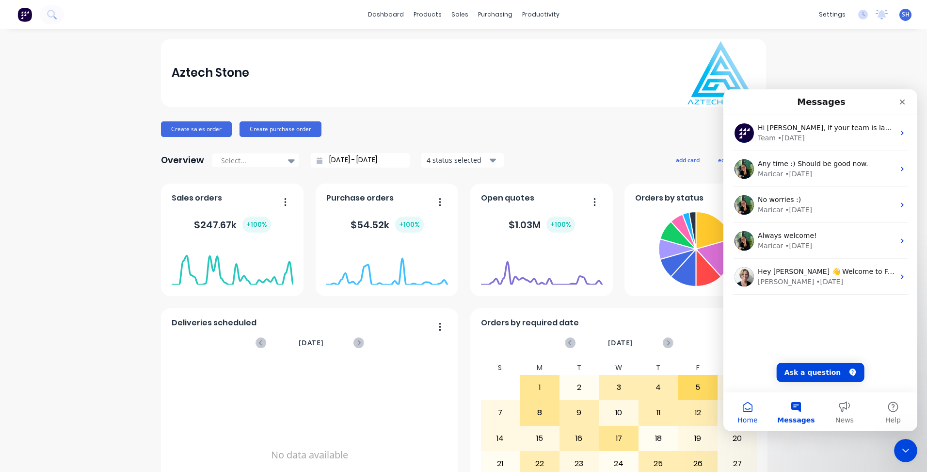
click at [748, 413] on button "Home" at bounding box center [748, 411] width 49 height 39
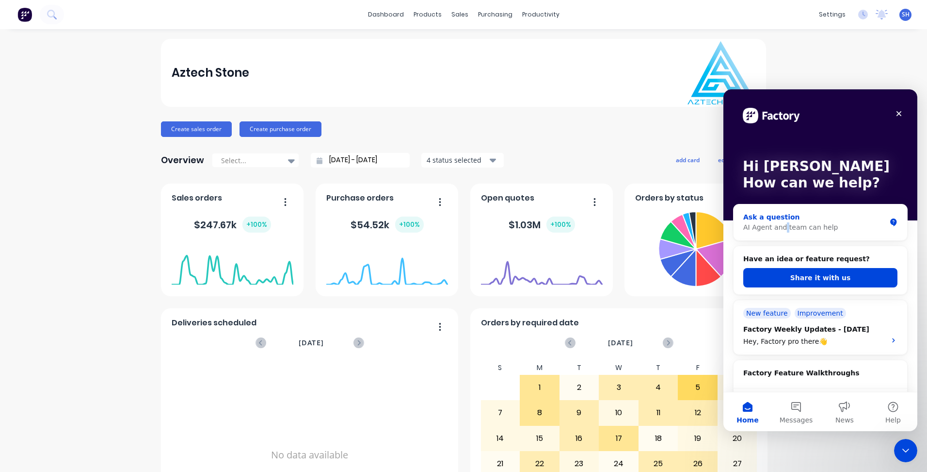
click at [783, 225] on div "AI Agent and team can help" at bounding box center [815, 227] width 143 height 10
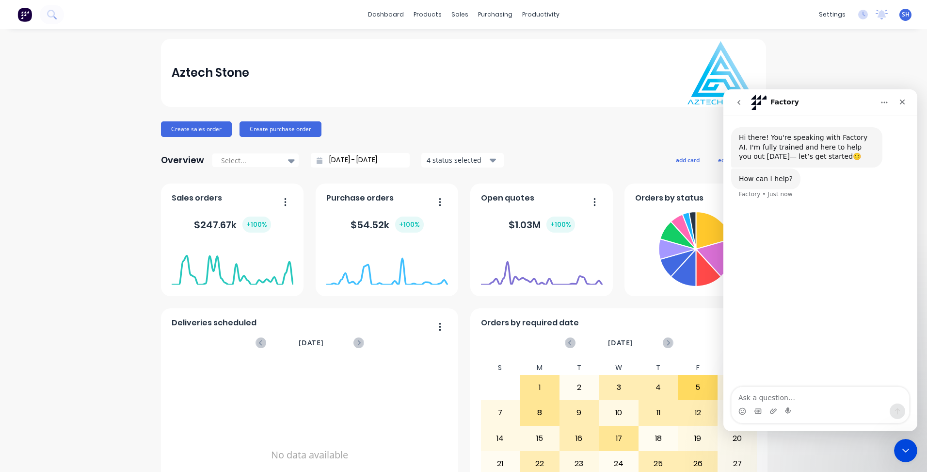
click at [775, 396] on textarea "Ask a question…" at bounding box center [821, 395] width 178 height 16
type textarea "hi team hope you're well, can you please unlink INV-4518 from SO 7503"
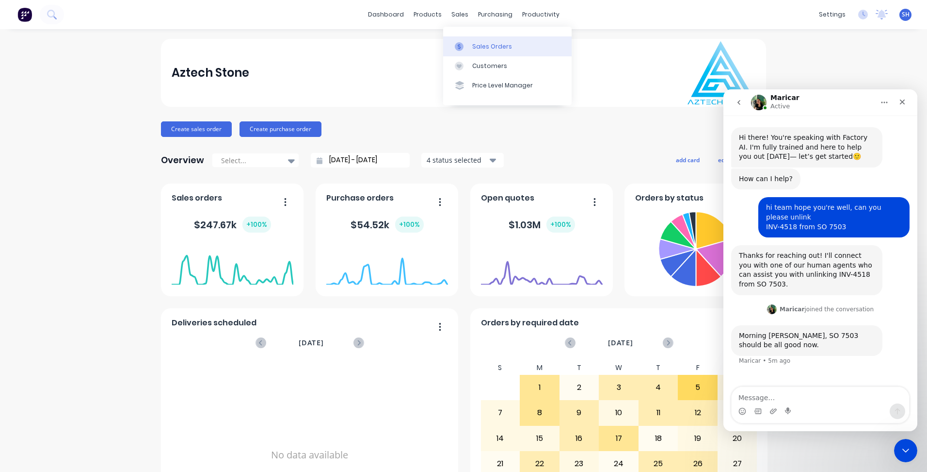
click at [478, 46] on div "Sales Orders" at bounding box center [492, 46] width 40 height 9
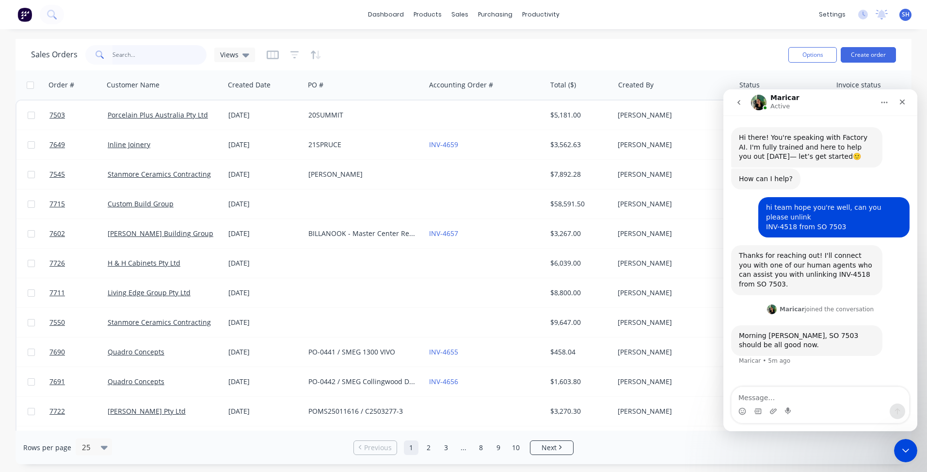
click at [140, 58] on input "text" at bounding box center [160, 54] width 95 height 19
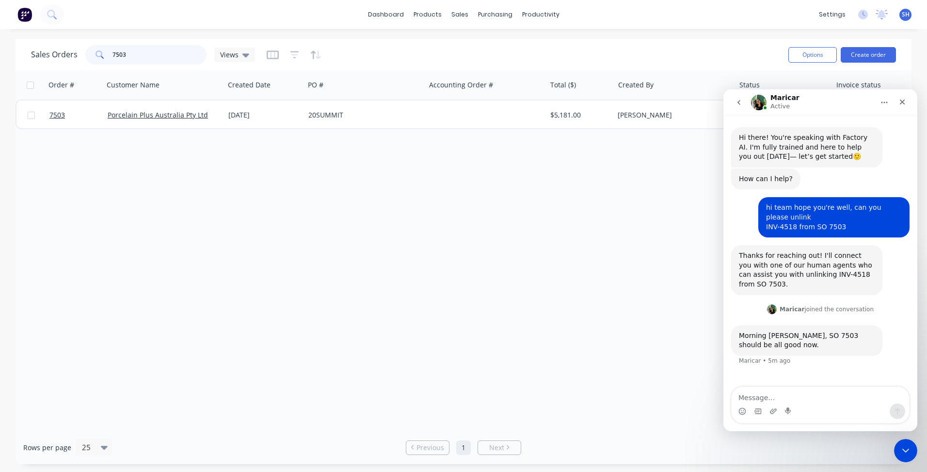
type input "7503"
click at [766, 396] on textarea "Message…" at bounding box center [821, 395] width 178 height 16
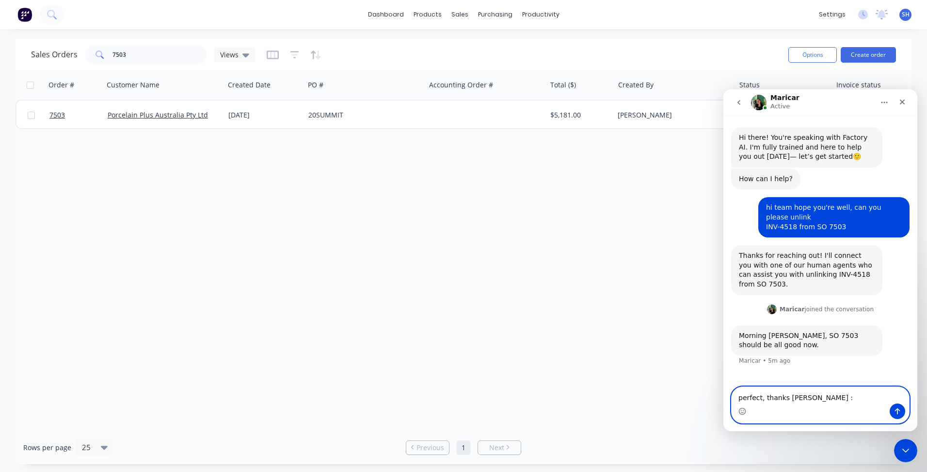
type textarea "perfect, thanks Maricar :)"
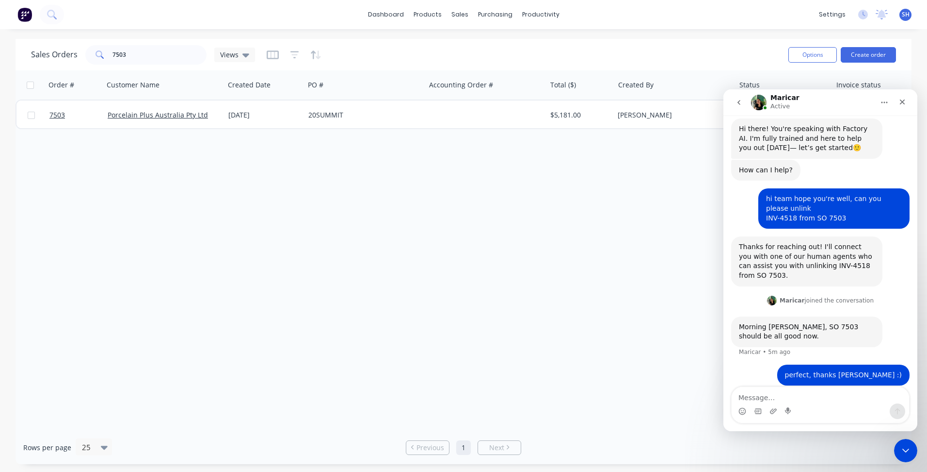
click at [287, 229] on div "Order # Customer Name Created Date PO # Accounting Order # Total ($) Created By…" at bounding box center [464, 250] width 896 height 360
click at [906, 102] on icon "Close" at bounding box center [903, 102] width 8 height 8
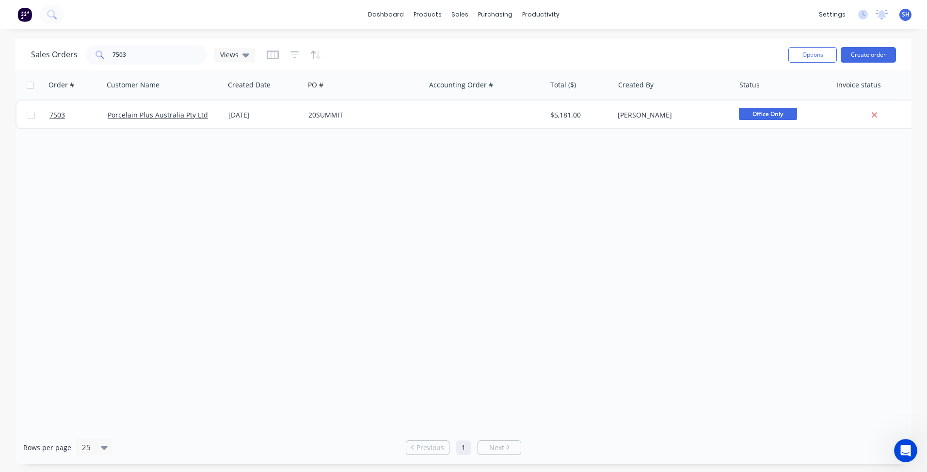
click at [581, 211] on div "Order # Customer Name Created Date PO # Accounting Order # Total ($) Created By…" at bounding box center [464, 250] width 896 height 360
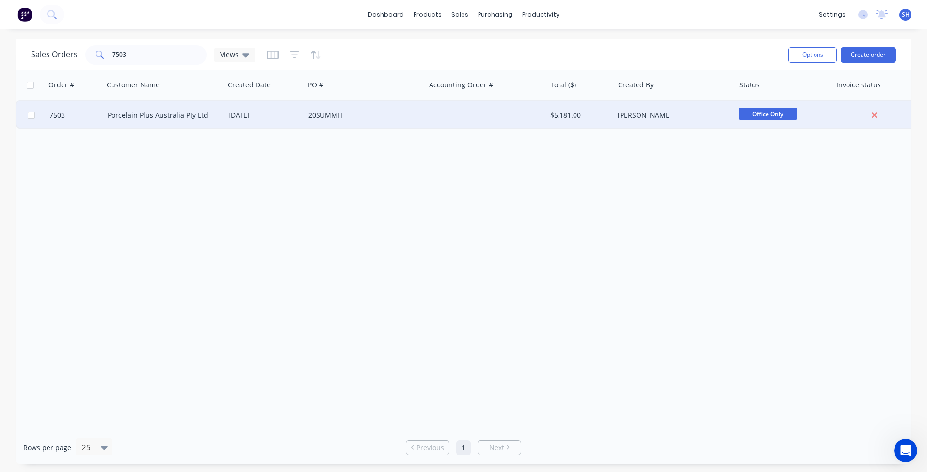
click at [362, 121] on div "20SUMMIT" at bounding box center [365, 114] width 121 height 29
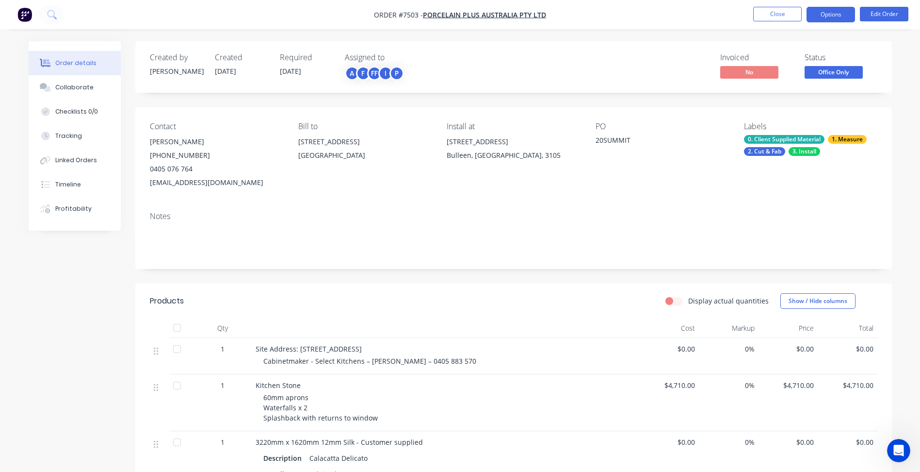
click at [839, 15] on button "Options" at bounding box center [831, 15] width 49 height 16
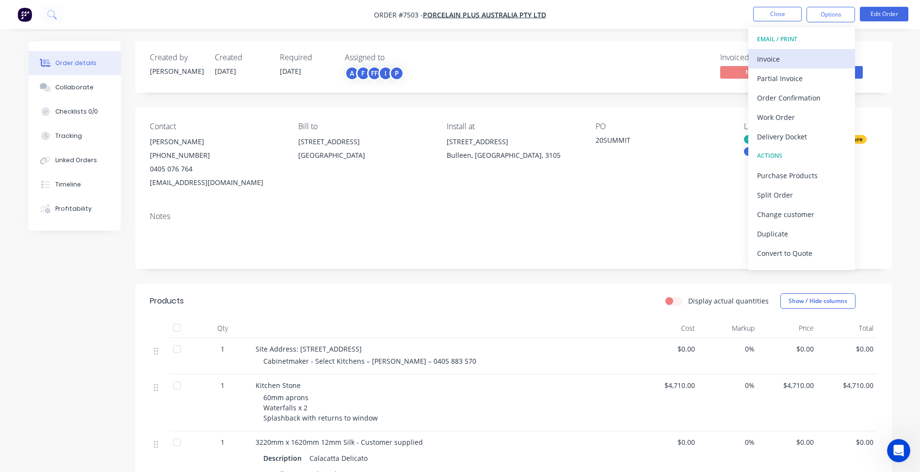
click at [781, 58] on div "Invoice" at bounding box center [801, 59] width 89 height 14
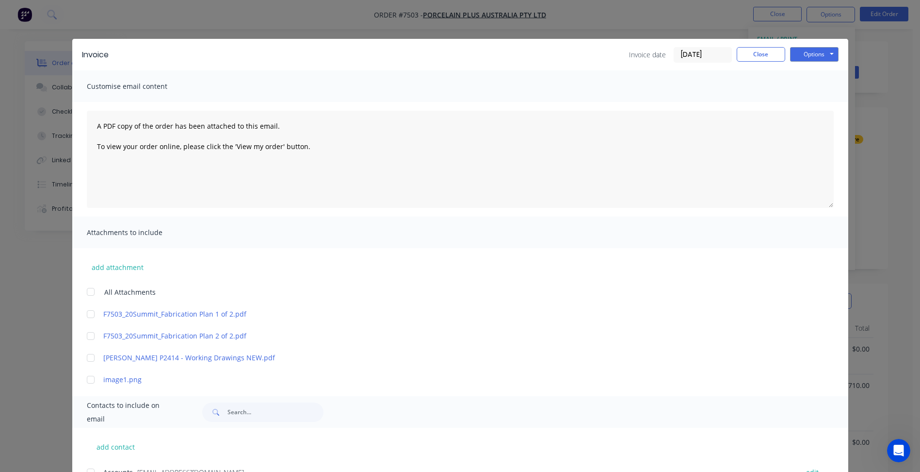
click at [701, 53] on input "[DATE]" at bounding box center [702, 55] width 57 height 15
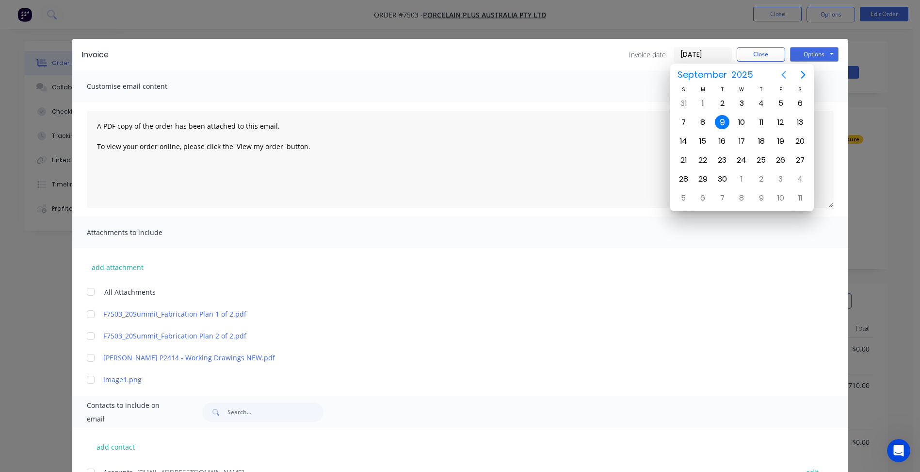
click at [780, 75] on icon "Previous page" at bounding box center [784, 75] width 12 height 12
click at [778, 181] on div "29" at bounding box center [781, 179] width 15 height 15
type input "[DATE]"
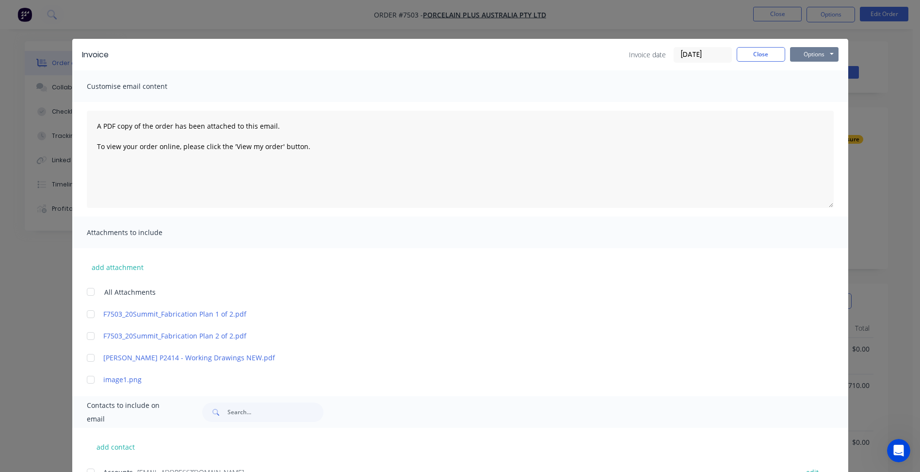
click at [798, 55] on button "Options" at bounding box center [814, 54] width 49 height 15
click at [806, 87] on button "Print" at bounding box center [821, 88] width 62 height 16
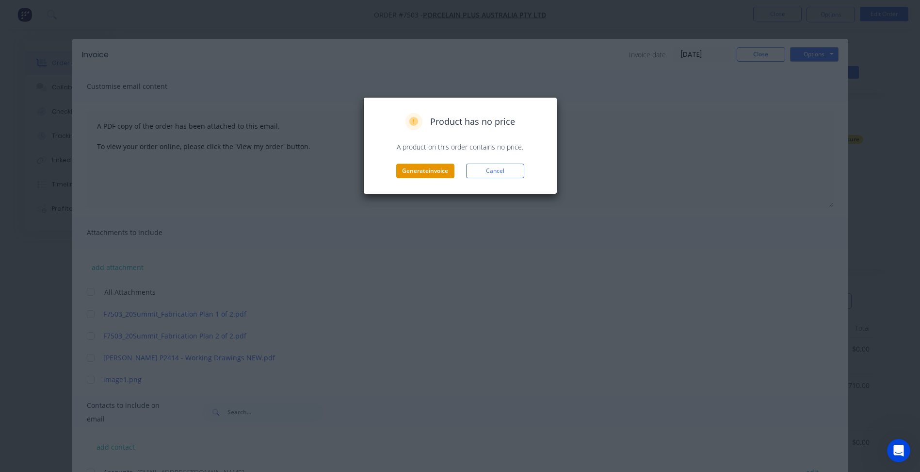
click at [421, 171] on button "Generate invoice" at bounding box center [425, 170] width 58 height 15
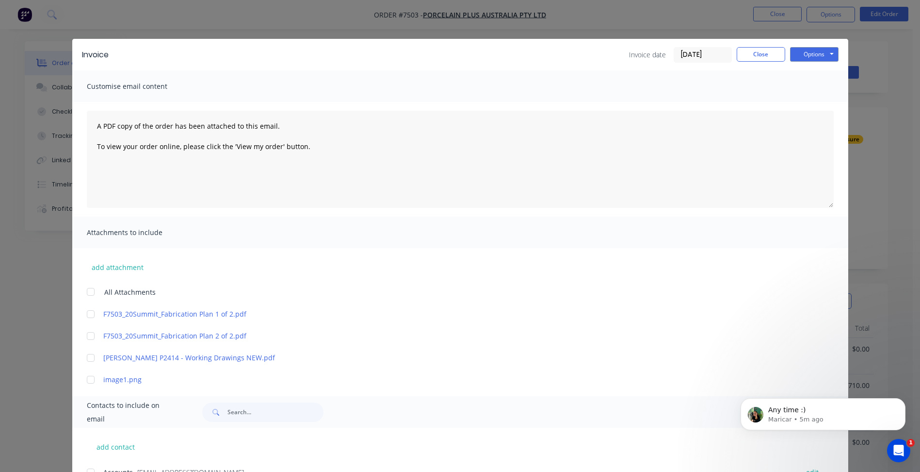
scroll to position [37, 0]
click at [752, 50] on button "Close" at bounding box center [761, 54] width 49 height 15
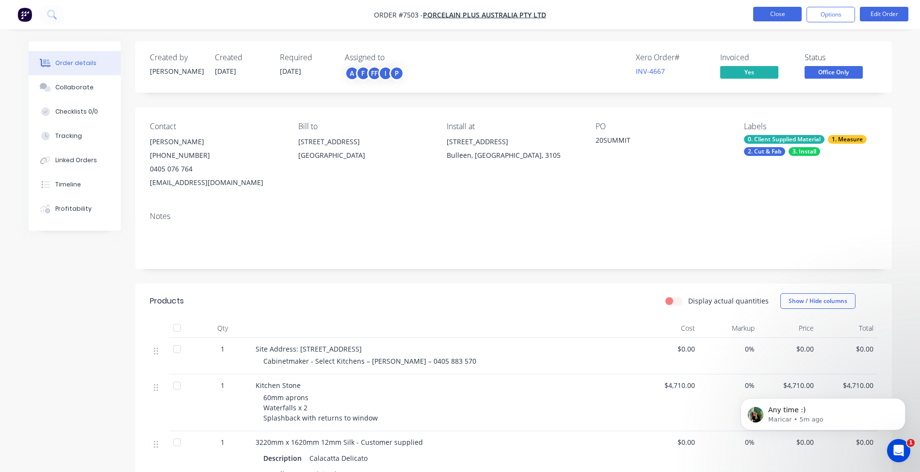
click at [777, 16] on button "Close" at bounding box center [777, 14] width 49 height 15
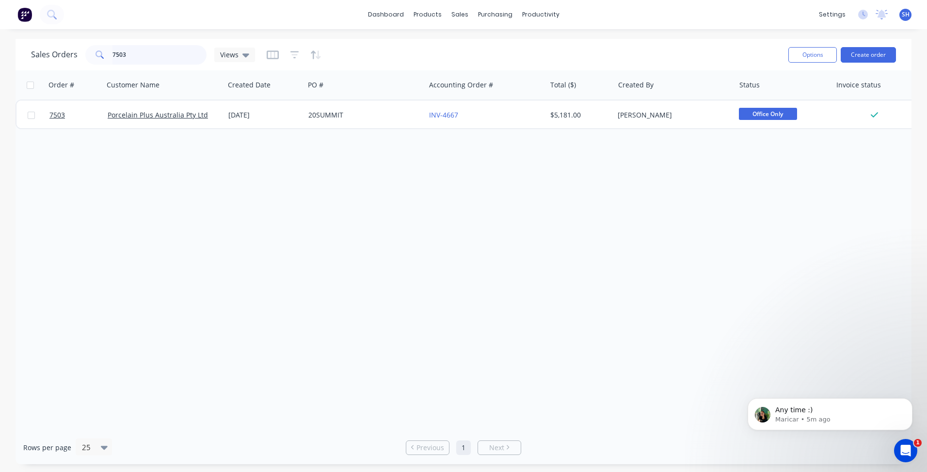
click at [141, 53] on input "7503" at bounding box center [160, 54] width 95 height 19
drag, startPoint x: 129, startPoint y: 54, endPoint x: 106, endPoint y: 55, distance: 22.3
click at [106, 55] on div "7503" at bounding box center [145, 54] width 121 height 19
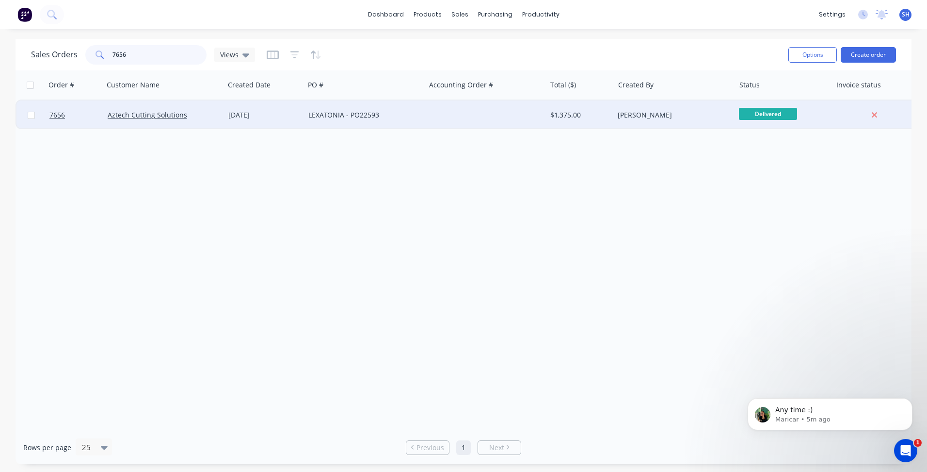
type input "7656"
click at [417, 116] on div "LEXATONIA - PO22593" at bounding box center [365, 115] width 113 height 10
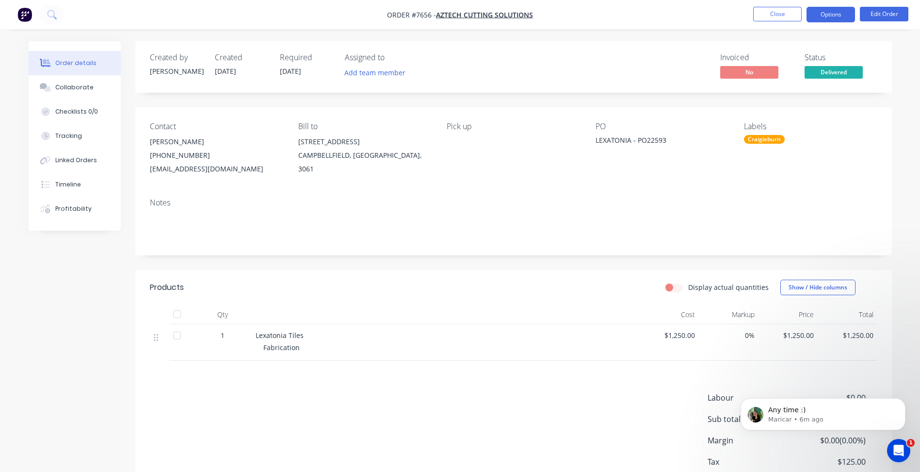
click at [826, 16] on button "Options" at bounding box center [831, 15] width 49 height 16
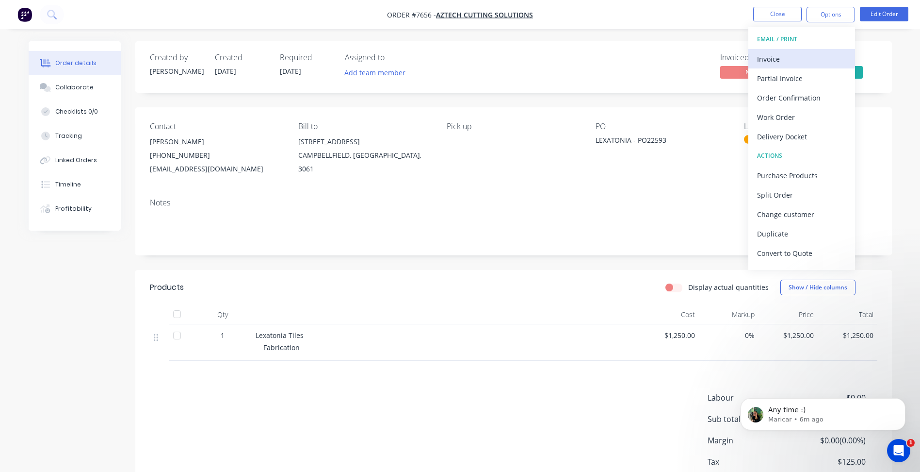
click at [799, 55] on div "Invoice" at bounding box center [801, 59] width 89 height 14
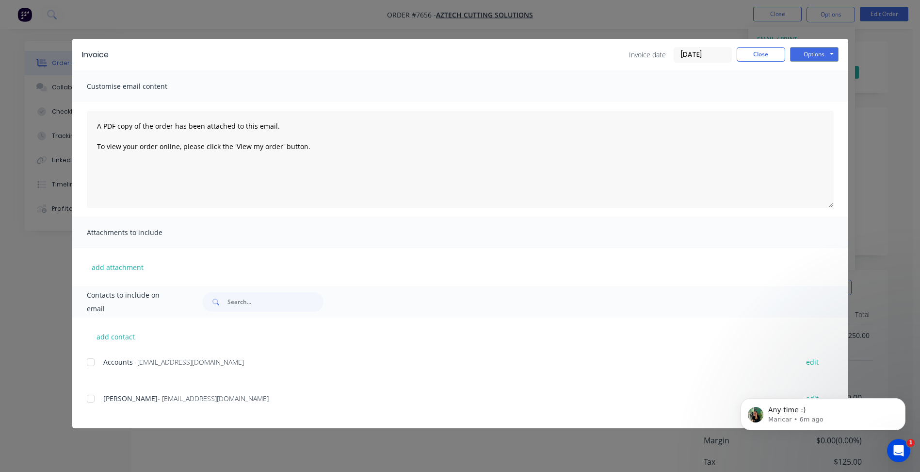
click at [700, 57] on input "[DATE]" at bounding box center [702, 55] width 57 height 15
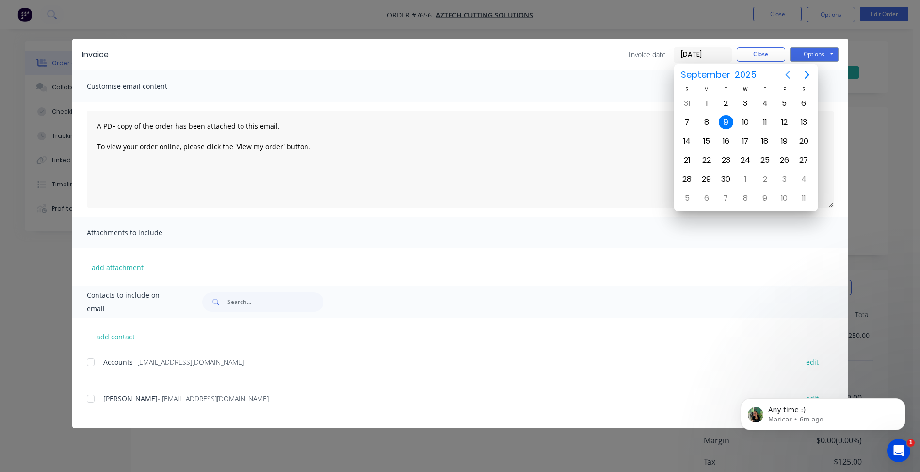
click at [786, 75] on icon "Previous page" at bounding box center [787, 75] width 4 height 8
click at [779, 177] on div "29" at bounding box center [784, 179] width 15 height 15
type input "[DATE]"
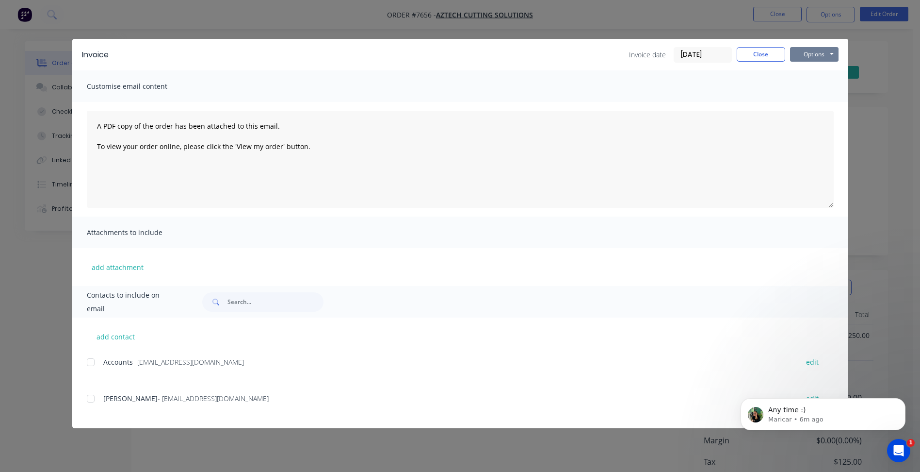
click at [806, 57] on button "Options" at bounding box center [814, 54] width 49 height 15
click at [816, 92] on button "Print" at bounding box center [821, 88] width 62 height 16
click at [746, 53] on button "Close" at bounding box center [761, 54] width 49 height 15
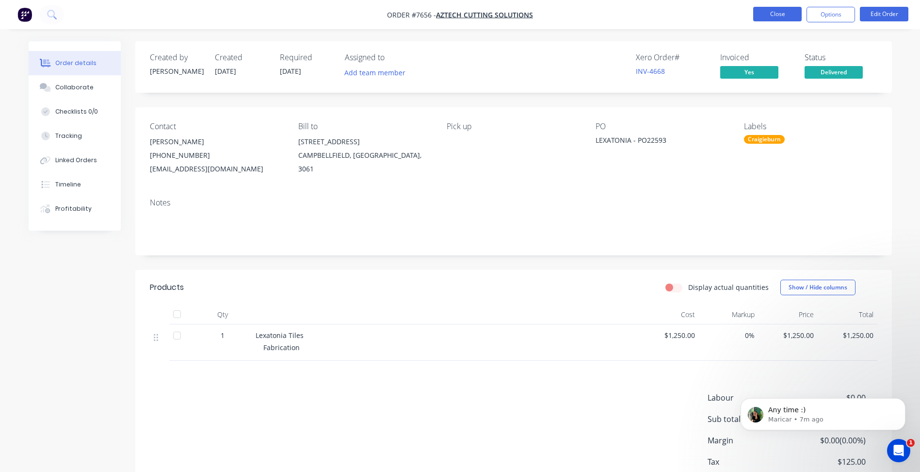
click at [766, 20] on button "Close" at bounding box center [777, 14] width 49 height 15
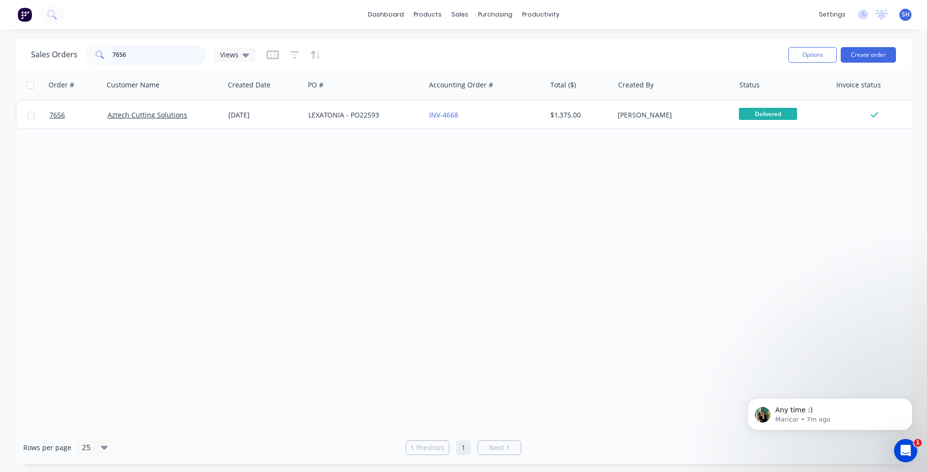
click at [150, 56] on input "7656" at bounding box center [160, 54] width 95 height 19
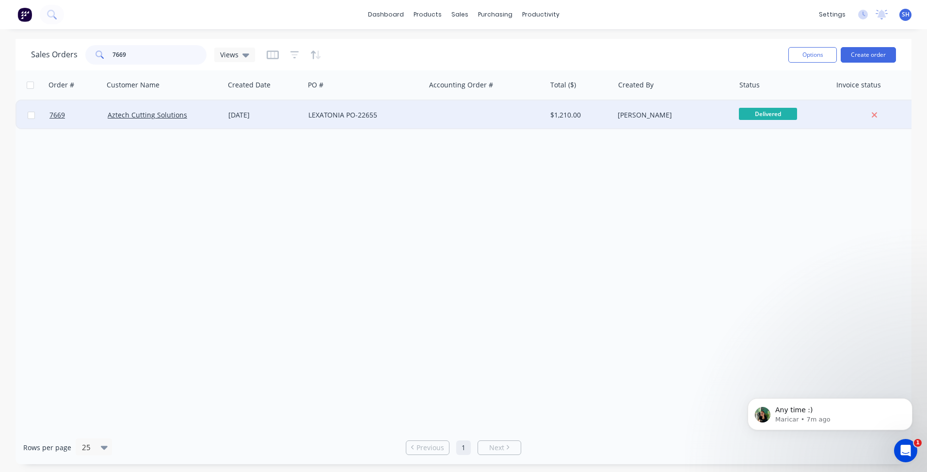
type input "7669"
click at [333, 118] on div "LEXATONIA PO-22655" at bounding box center [363, 115] width 108 height 10
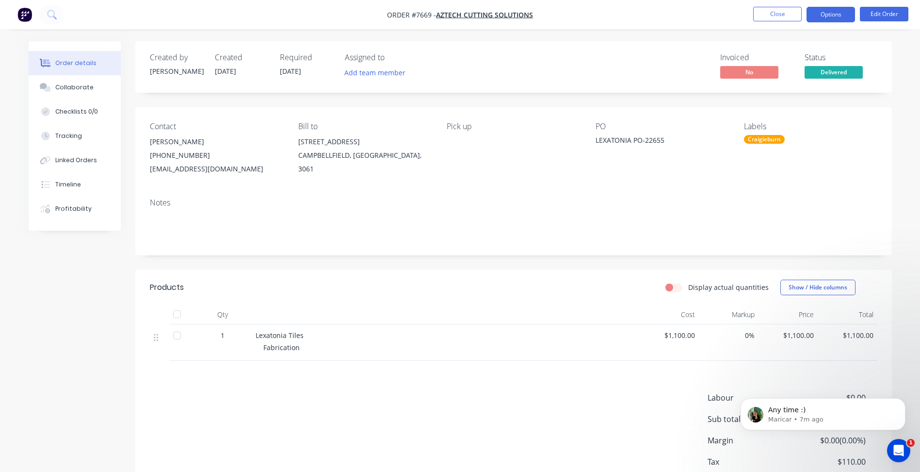
click at [819, 17] on button "Options" at bounding box center [831, 15] width 49 height 16
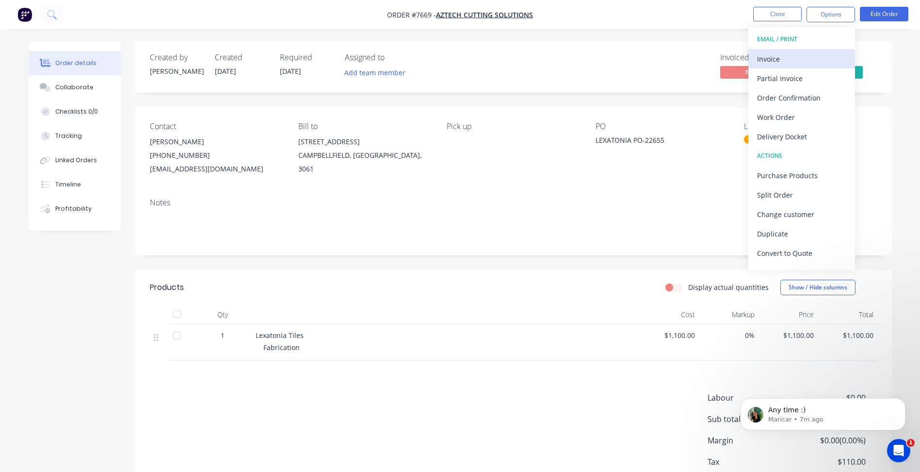
click at [797, 53] on div "Invoice" at bounding box center [801, 59] width 89 height 14
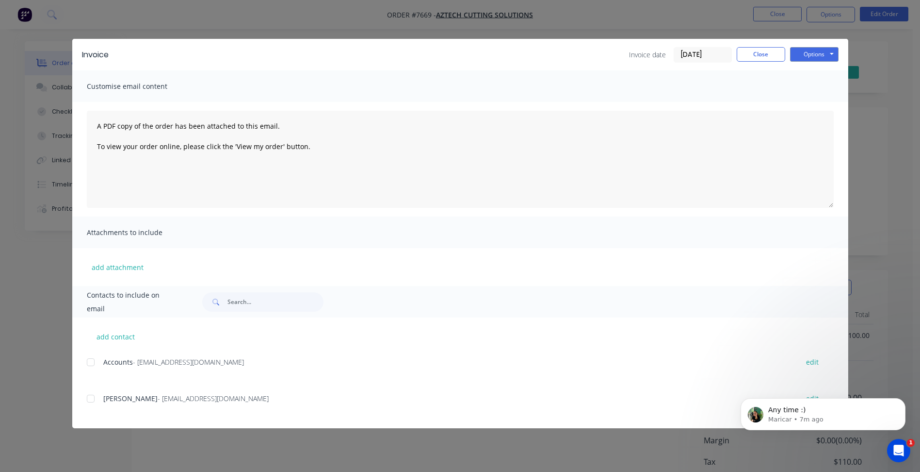
click at [685, 54] on input "[DATE]" at bounding box center [702, 55] width 57 height 15
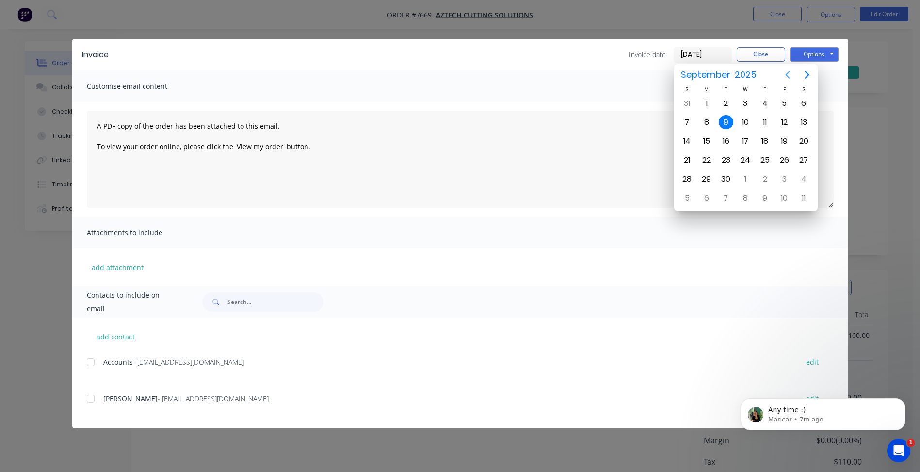
click at [783, 77] on icon "Previous page" at bounding box center [788, 75] width 12 height 12
click at [785, 182] on div "29" at bounding box center [784, 179] width 15 height 15
type input "[DATE]"
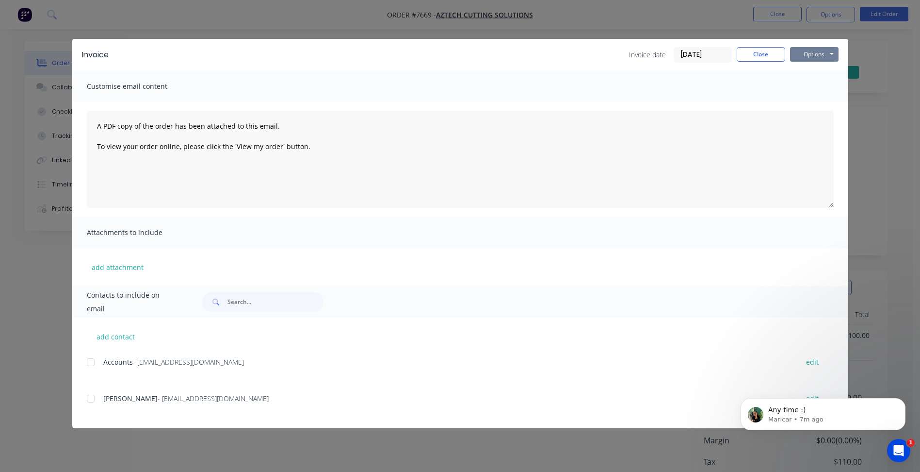
click at [824, 56] on button "Options" at bounding box center [814, 54] width 49 height 15
click at [820, 84] on button "Print" at bounding box center [821, 88] width 62 height 16
click at [747, 56] on button "Close" at bounding box center [761, 54] width 49 height 15
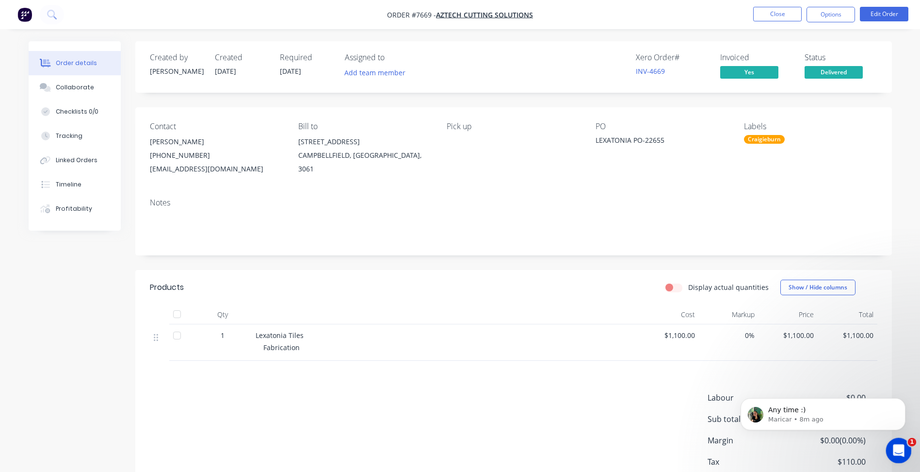
click at [895, 442] on icon "Open Intercom Messenger" at bounding box center [898, 449] width 16 height 16
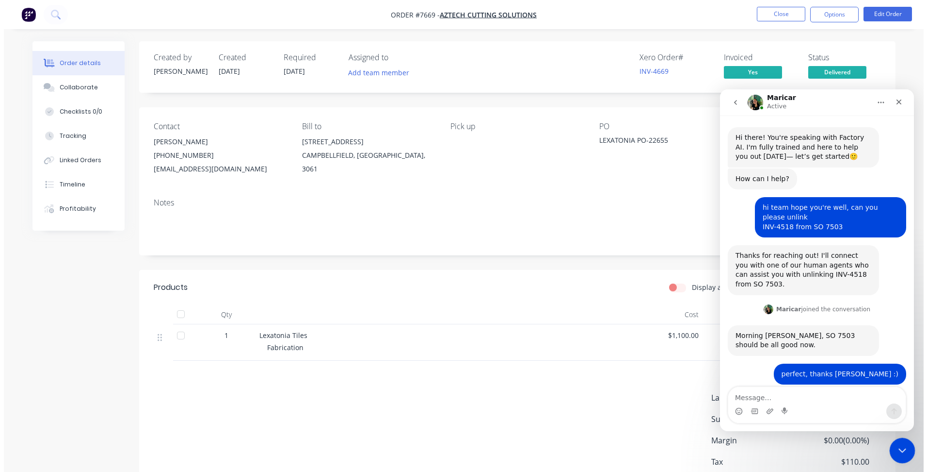
scroll to position [1, 0]
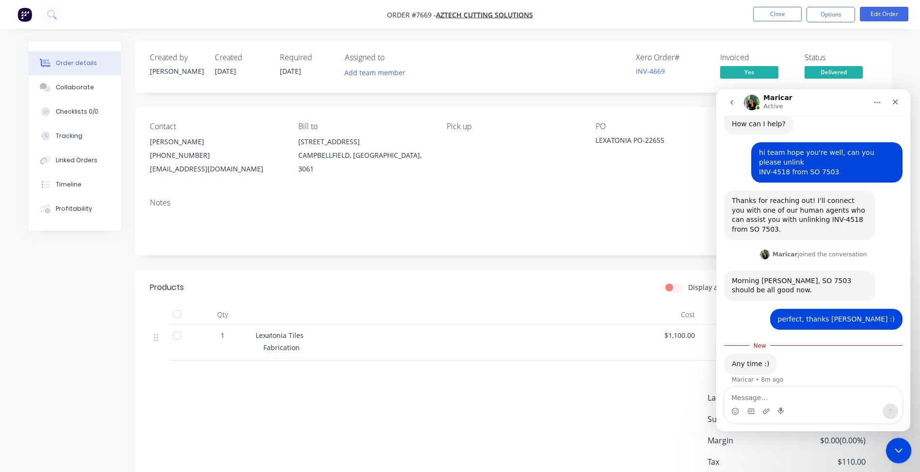
click at [895, 448] on icon "Close Intercom Messenger" at bounding box center [898, 449] width 12 height 12
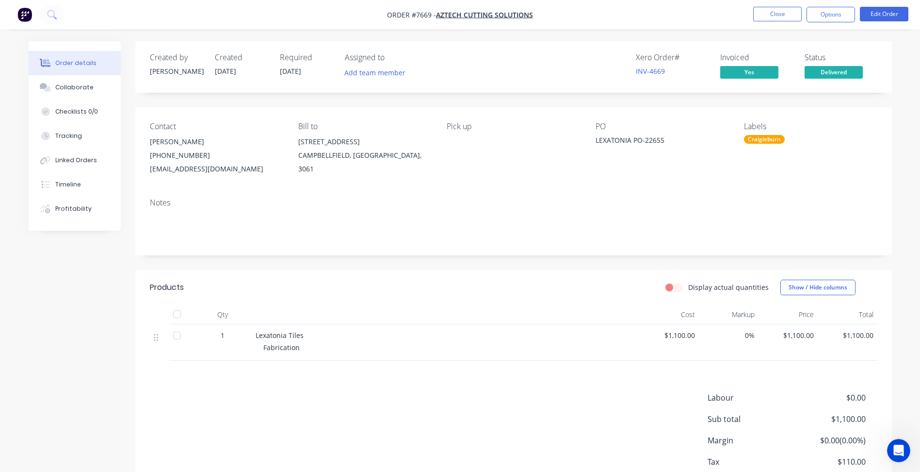
click at [770, 5] on nav "Order #7669 - Aztech Cutting Solutions Close Options Edit Order" at bounding box center [460, 14] width 920 height 29
click at [771, 10] on button "Close" at bounding box center [777, 14] width 49 height 15
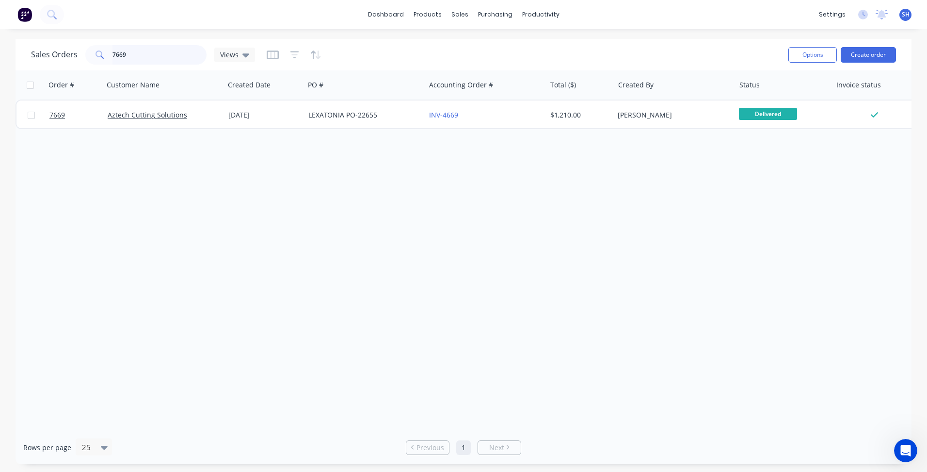
drag, startPoint x: 130, startPoint y: 53, endPoint x: 99, endPoint y: 54, distance: 30.6
click at [100, 54] on div "7669" at bounding box center [145, 54] width 121 height 19
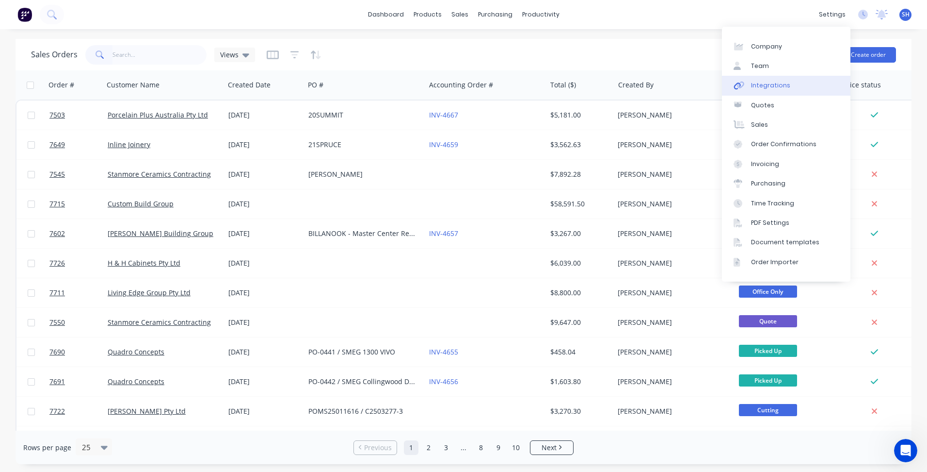
click at [791, 87] on link "Integrations" at bounding box center [786, 85] width 129 height 19
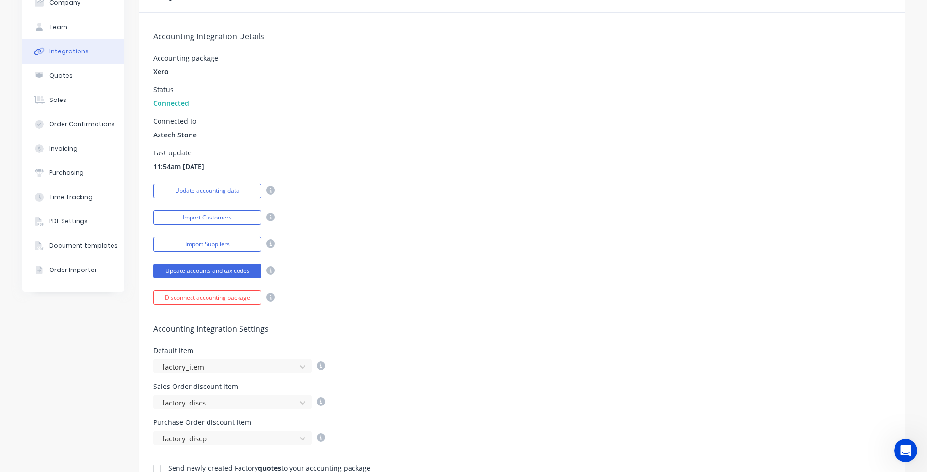
scroll to position [194, 0]
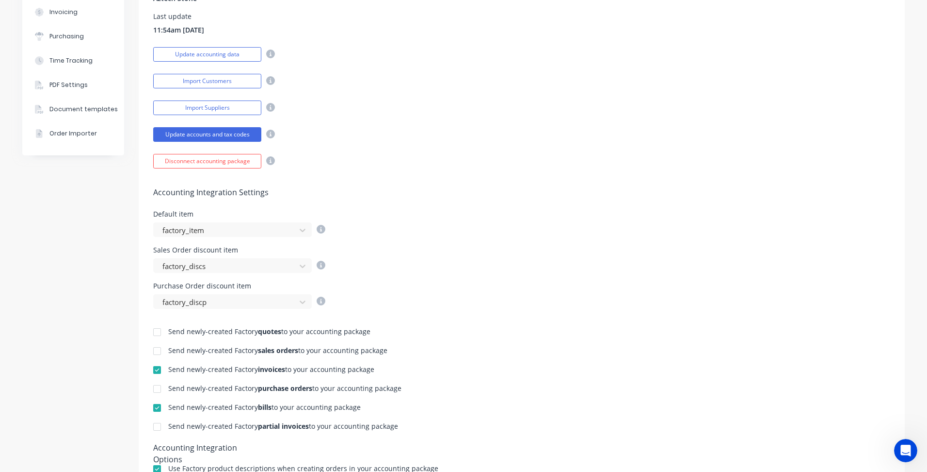
click at [156, 367] on div at bounding box center [156, 369] width 19 height 19
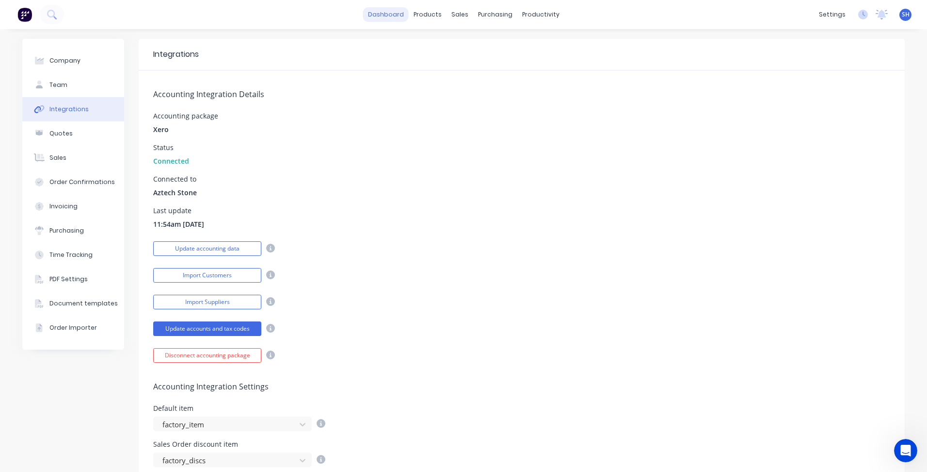
click at [378, 18] on link "dashboard" at bounding box center [386, 14] width 46 height 15
